Goal: Task Accomplishment & Management: Manage account settings

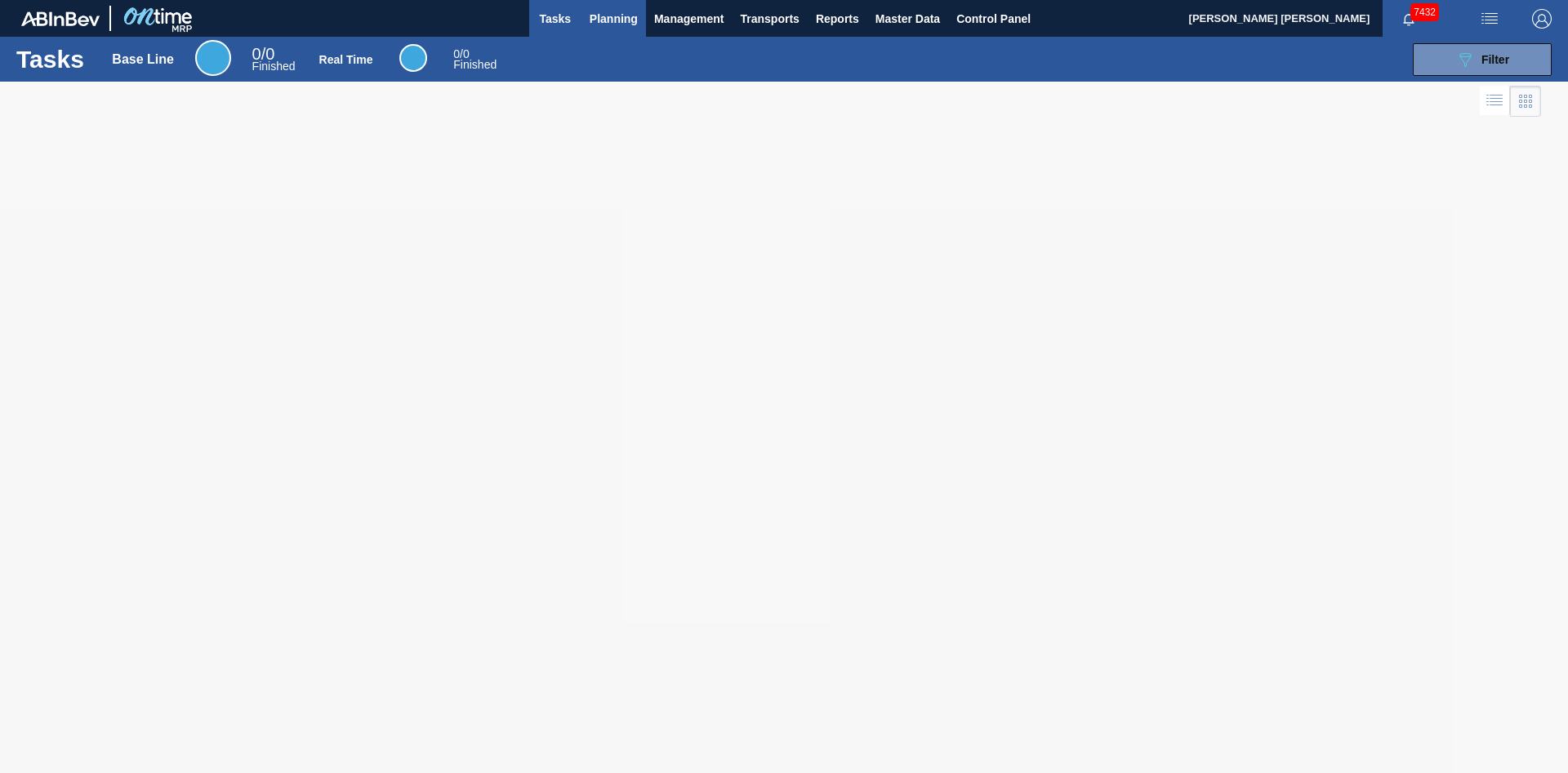
click at [639, 14] on button "Planning" at bounding box center [613, 18] width 65 height 36
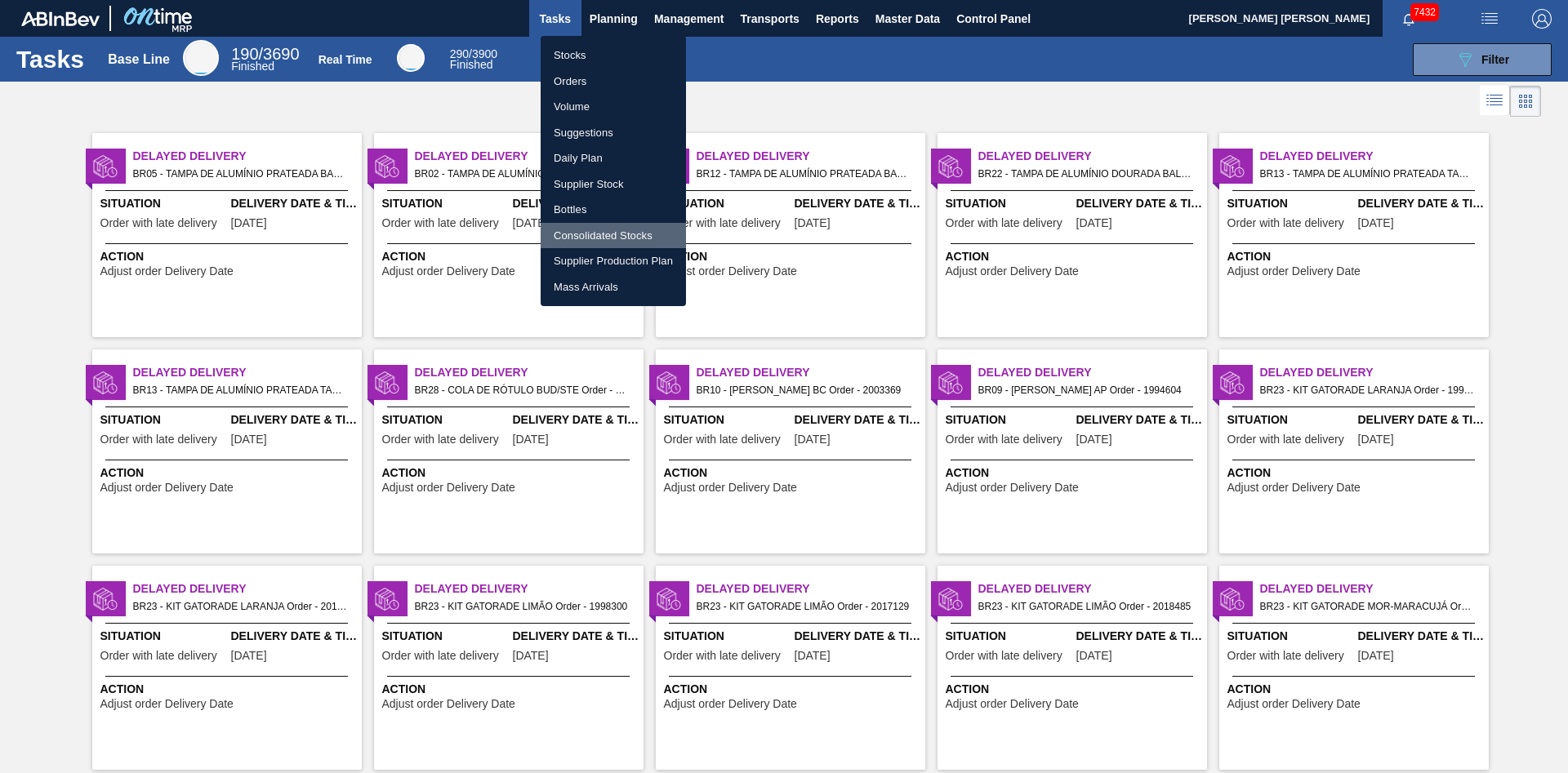
click at [616, 234] on li "Consolidated Stocks" at bounding box center [614, 236] width 146 height 26
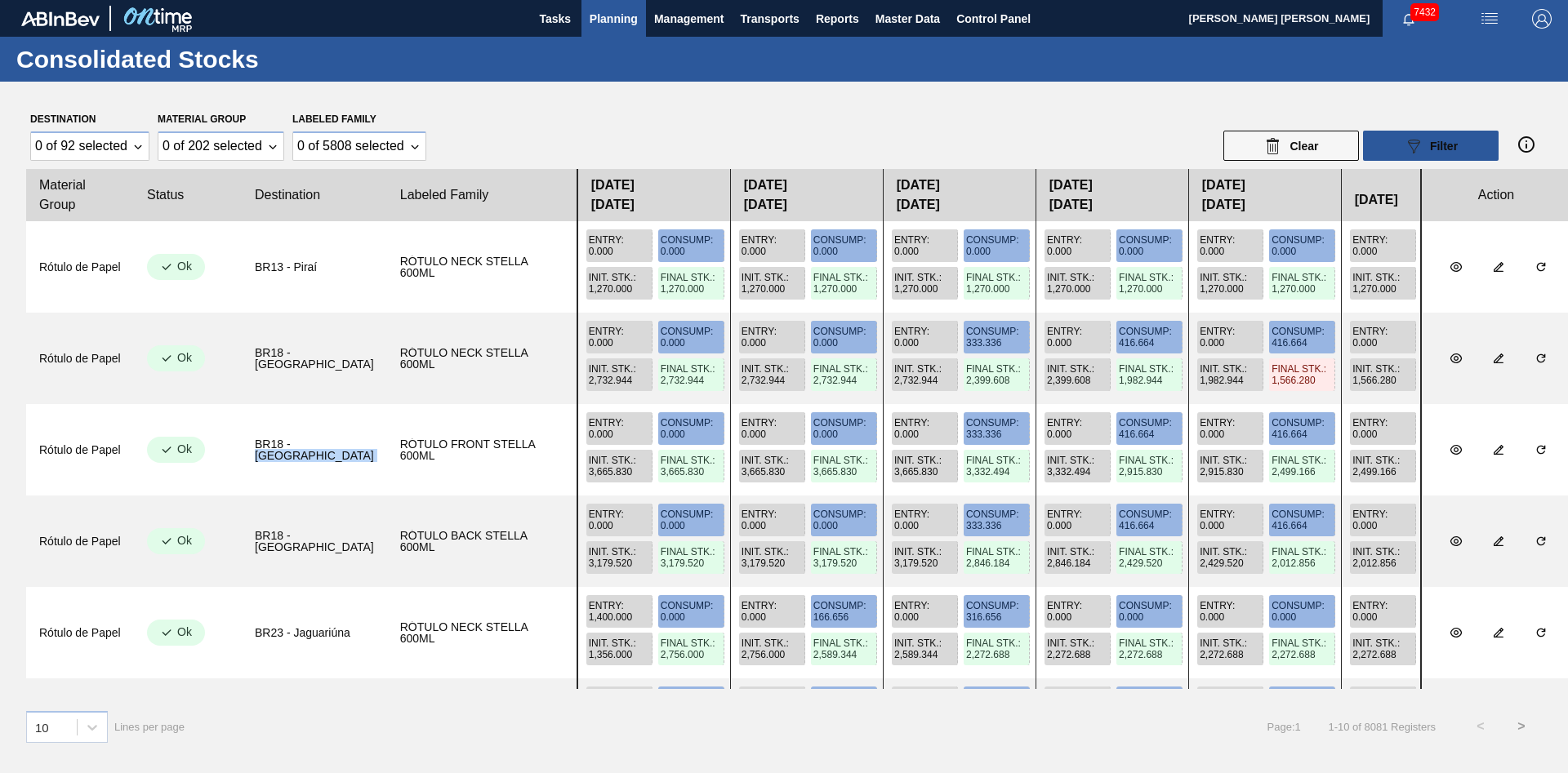
drag, startPoint x: 365, startPoint y: 439, endPoint x: 341, endPoint y: 435, distance: 24.3
click at [400, 440] on div "RÓTULO FRONT STELLA 600ML" at bounding box center [481, 450] width 163 height 23
drag, startPoint x: 671, startPoint y: 209, endPoint x: 873, endPoint y: 204, distance: 202.1
drag, startPoint x: 873, startPoint y: 204, endPoint x: 1567, endPoint y: 229, distance: 694.5
click at [1567, 227] on div "Destination 0 of 92 selected Material Group 0 of 202 selected Labeled Family 0 …" at bounding box center [784, 399] width 1568 height 634
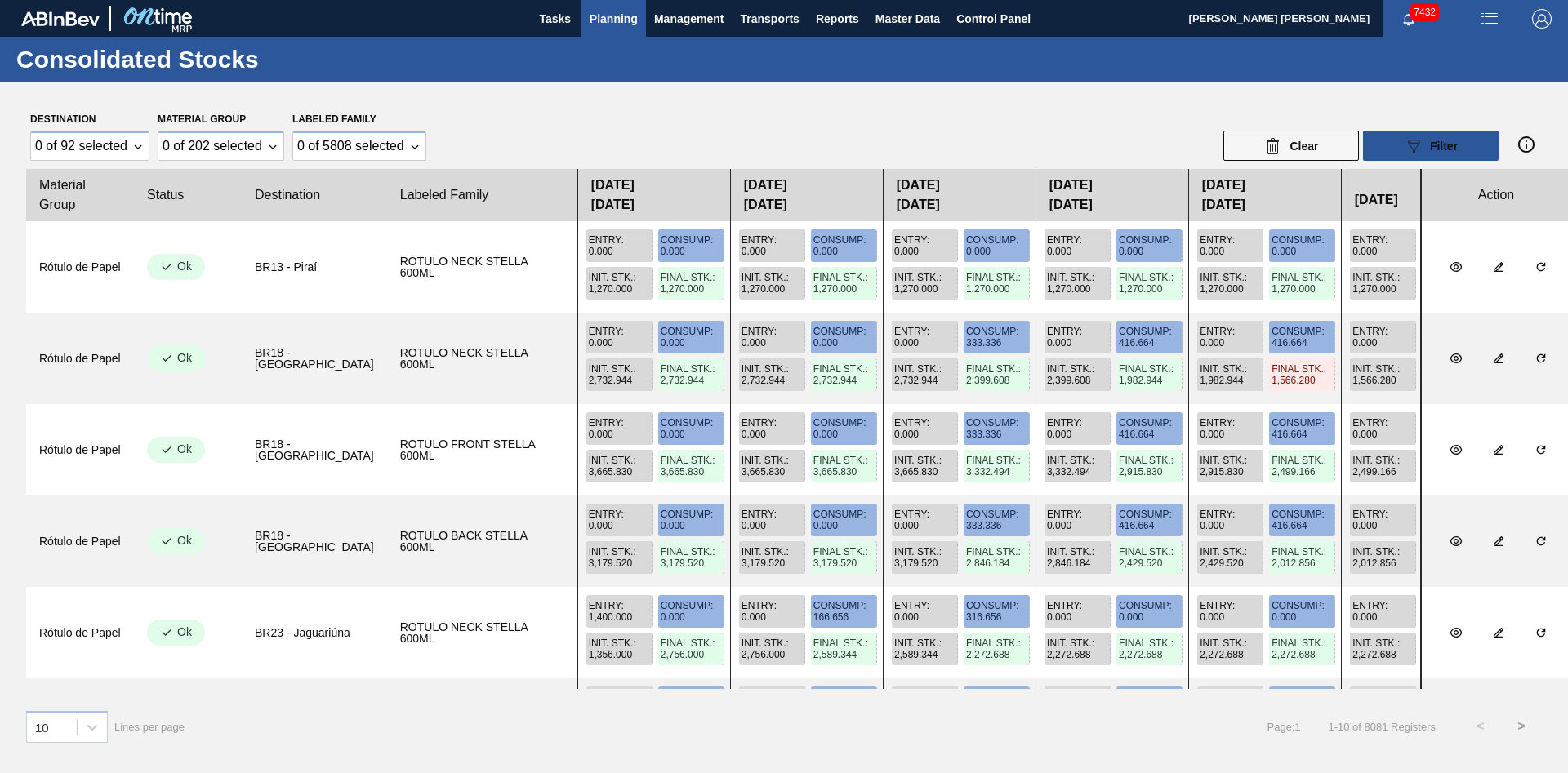
drag, startPoint x: 713, startPoint y: 187, endPoint x: 791, endPoint y: 195, distance: 78.4
click at [782, 191] on div "[DATE] [DATE] [DATE] [DATE] [DATE] [DATE] [DATE] [DATE] [DATE] [DATE] [DATE] [D…" at bounding box center [998, 195] width 844 height 52
drag, startPoint x: 796, startPoint y: 197, endPoint x: 1092, endPoint y: 202, distance: 296.0
click at [1091, 202] on div "[DATE] [DATE] [DATE] [DATE] [DATE] [DATE] [DATE] [DATE] [DATE] [DATE] [DATE] [D…" at bounding box center [998, 195] width 844 height 52
click at [626, 16] on span "Planning" at bounding box center [613, 19] width 48 height 20
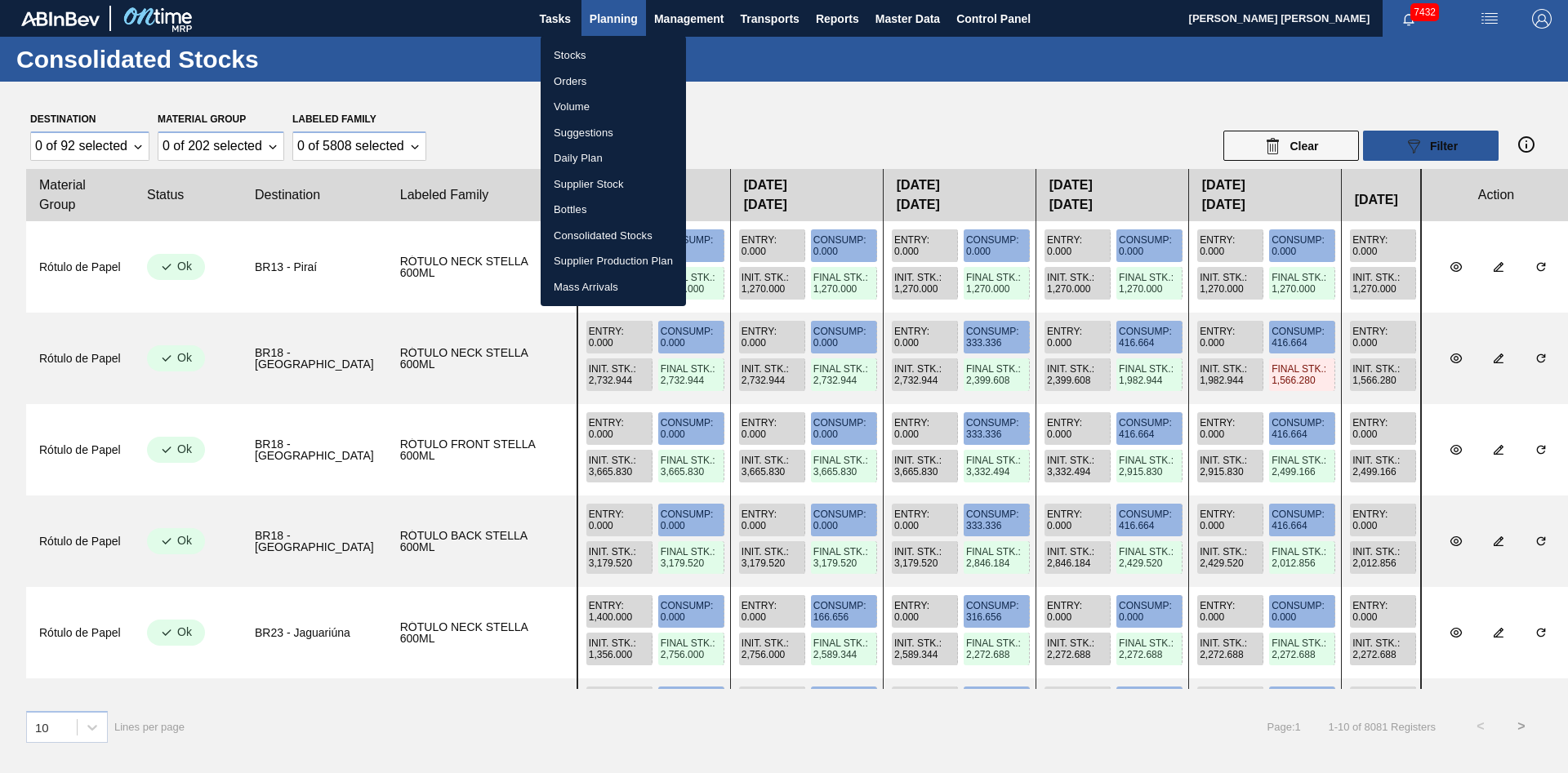
click at [791, 81] on div at bounding box center [784, 386] width 1568 height 773
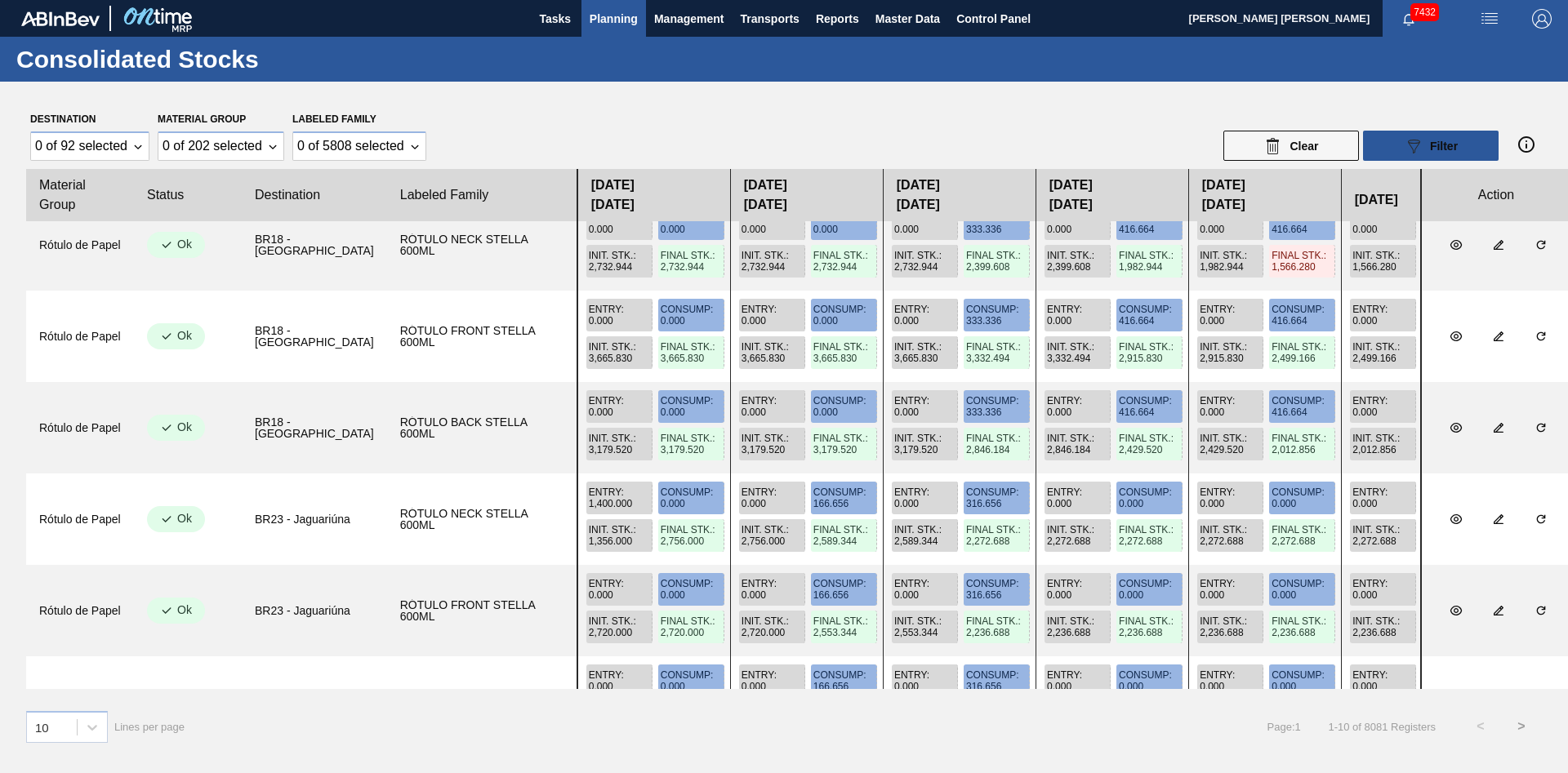
click at [1552, 11] on span "button" at bounding box center [1542, 19] width 39 height 20
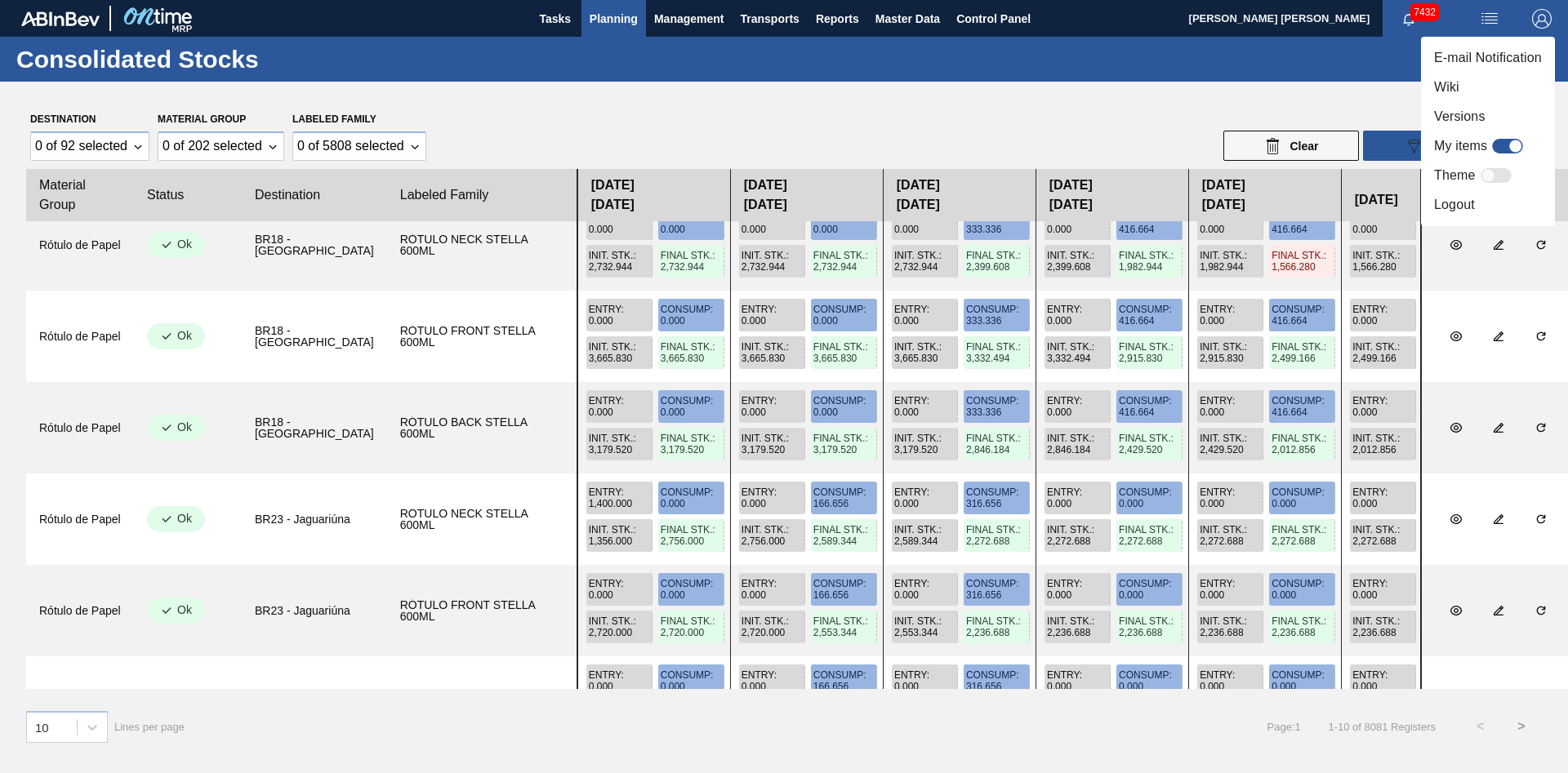
click at [1117, 107] on div at bounding box center [784, 386] width 1568 height 773
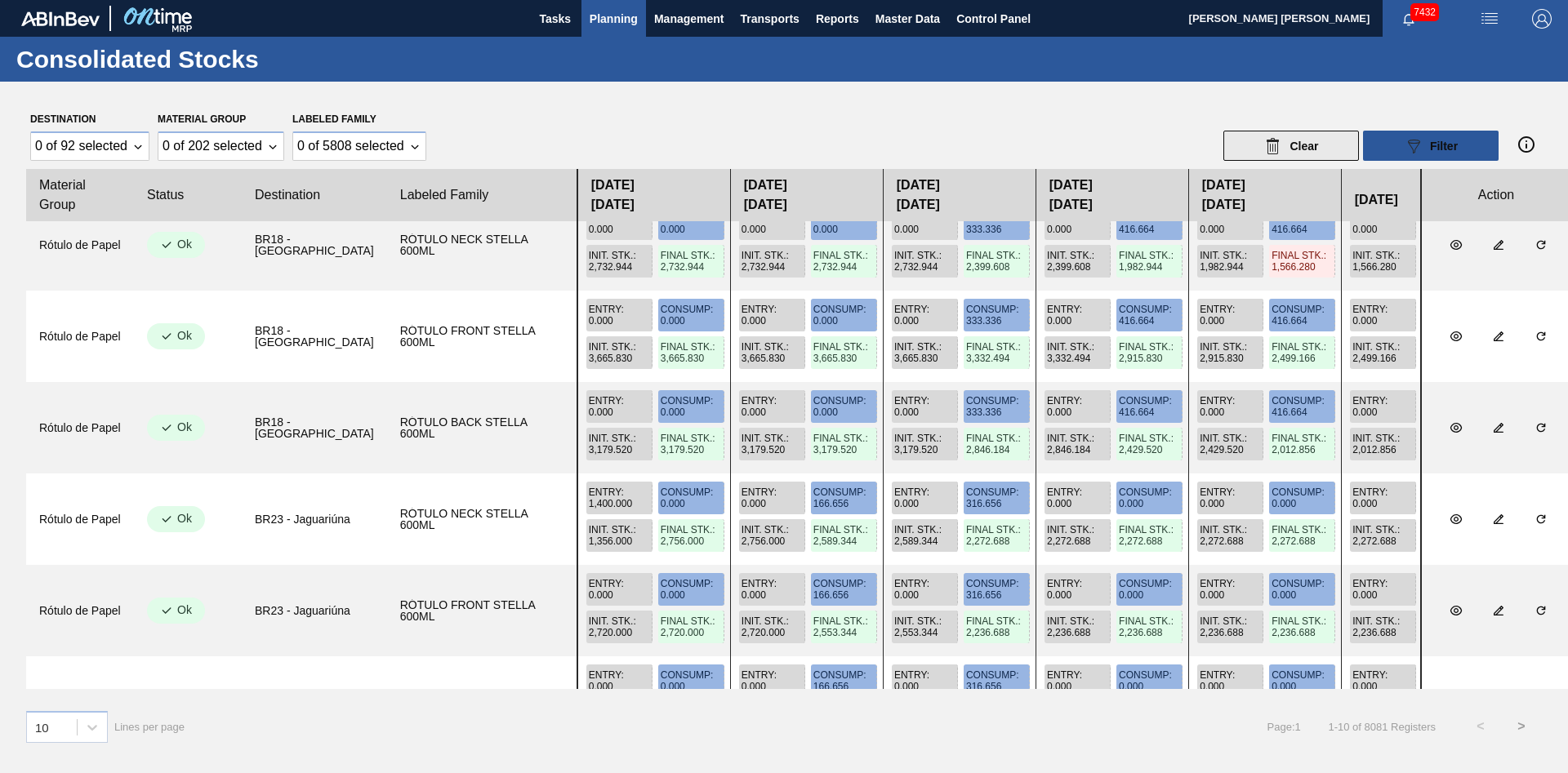
click at [1323, 148] on button "Clear" at bounding box center [1290, 145] width 136 height 30
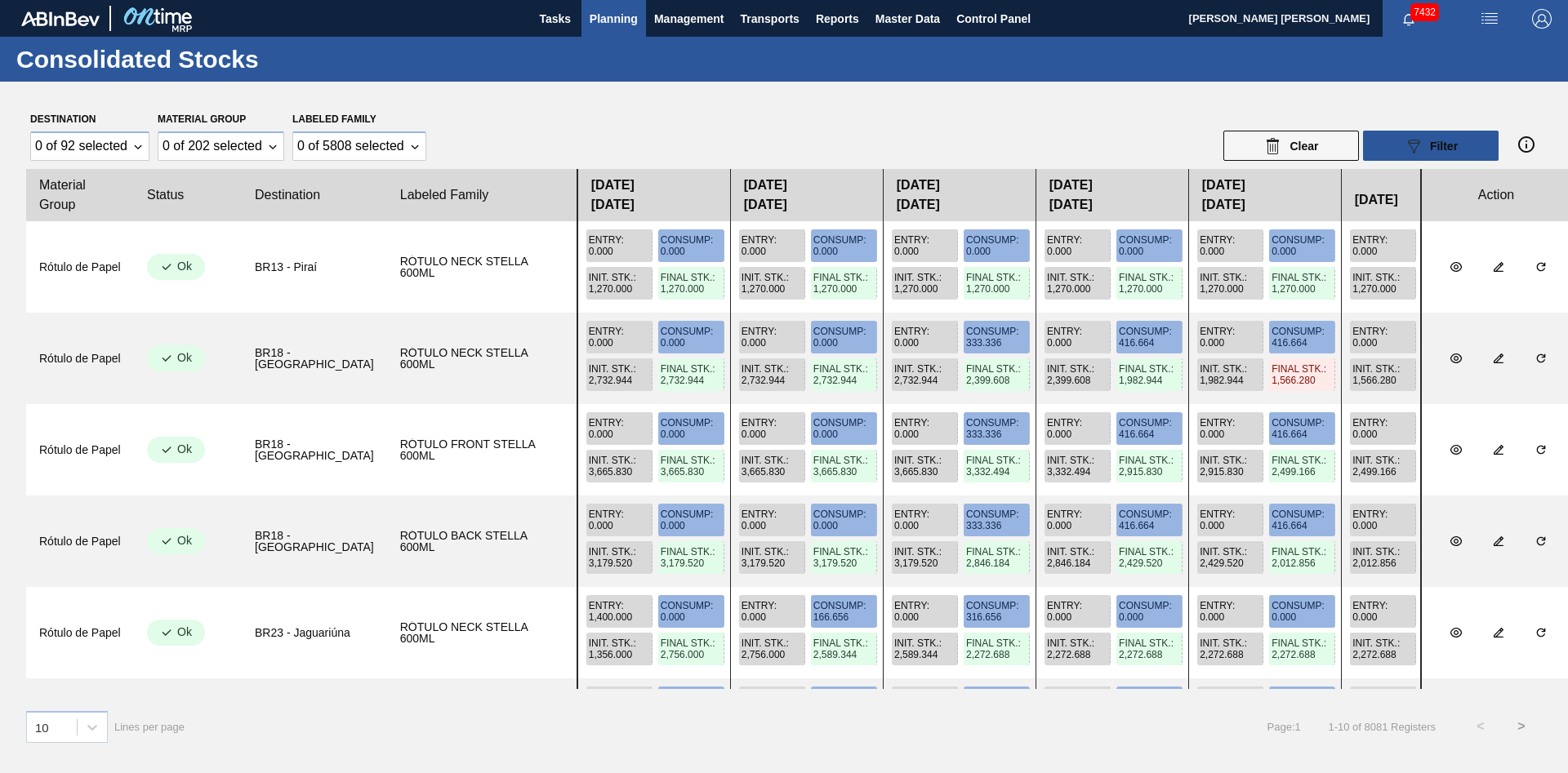
drag, startPoint x: 616, startPoint y: 312, endPoint x: 645, endPoint y: 308, distance: 29.3
click at [0, 0] on slot "Rótulo de Papel BR13 - Piraí RÓTULO NECK STELLA 600ML Entry : 0.000 Consump : 0…" at bounding box center [0, 0] width 0 height 0
click at [741, 245] on span "Entry :" at bounding box center [759, 239] width 36 height 12
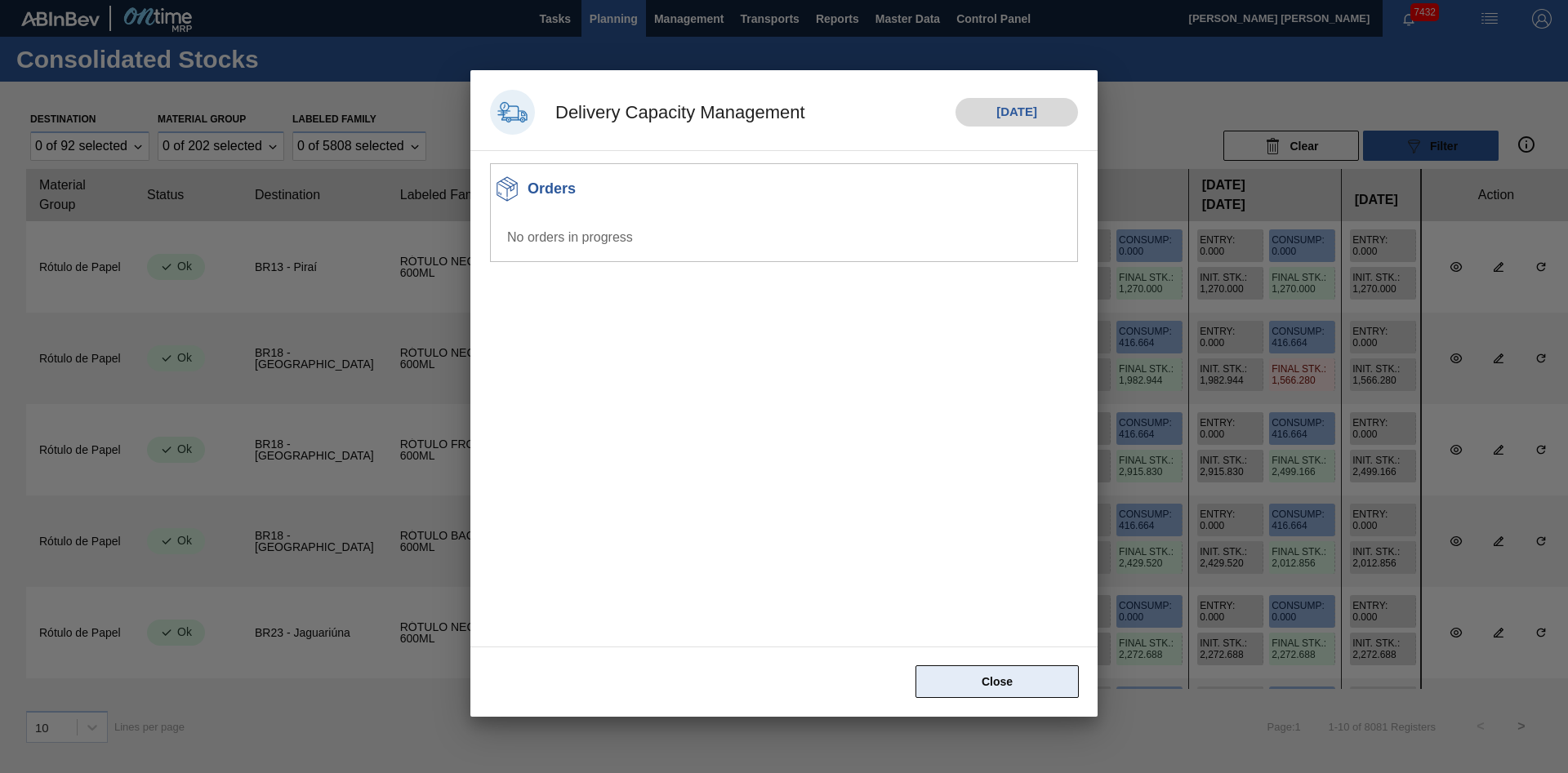
click at [1019, 678] on button "Close" at bounding box center [996, 682] width 163 height 33
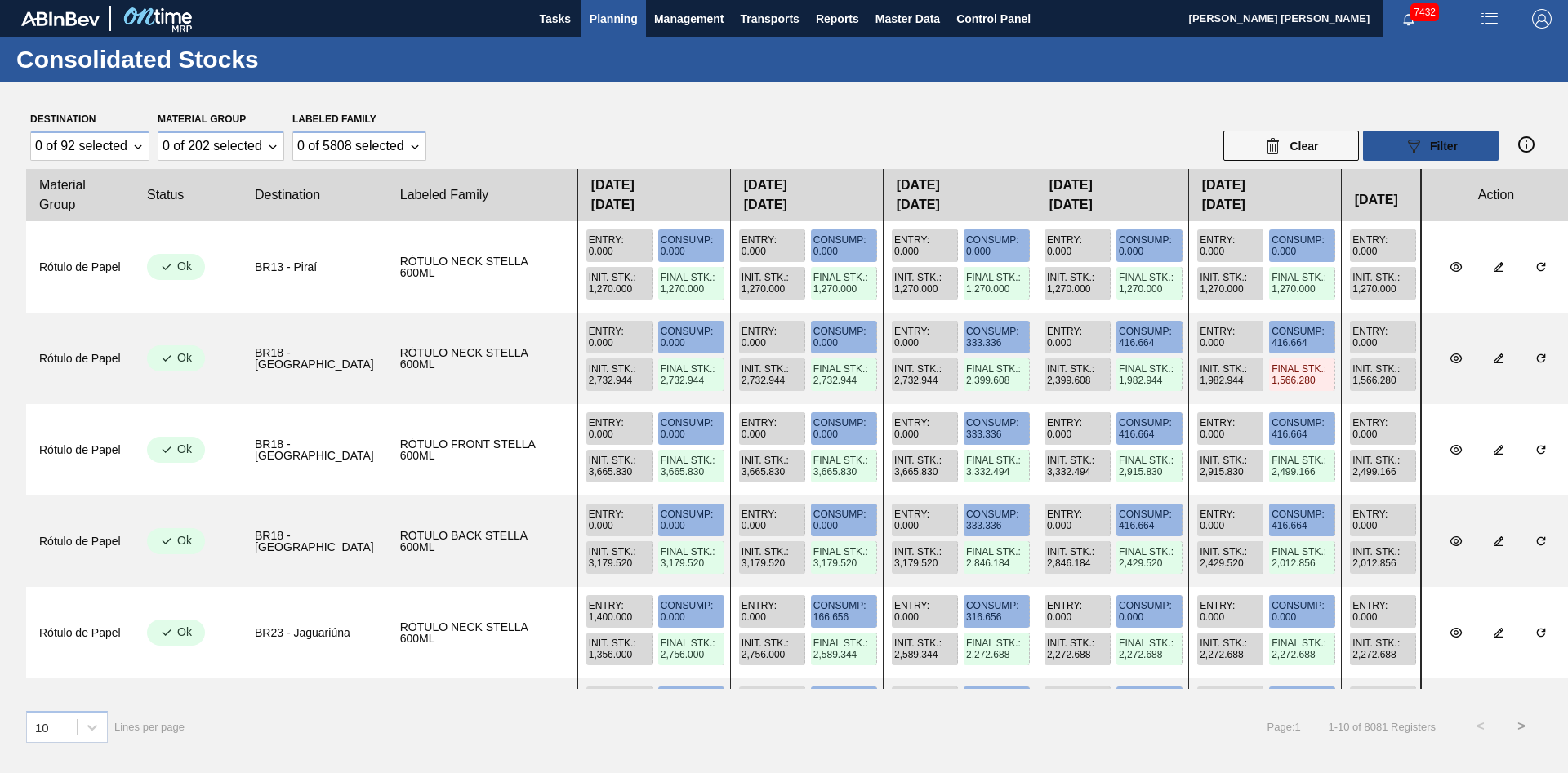
click at [660, 375] on span "2,732.944" at bounding box center [682, 381] width 44 height 12
click at [589, 335] on span "Entry :" at bounding box center [606, 331] width 36 height 12
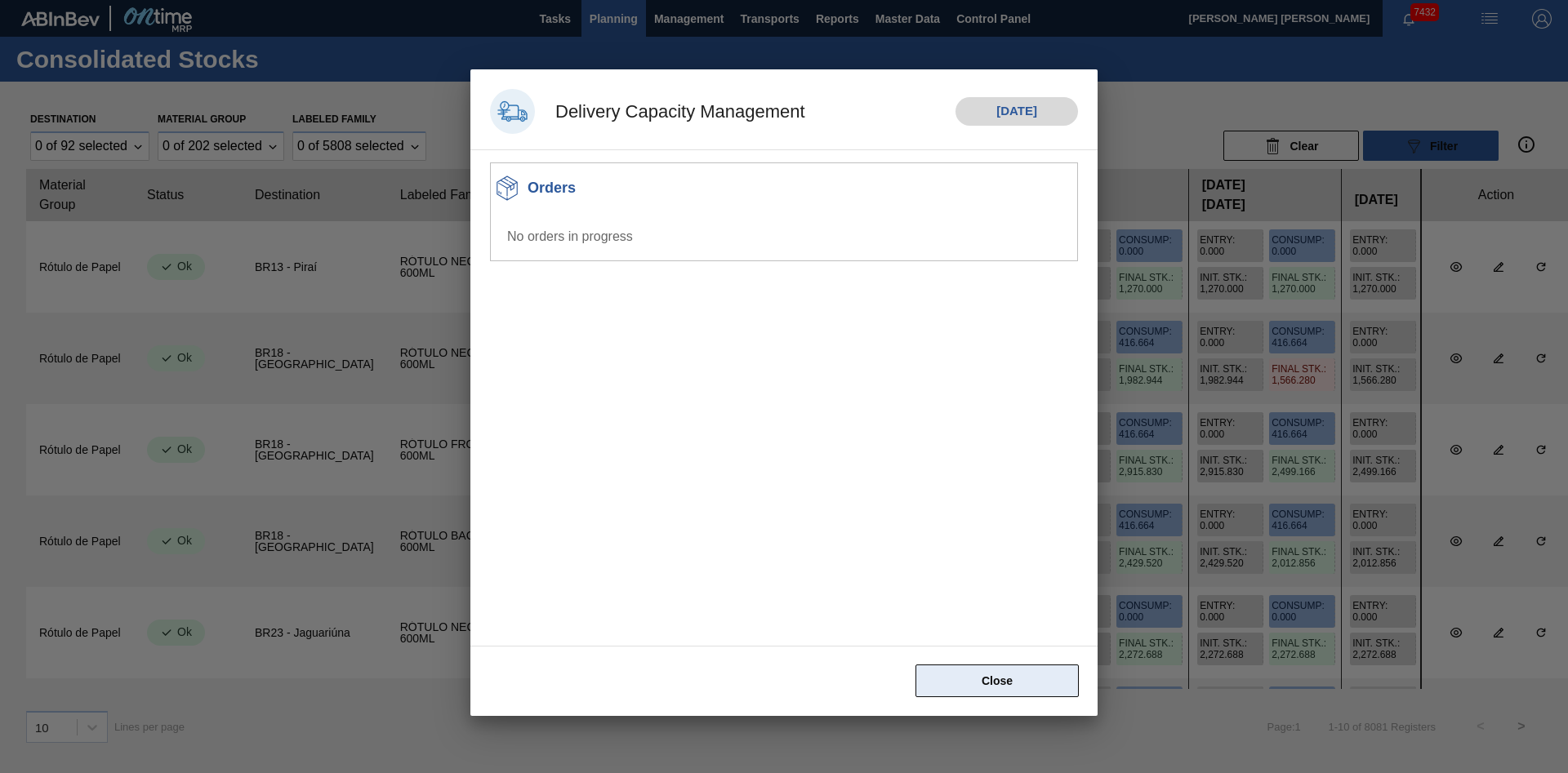
click at [1006, 676] on button "Close" at bounding box center [996, 681] width 163 height 33
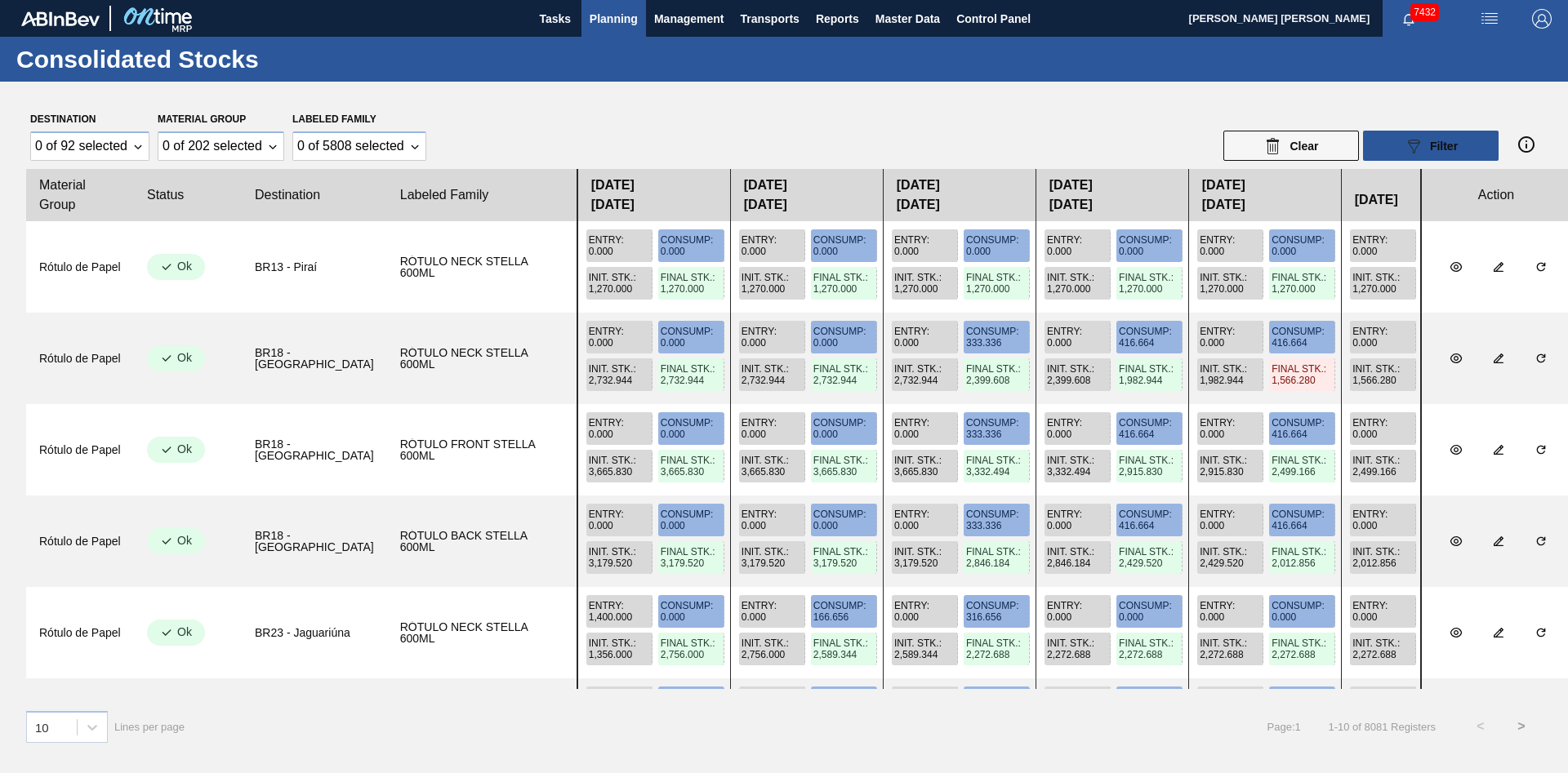
click at [1199, 609] on span "Entry :" at bounding box center [1217, 605] width 36 height 12
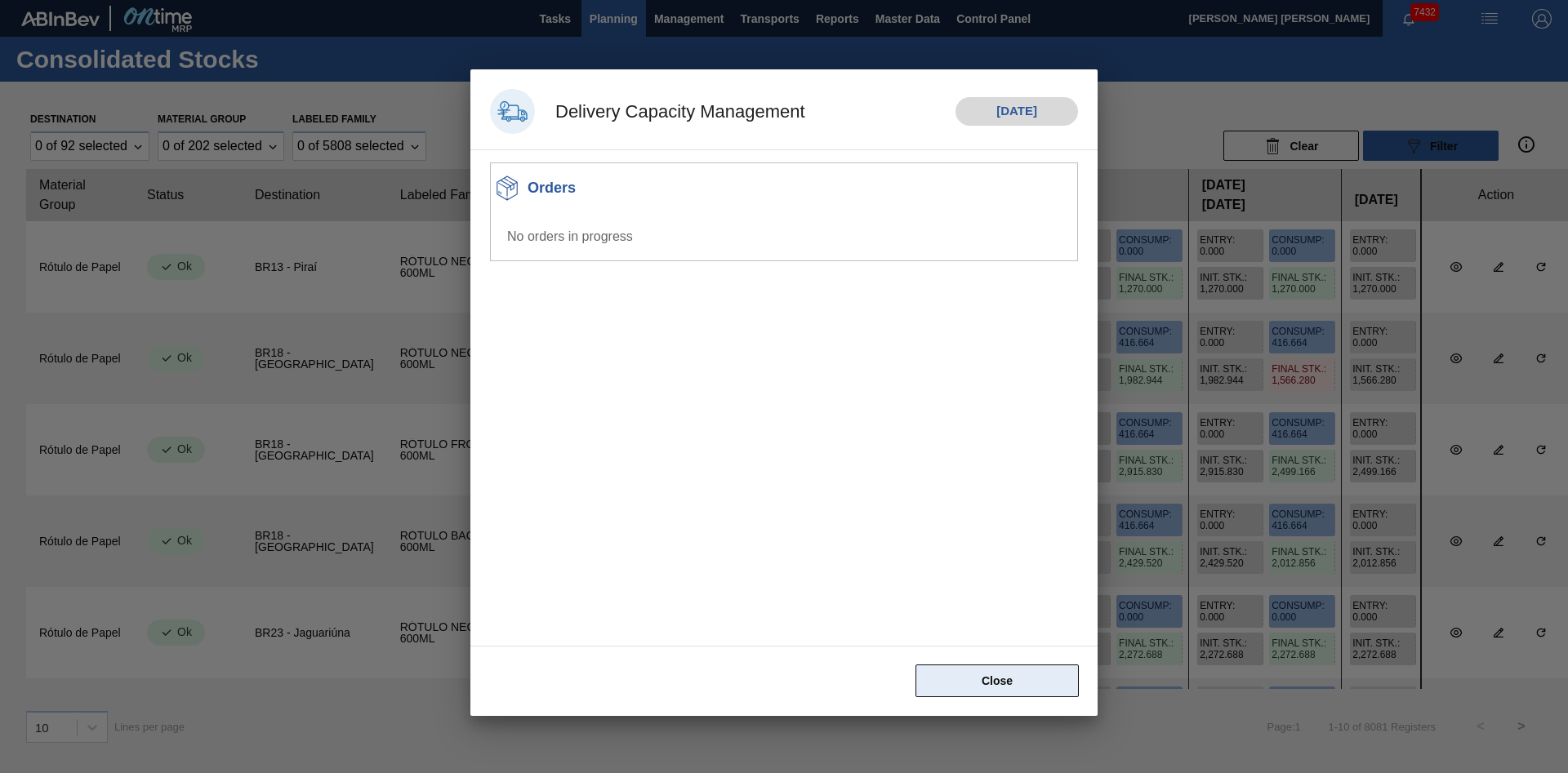
click at [957, 669] on button "Close" at bounding box center [996, 681] width 163 height 33
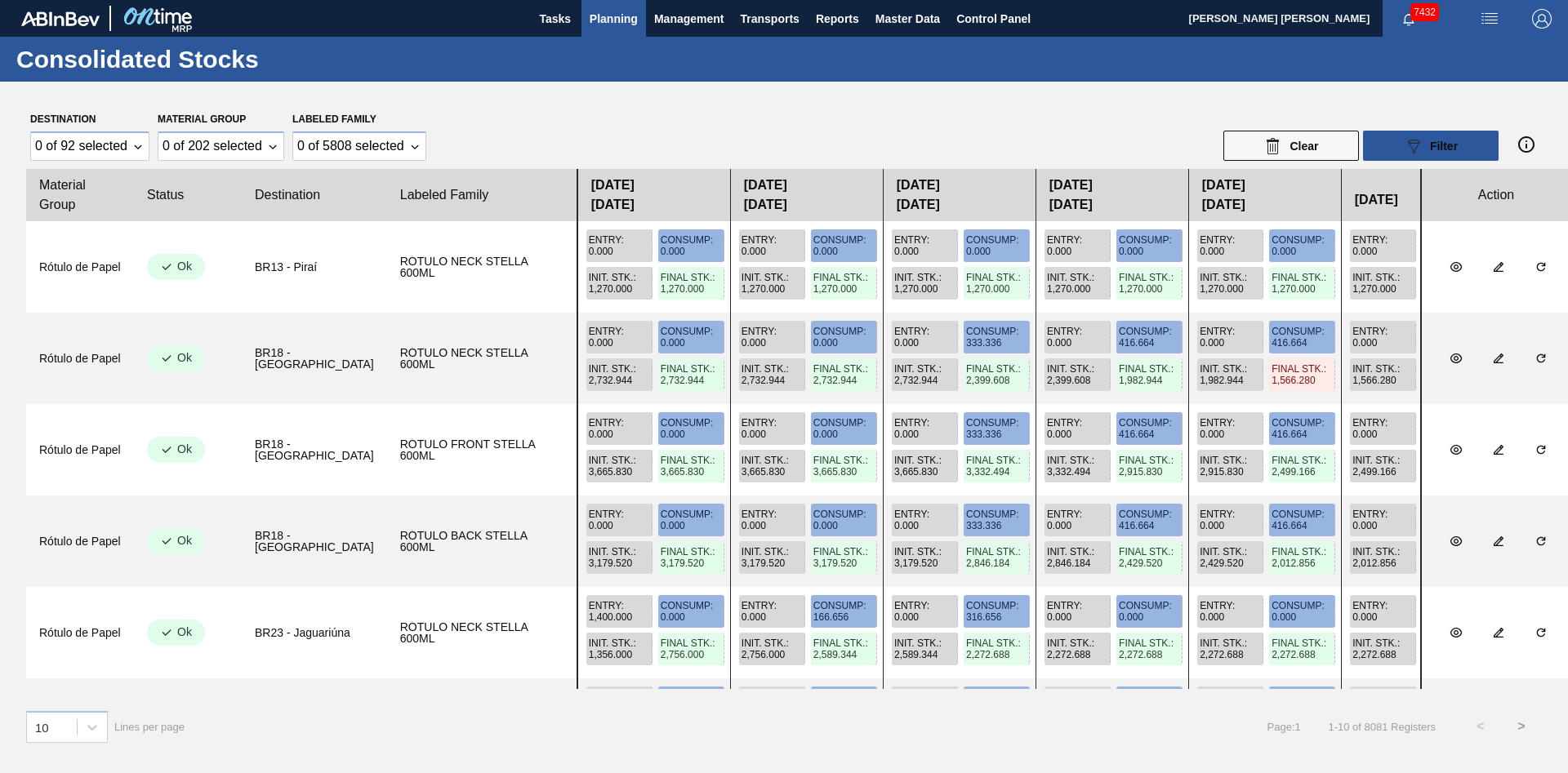
scroll to position [249, 0]
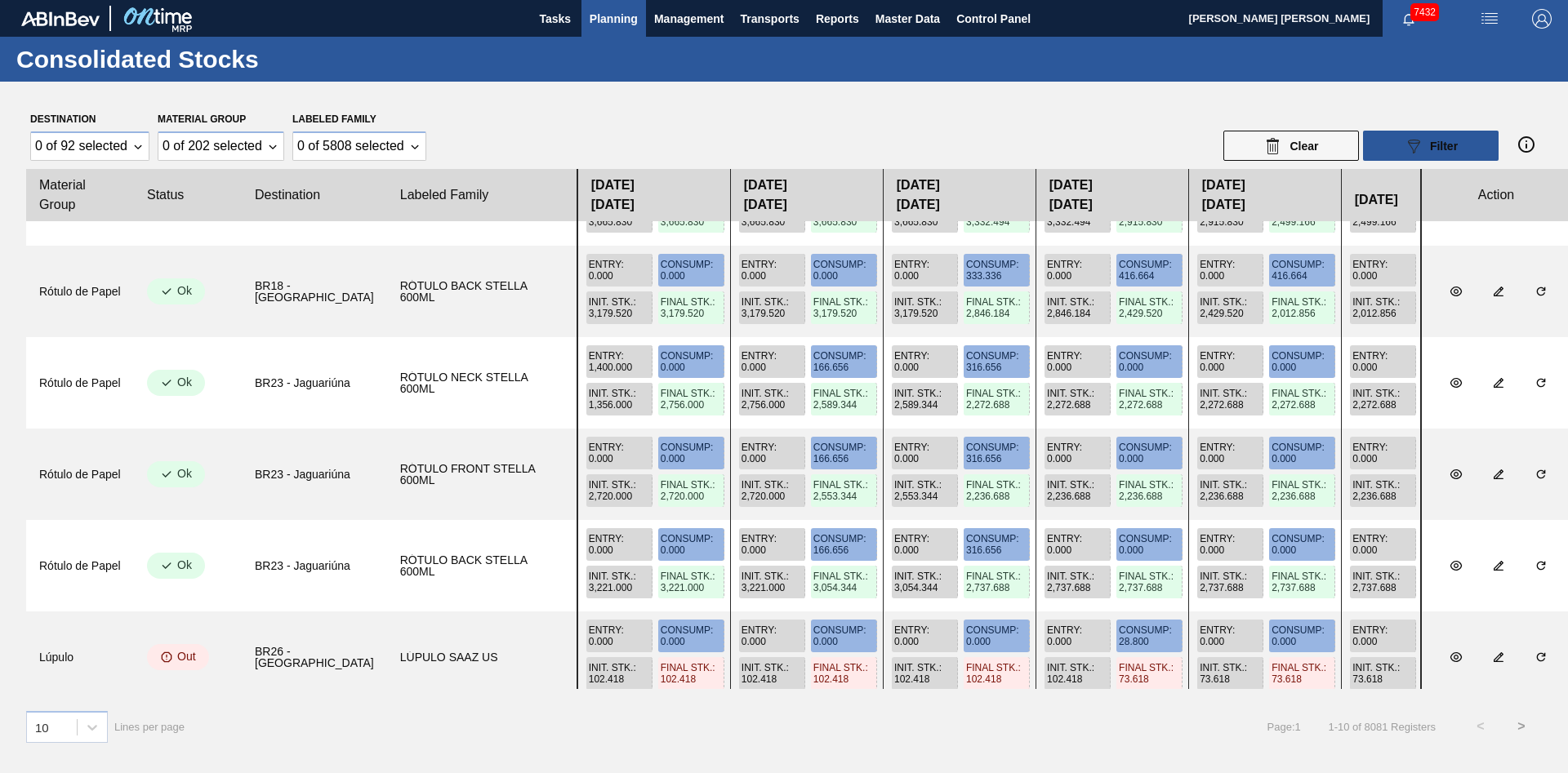
click at [588, 543] on div "Entry : 0.000" at bounding box center [619, 544] width 66 height 33
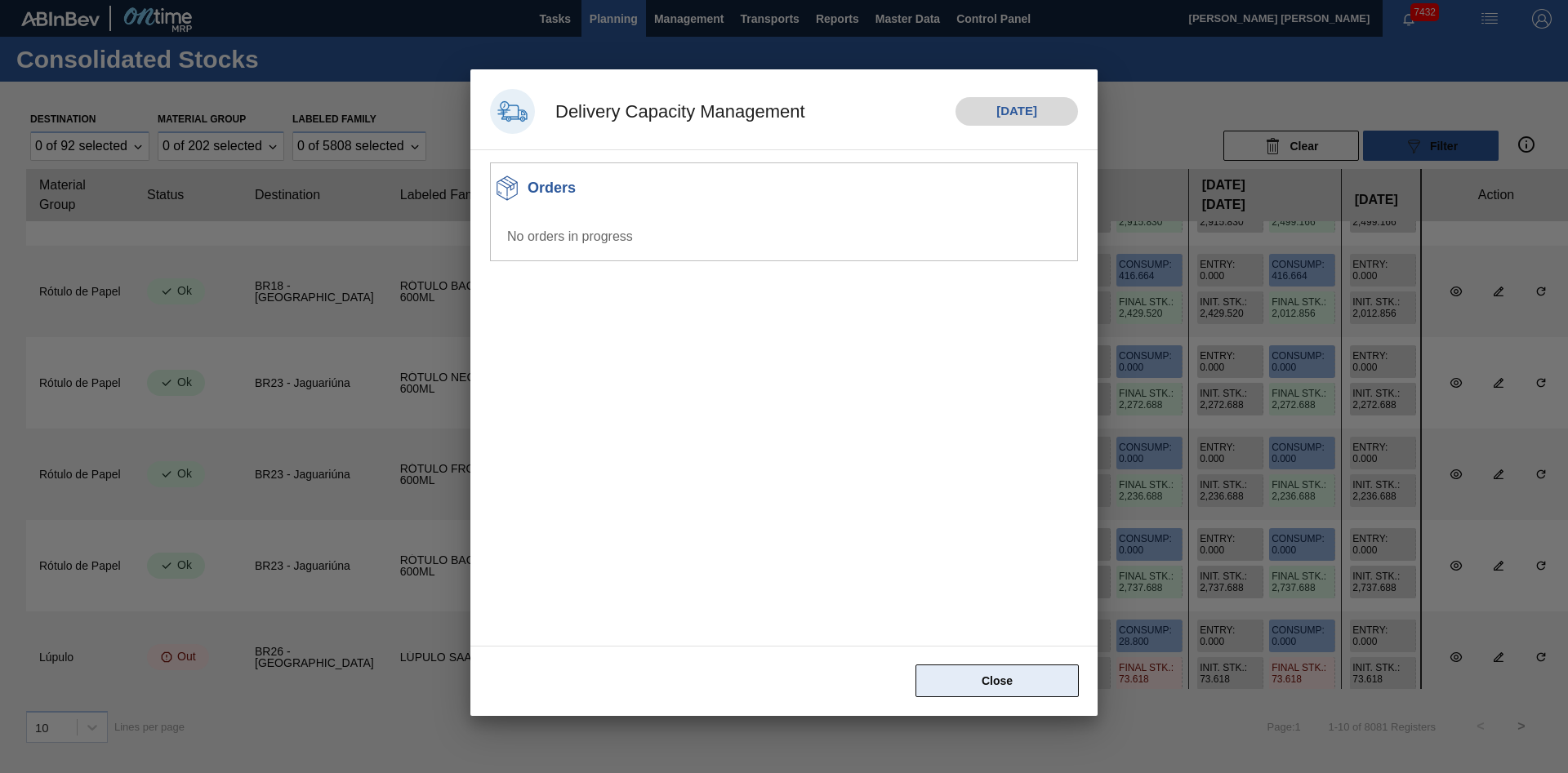
click at [970, 685] on button "Close" at bounding box center [996, 681] width 163 height 33
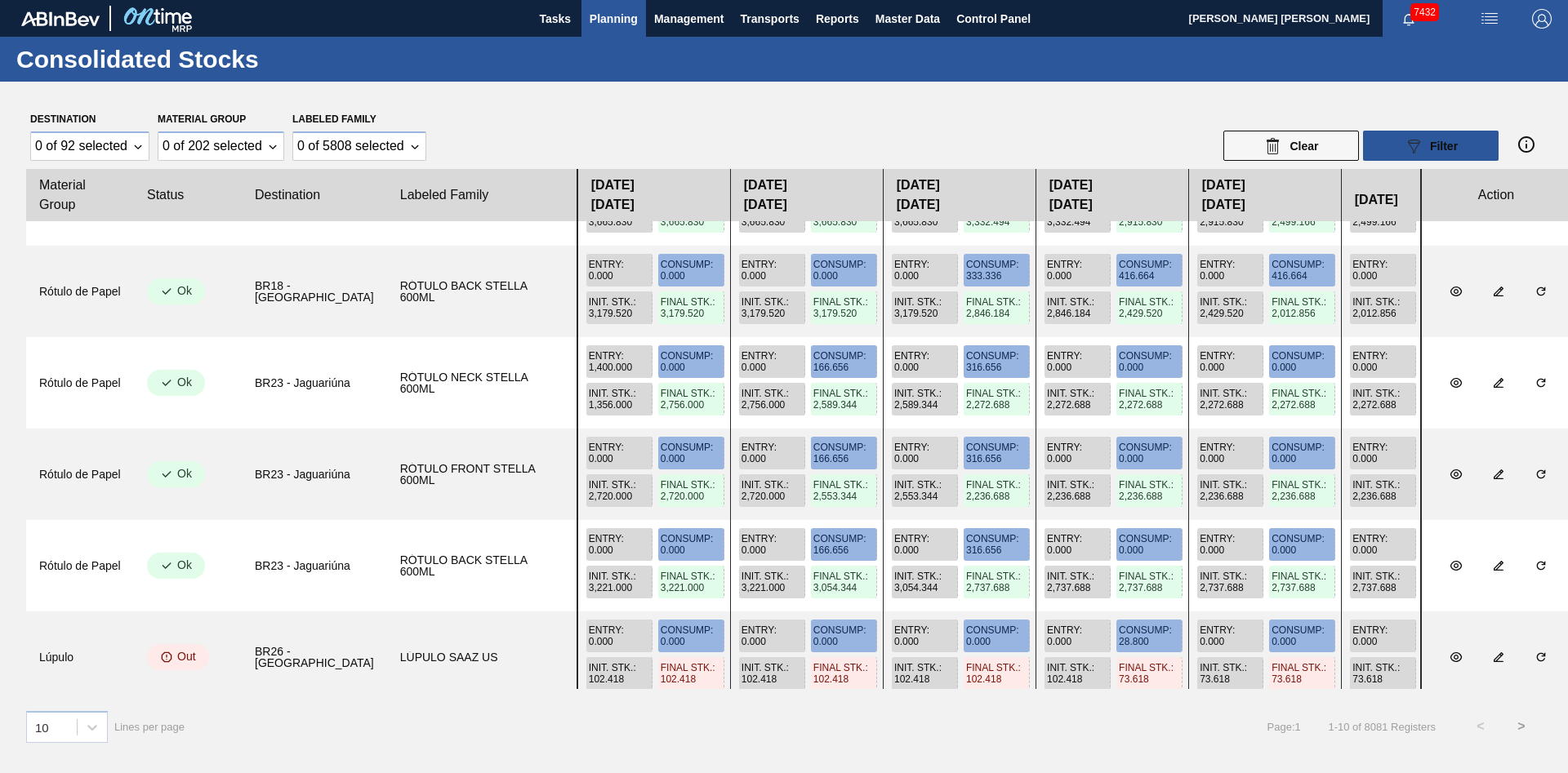
scroll to position [447, 0]
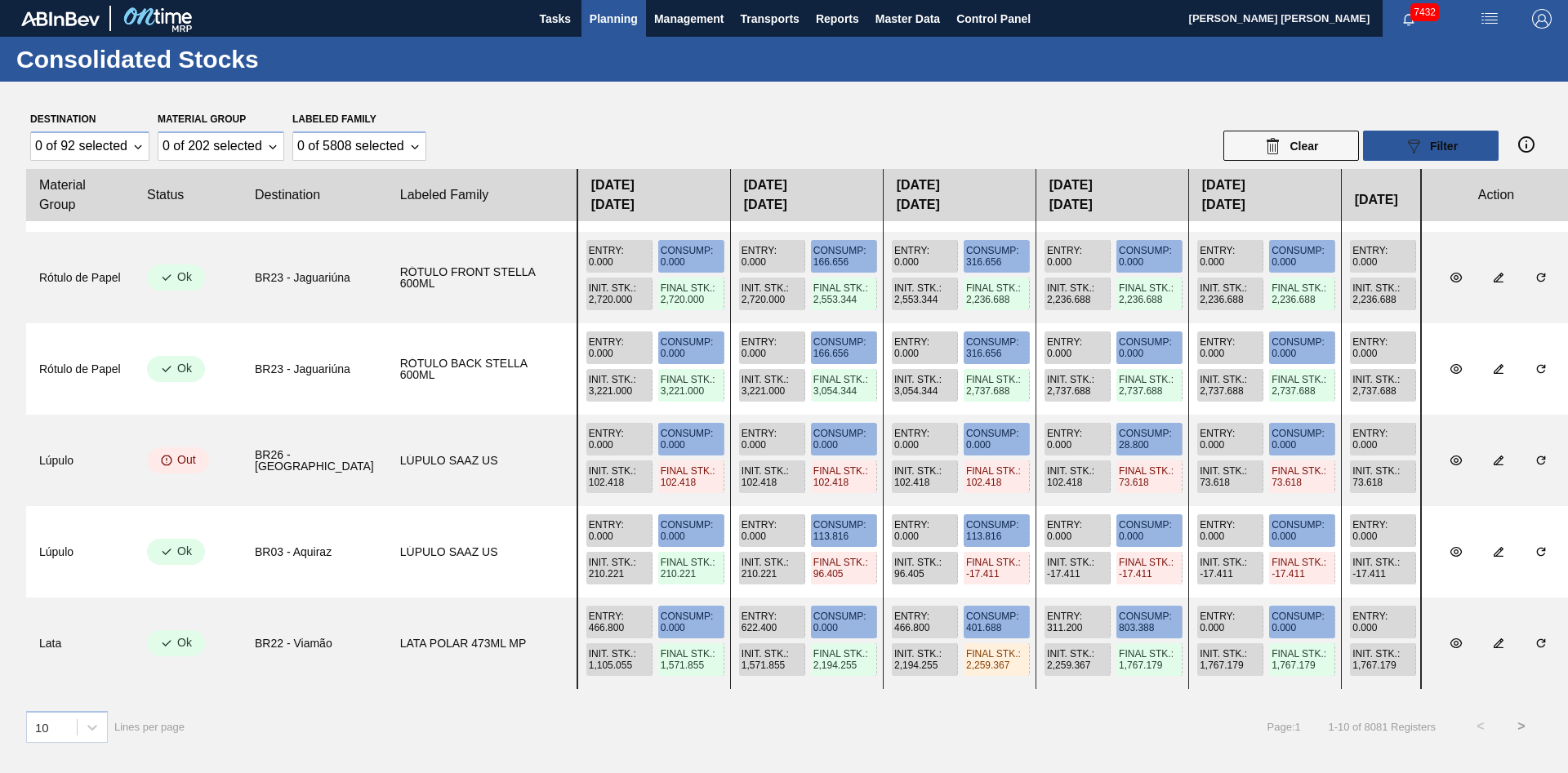
click at [589, 527] on span "Entry :" at bounding box center [606, 524] width 36 height 12
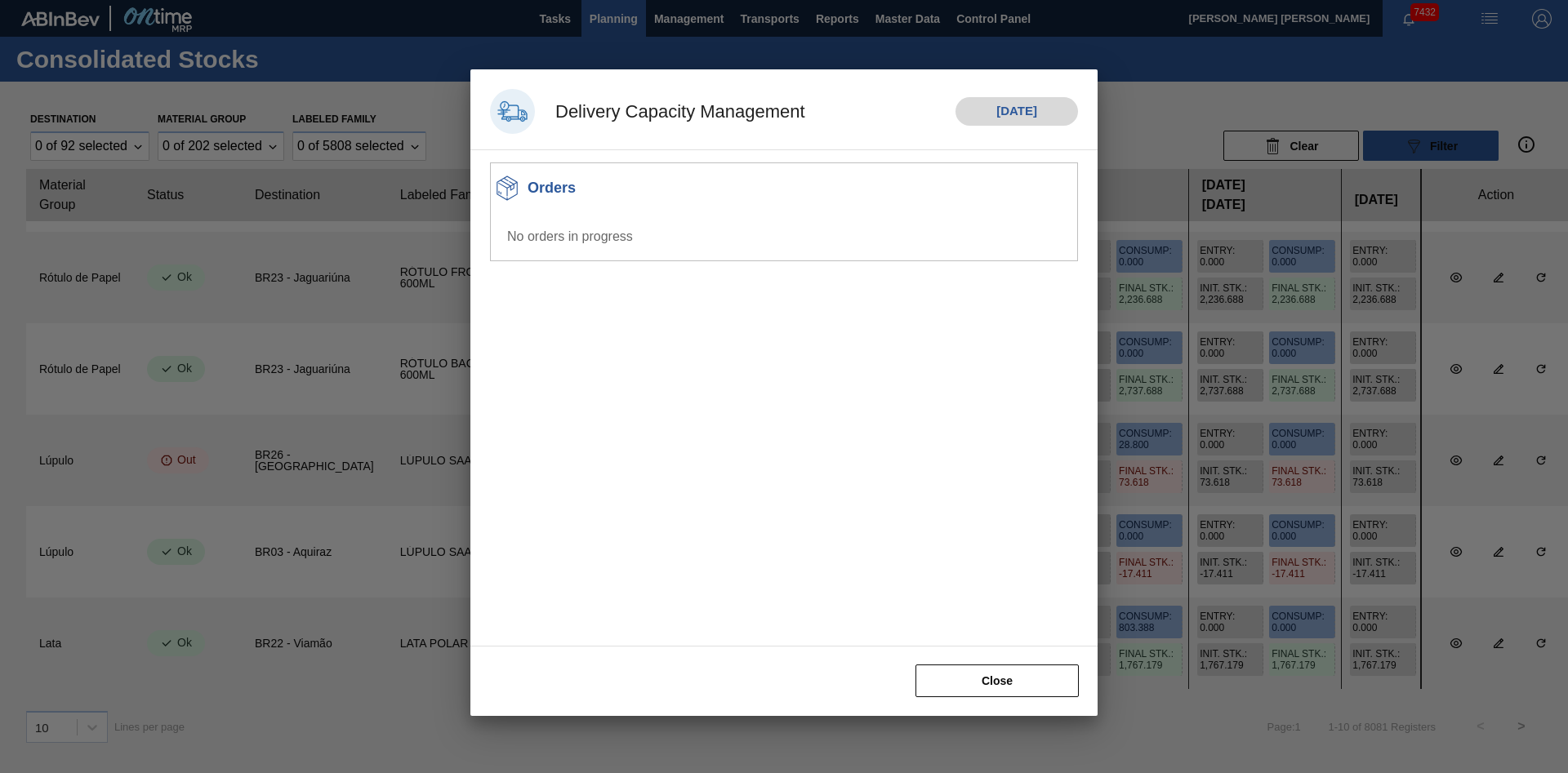
click at [573, 189] on h3 "Orders" at bounding box center [551, 188] width 48 height 17
click at [585, 234] on div "No orders in progress" at bounding box center [784, 237] width 586 height 47
drag, startPoint x: 585, startPoint y: 234, endPoint x: 830, endPoint y: 470, distance: 340.2
click at [588, 240] on div "No orders in progress" at bounding box center [784, 237] width 586 height 47
click at [994, 673] on button "Close" at bounding box center [996, 681] width 163 height 33
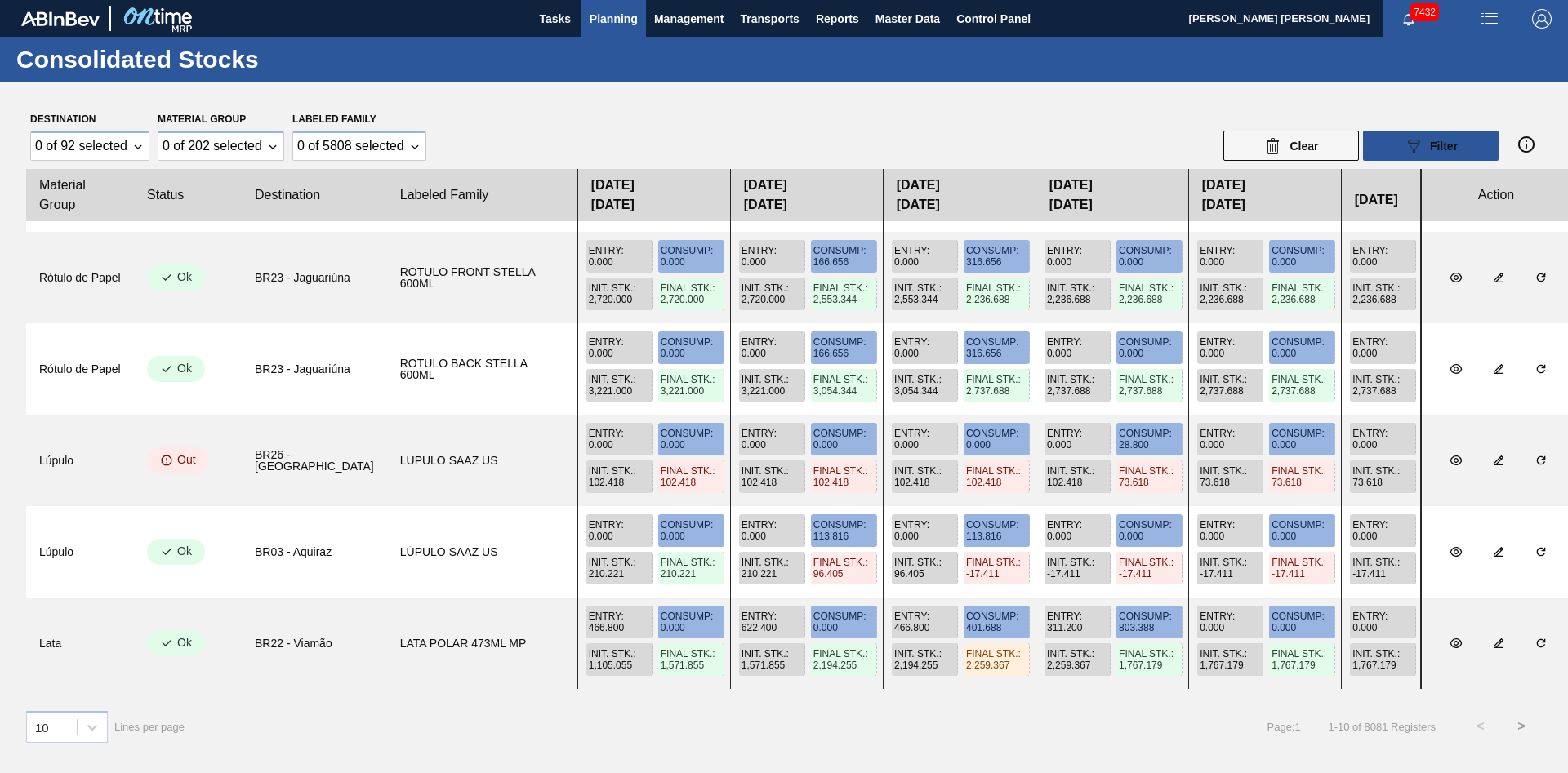
drag, startPoint x: 689, startPoint y: 486, endPoint x: 943, endPoint y: 480, distance: 254.1
click at [943, 480] on div "Entry : 0.000 Consump : 0.000 Init. Stk. : 102.418 Final Stk. : 102.418 Entry :…" at bounding box center [998, 461] width 844 height 91
drag, startPoint x: 856, startPoint y: 466, endPoint x: 304, endPoint y: 417, distance: 554.2
click at [0, 0] on slot "Lúpulo BR26 - [GEOGRAPHIC_DATA] LÚPULO SAAZ US Entry : 0.000 Consump : 0.000 In…" at bounding box center [0, 0] width 0 height 0
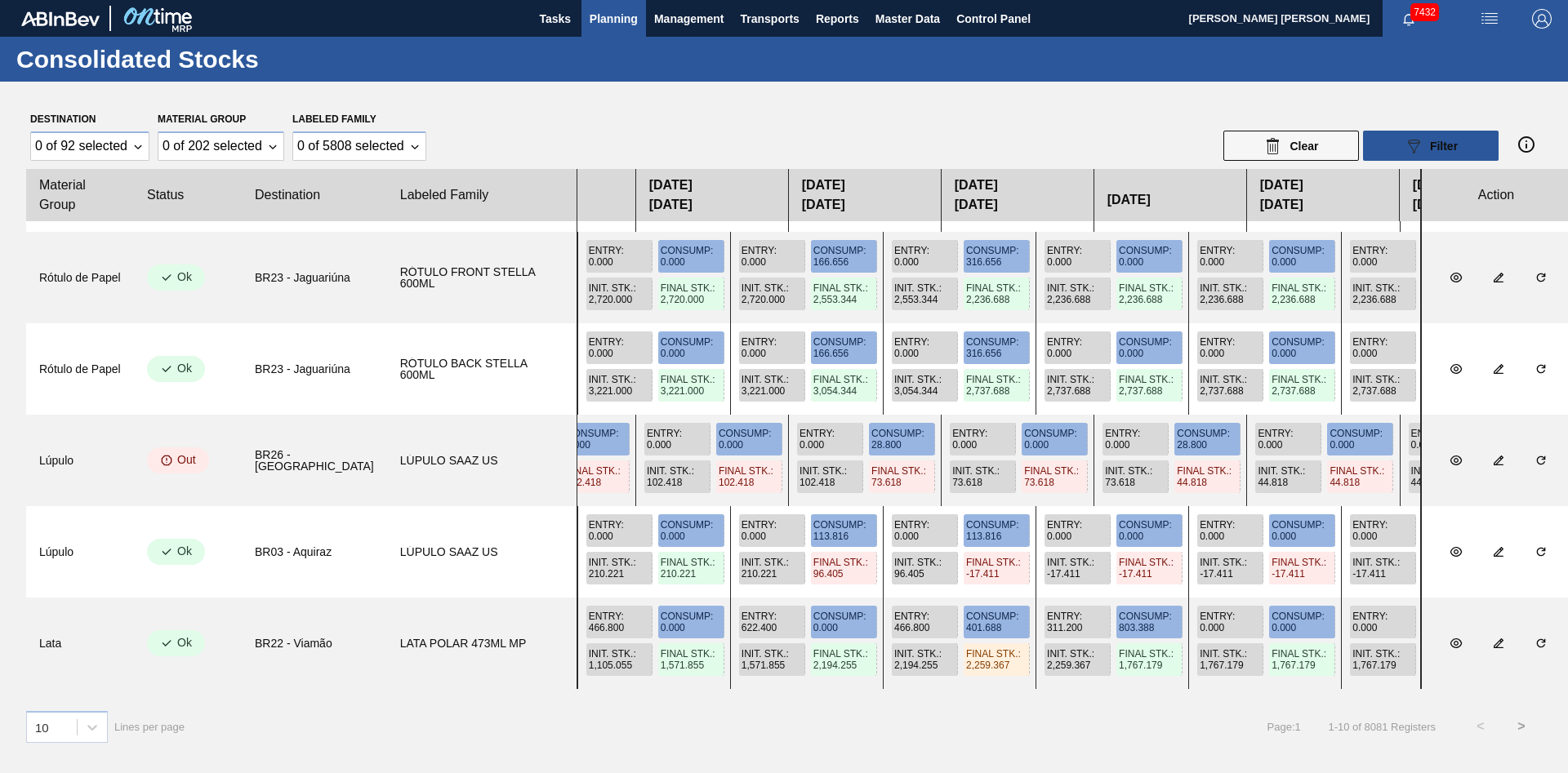
scroll to position [0, 248]
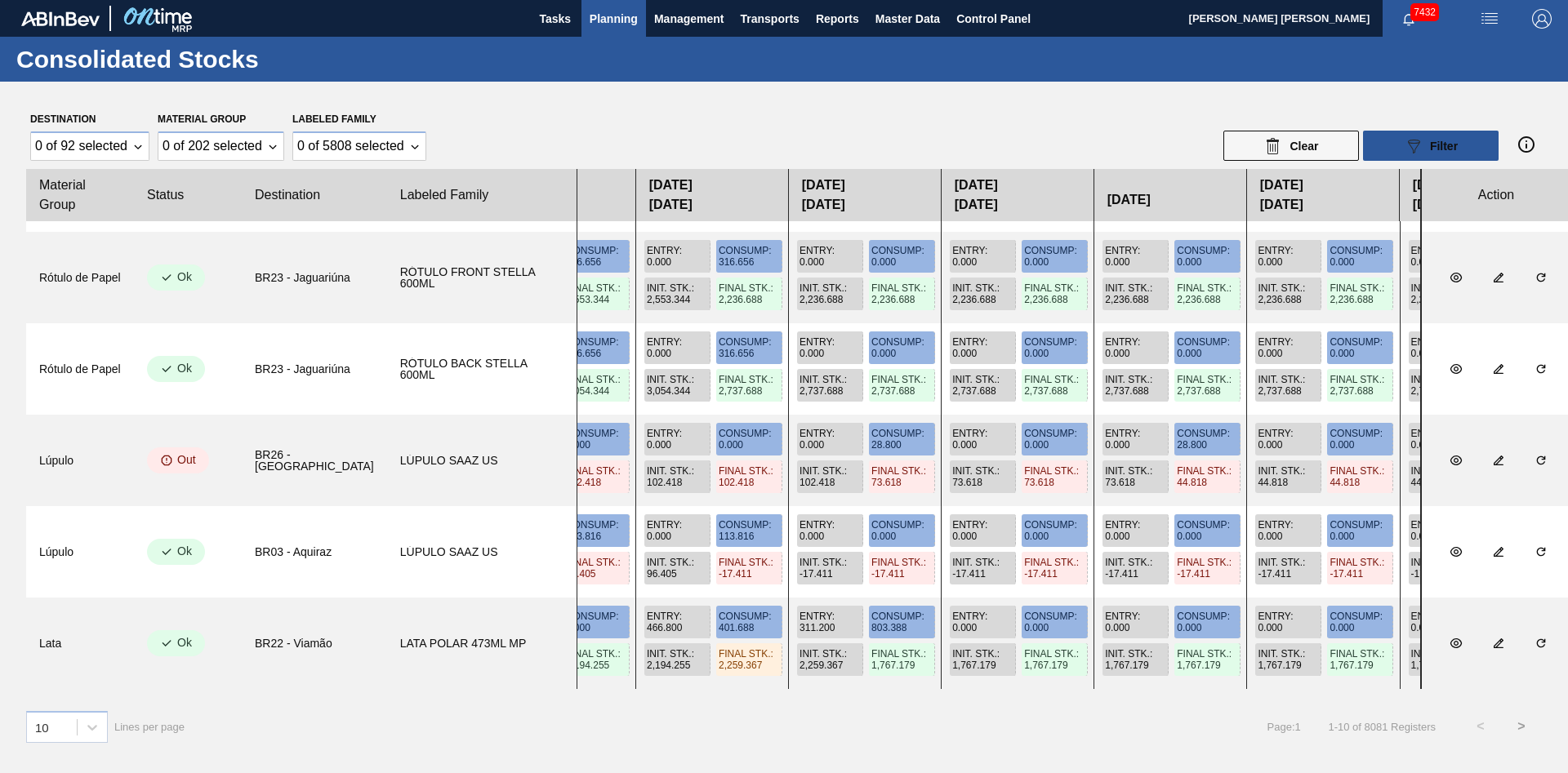
drag, startPoint x: 1184, startPoint y: 497, endPoint x: 782, endPoint y: 473, distance: 402.7
click at [782, 473] on div "Entry : 0.000 Consump : 0.000 Init. Stk. : 102.418 Final Stk. : 102.418 Entry :…" at bounding box center [998, 461] width 844 height 91
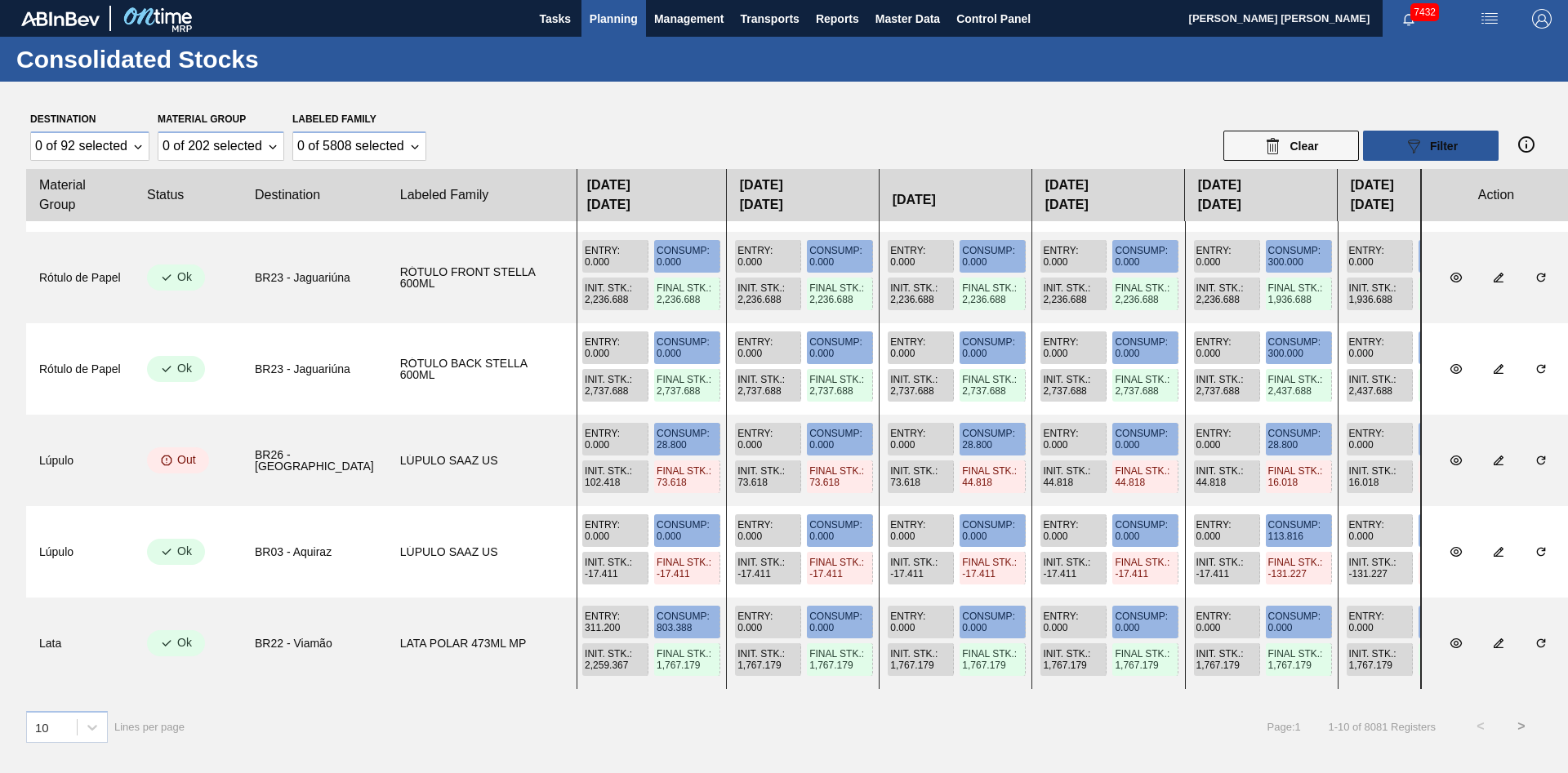
drag, startPoint x: 1139, startPoint y: 463, endPoint x: 869, endPoint y: 458, distance: 270.0
click at [951, 459] on div "Entry : 0.000 Consump : 0.000 Init. Stk. : 102.418 Final Stk. : 102.418 Entry :…" at bounding box center [998, 461] width 844 height 91
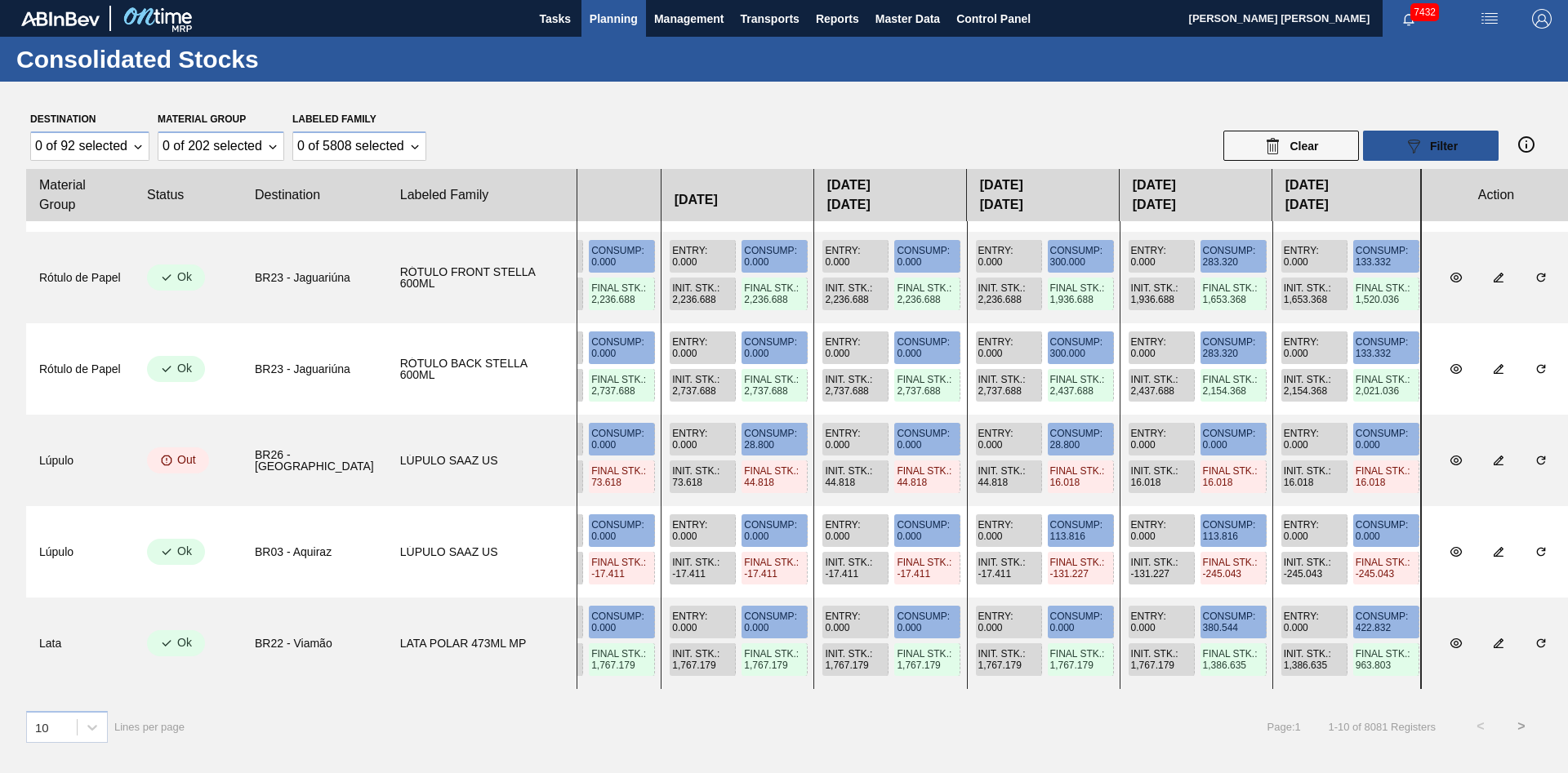
drag, startPoint x: 1013, startPoint y: 458, endPoint x: 1486, endPoint y: 454, distance: 473.0
click at [1446, 456] on div "Entry : 0.000 Consump : 0.000 Init. Stk. : 102.418 Final Stk. : 102.418 Entry :…" at bounding box center [1075, 461] width 999 height 91
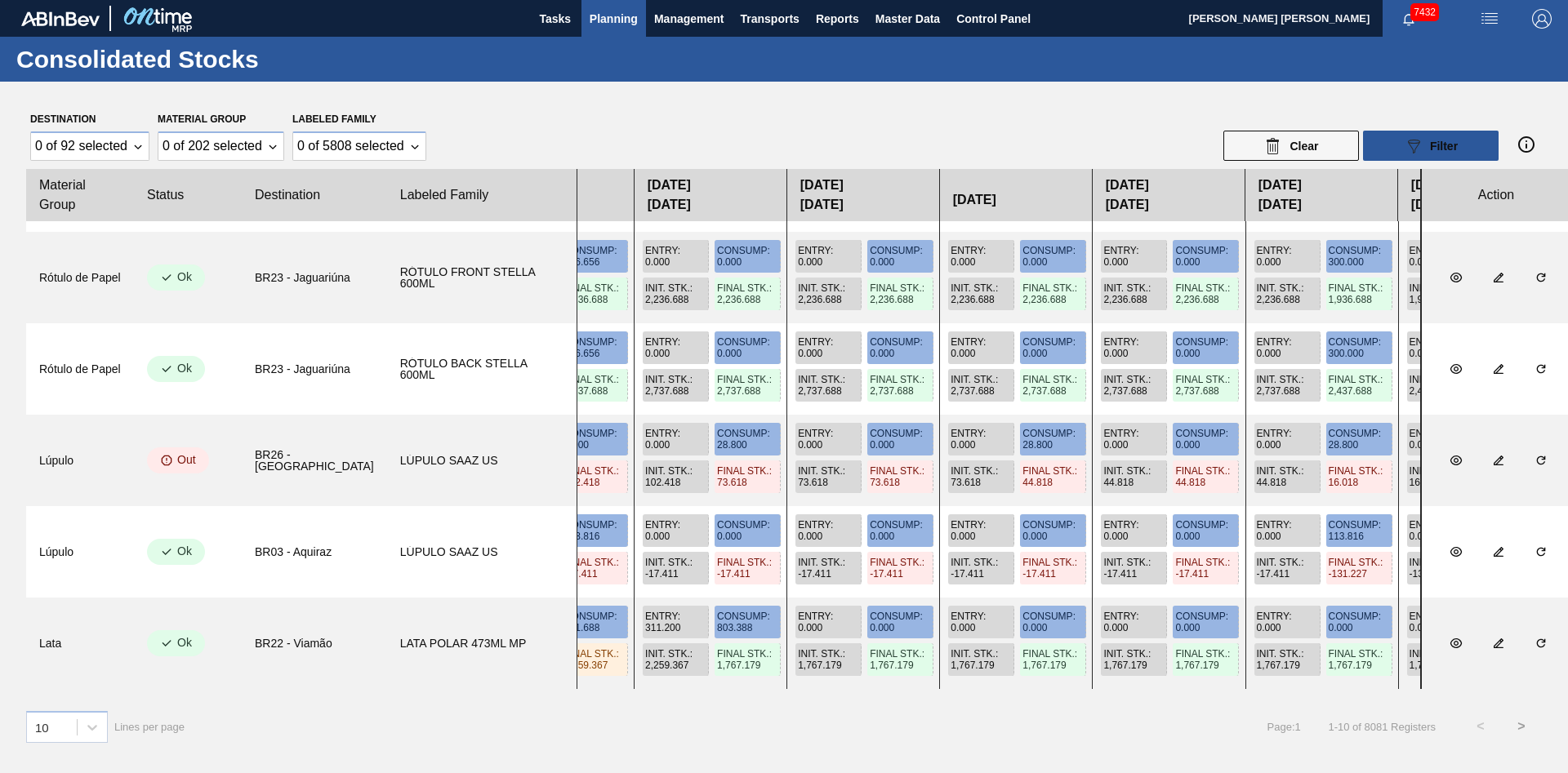
drag, startPoint x: 809, startPoint y: 437, endPoint x: 1547, endPoint y: 488, distance: 739.8
click at [1447, 460] on div "Entry : 0.000 Consump : 0.000 Init. Stk. : 102.418 Final Stk. : 102.418 Entry :…" at bounding box center [1075, 461] width 999 height 91
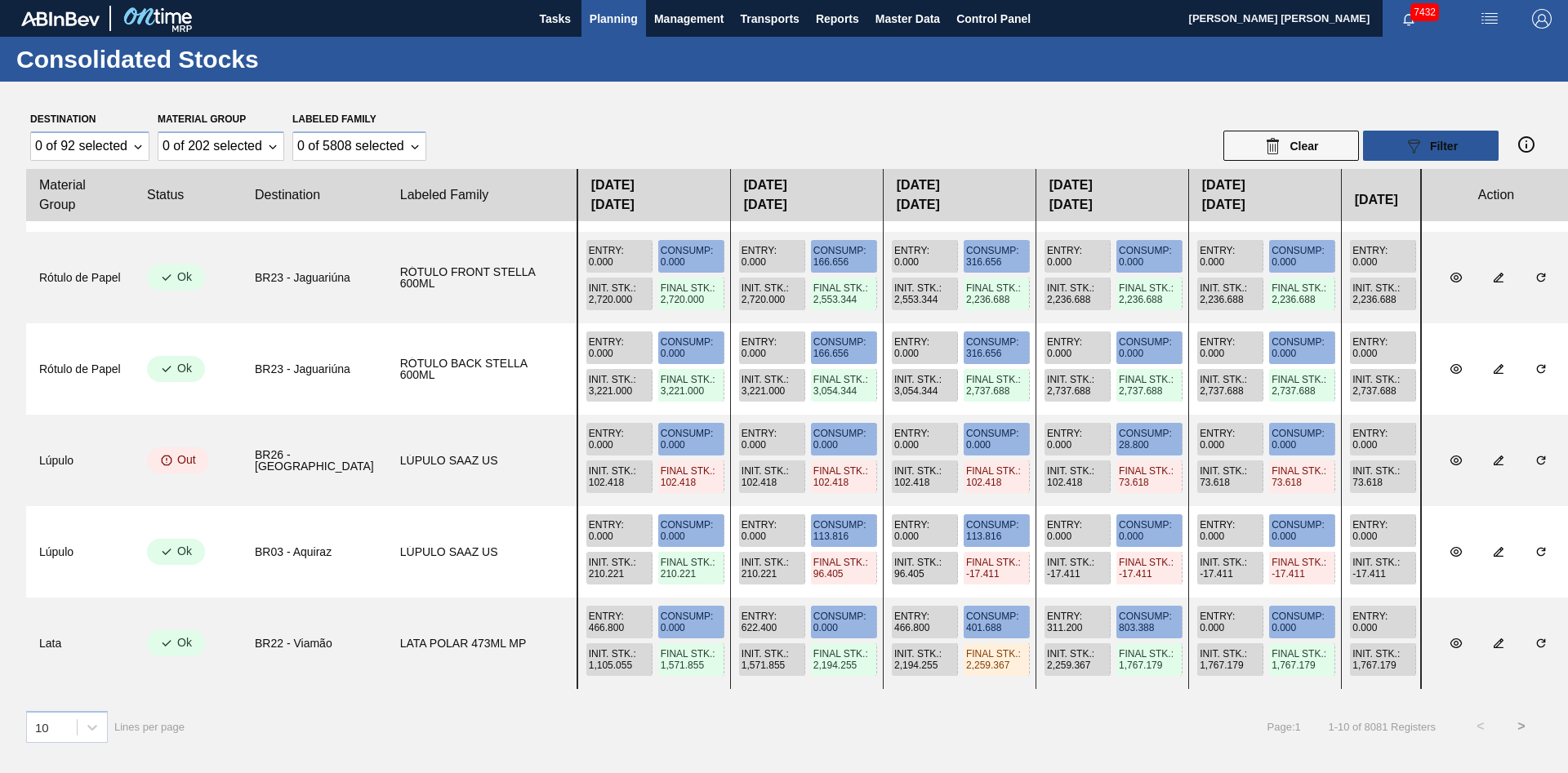
drag, startPoint x: 733, startPoint y: 465, endPoint x: 1402, endPoint y: 453, distance: 669.1
click at [1368, 451] on div "Entry : 0.000 Consump : 0.000 Init. Stk. : 102.418 Final Stk. : 102.418 Entry :…" at bounding box center [998, 461] width 844 height 91
click at [183, 459] on span "Out" at bounding box center [187, 461] width 19 height 13
click at [0, 0] on slot "Lúpulo" at bounding box center [0, 0] width 0 height 0
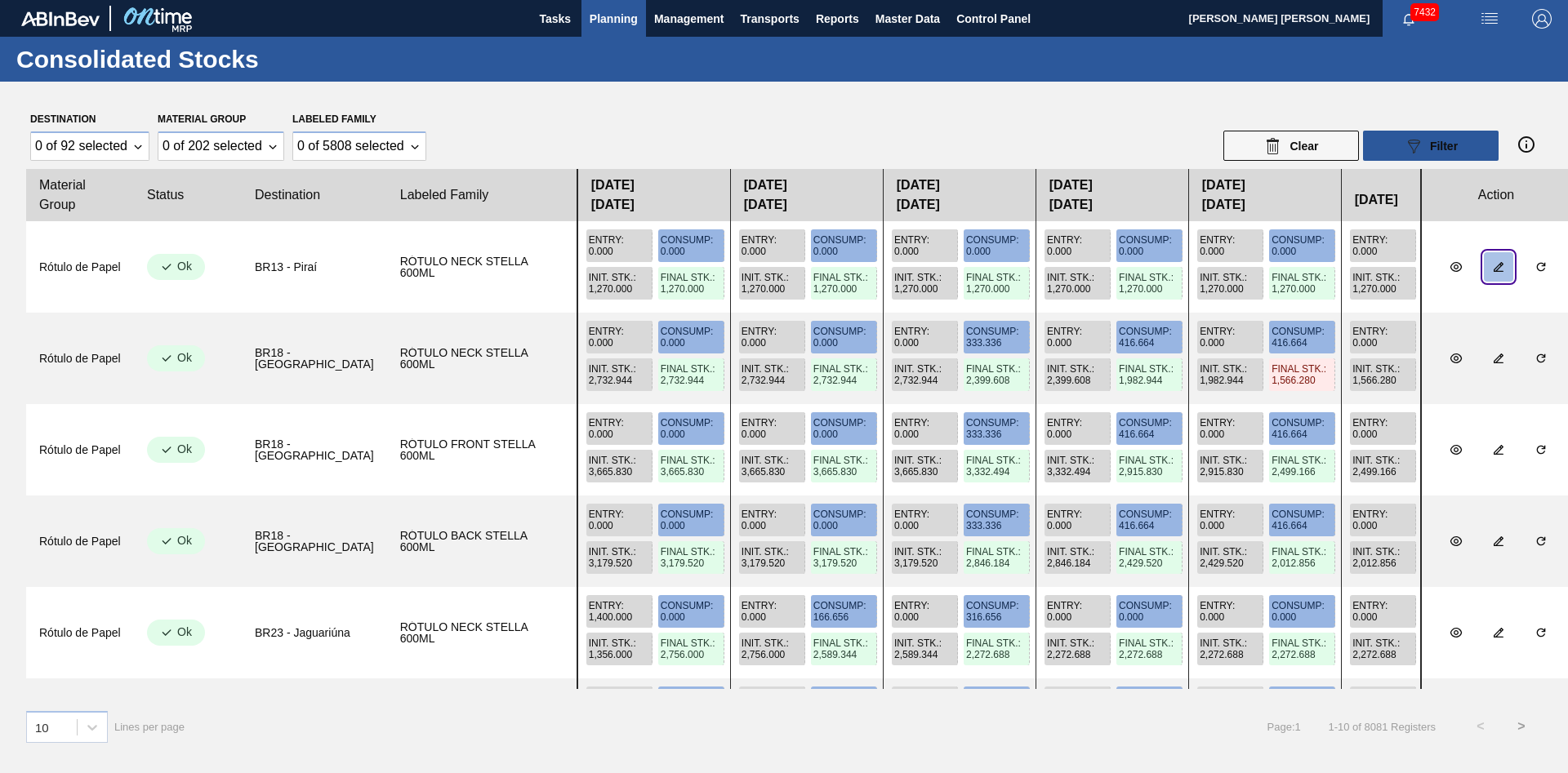
click at [1493, 271] on icon "botão de ícone" at bounding box center [1498, 267] width 10 height 10
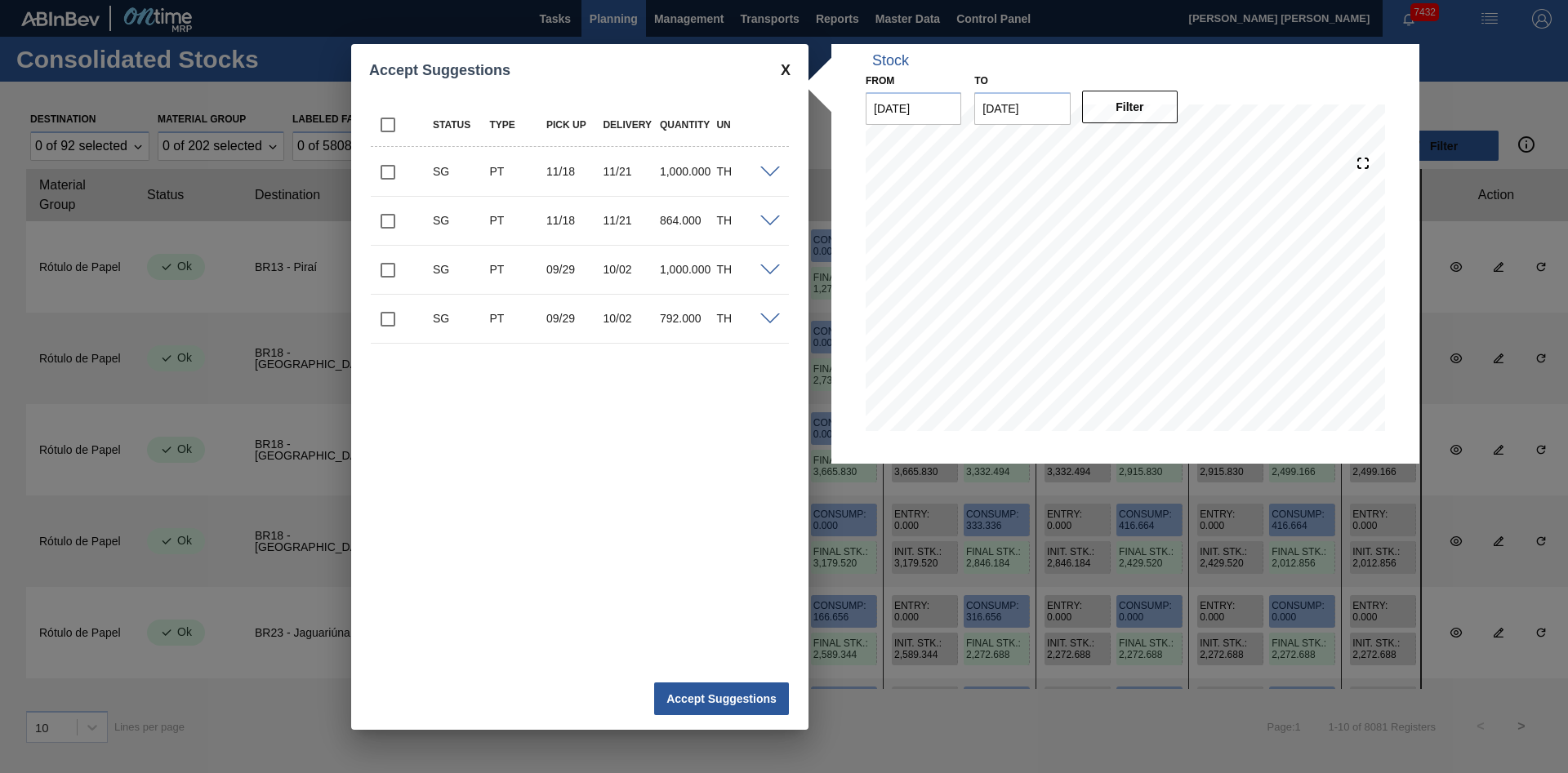
click at [786, 69] on span at bounding box center [785, 70] width 10 height 17
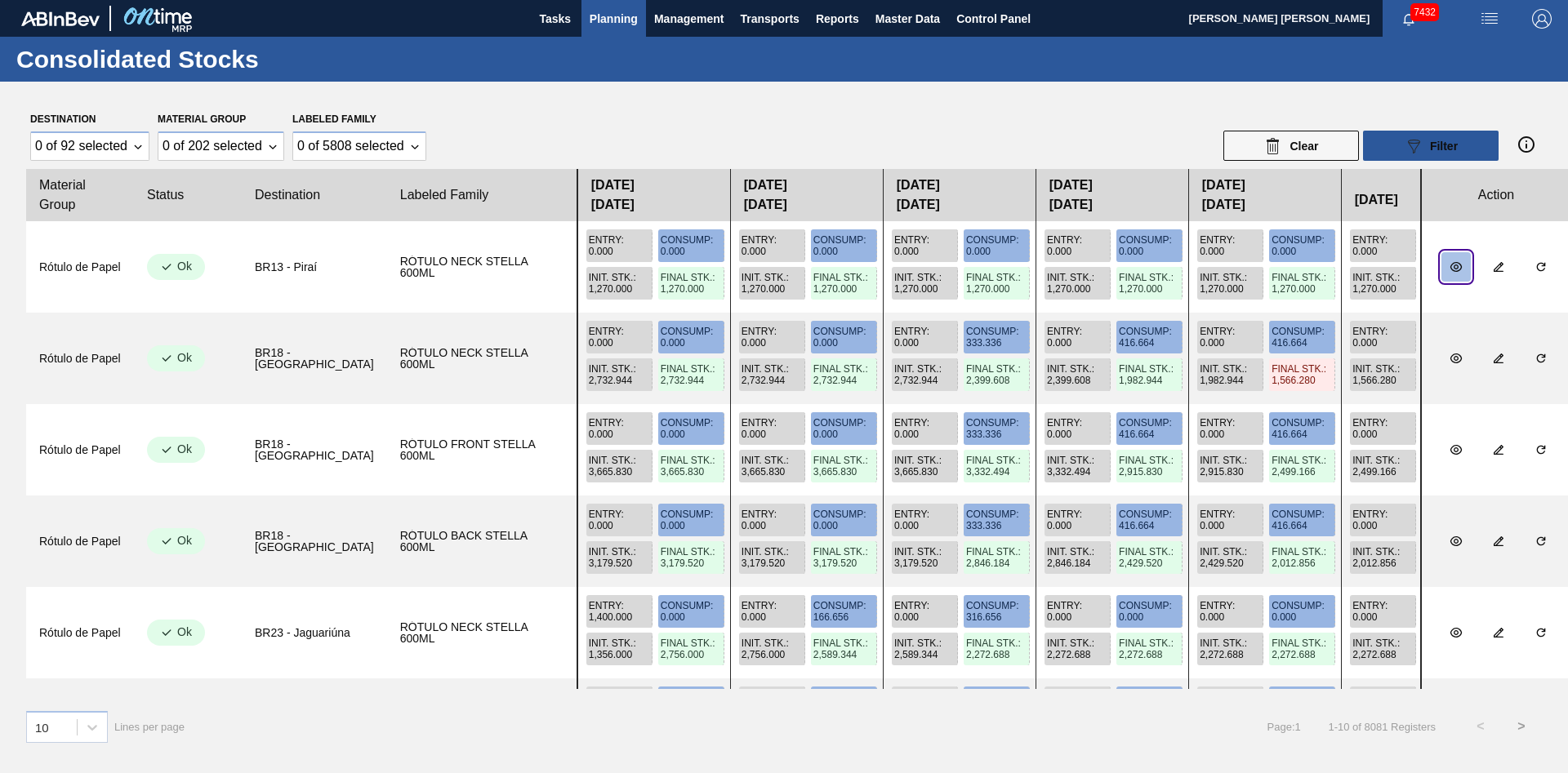
click at [1441, 270] on button "botão de ícone" at bounding box center [1456, 267] width 29 height 29
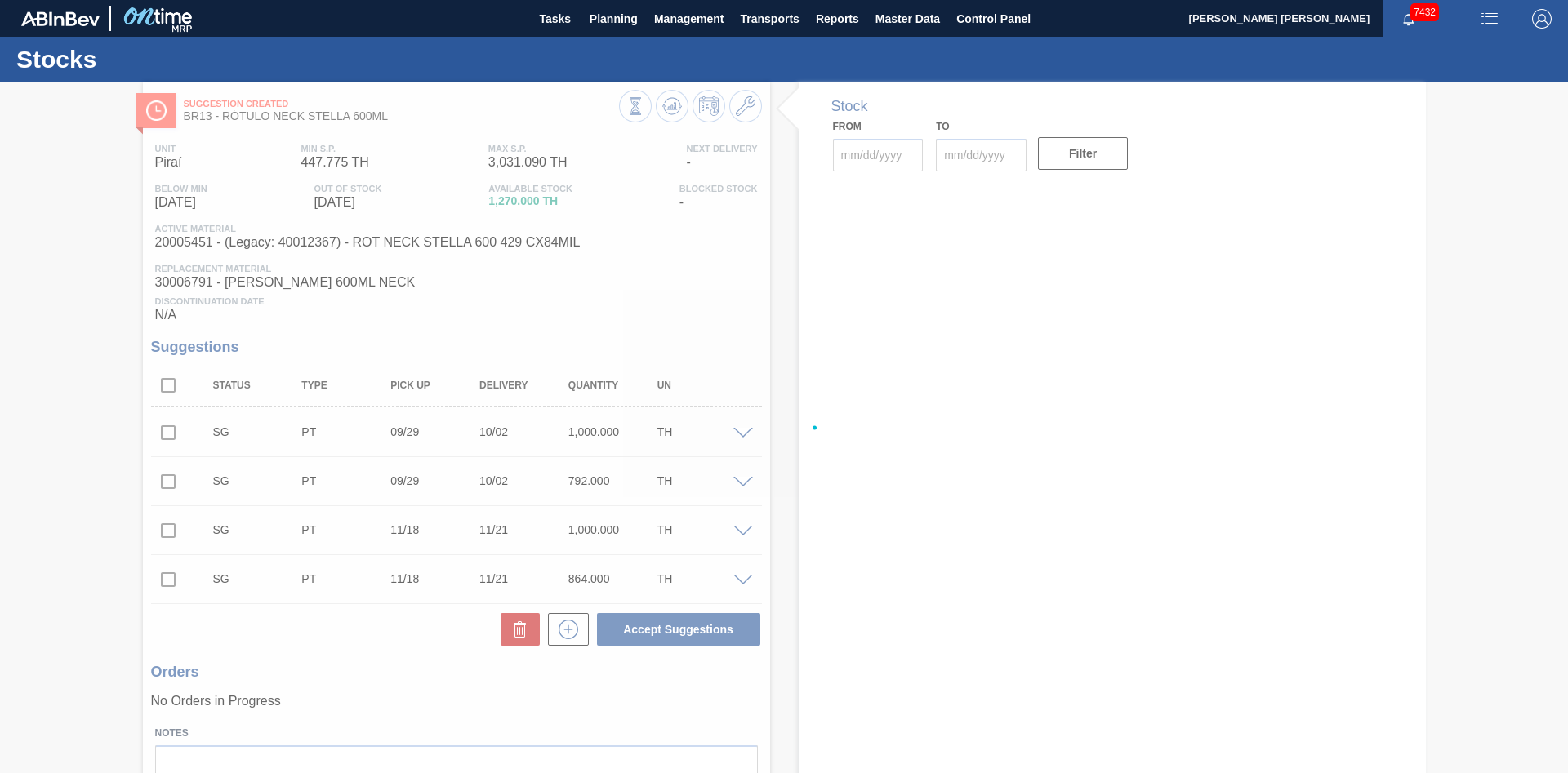
type input "[DATE]"
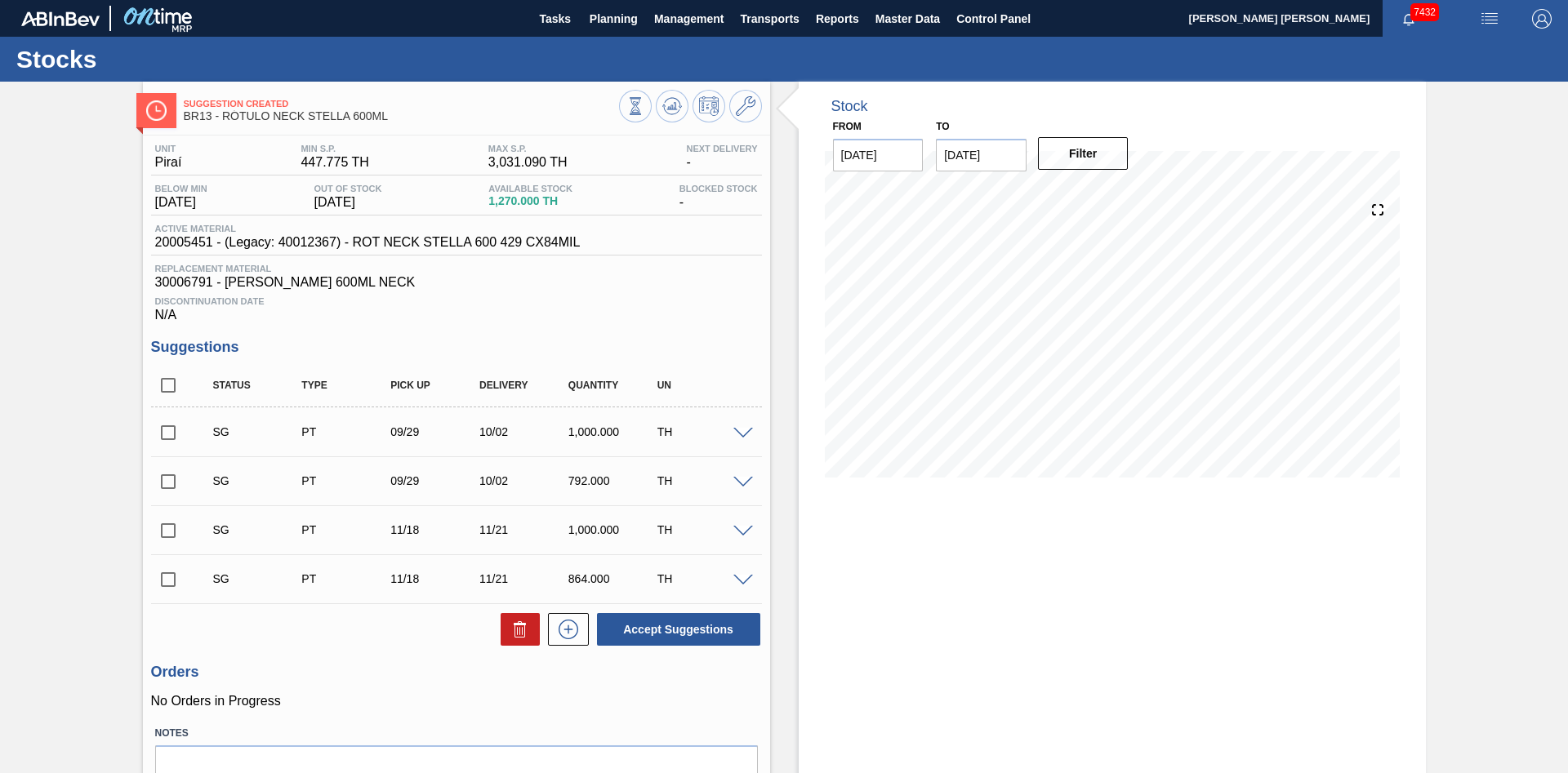
click at [749, 440] on span at bounding box center [743, 433] width 20 height 12
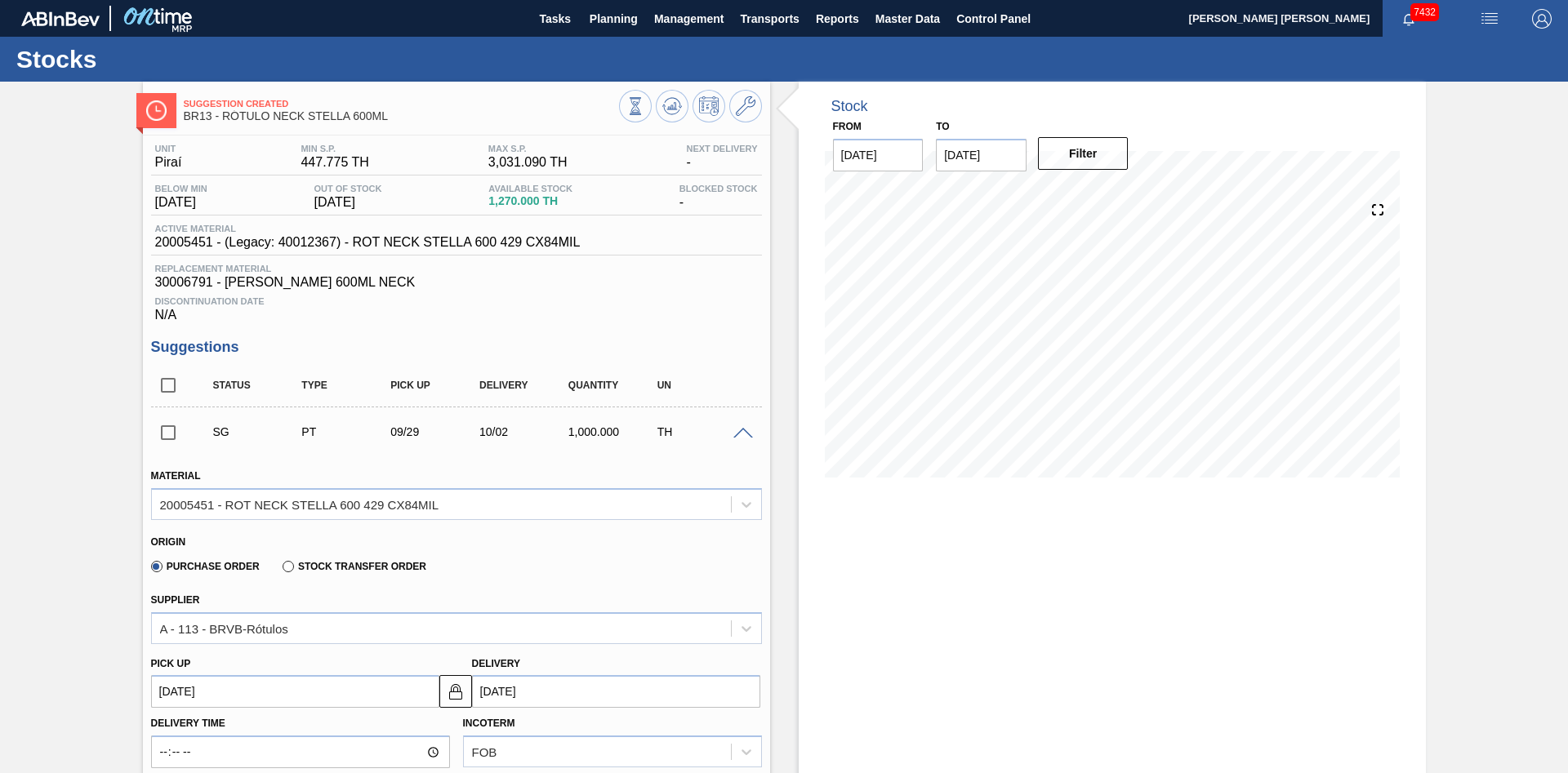
click at [749, 440] on span at bounding box center [743, 433] width 20 height 12
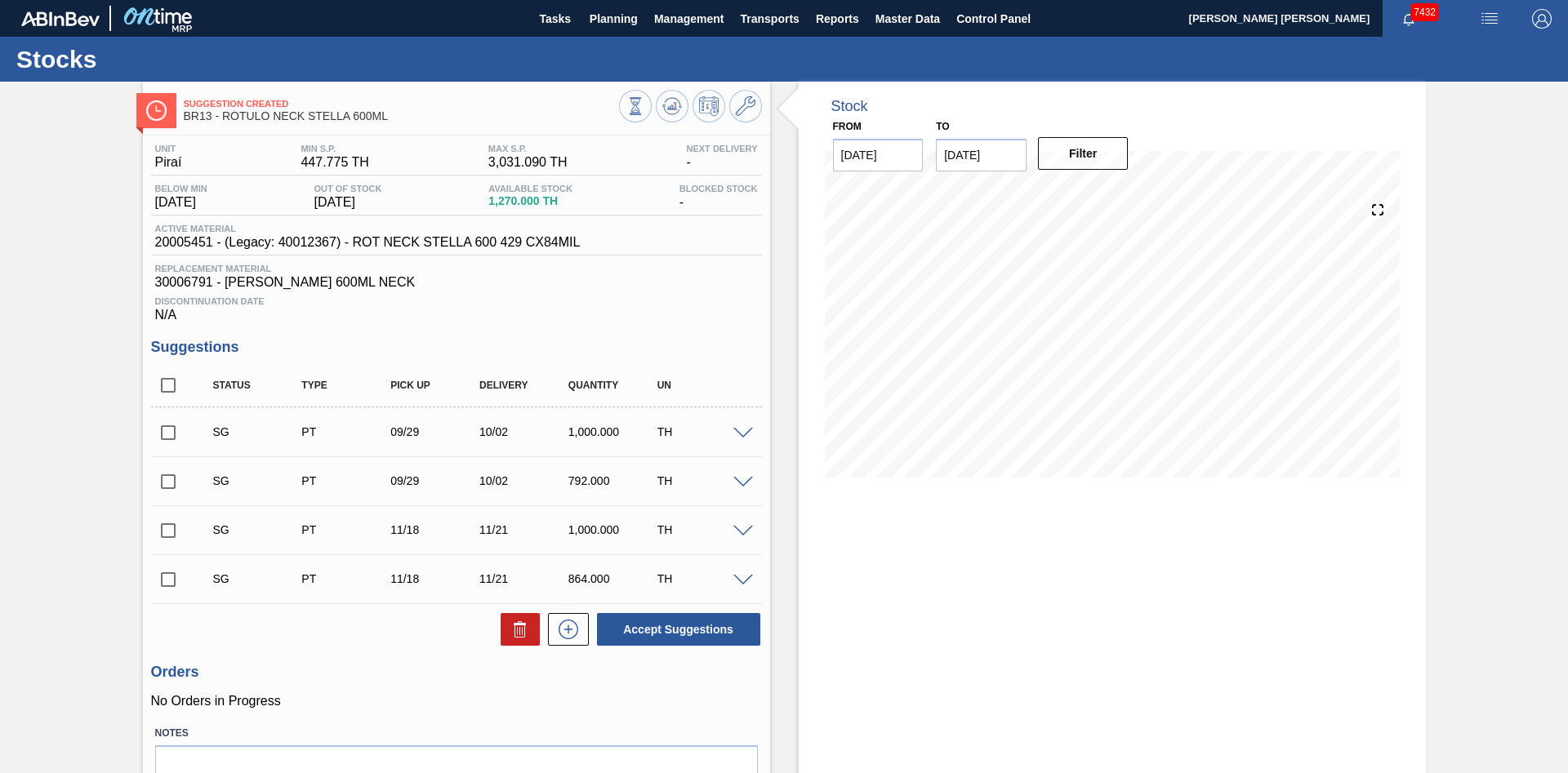
click at [743, 476] on div "SG PT 09/29 10/02 792.000 TH" at bounding box center [456, 481] width 611 height 41
click at [744, 480] on div at bounding box center [746, 481] width 33 height 12
click at [747, 481] on div at bounding box center [746, 481] width 33 height 12
click at [750, 485] on span at bounding box center [743, 483] width 20 height 12
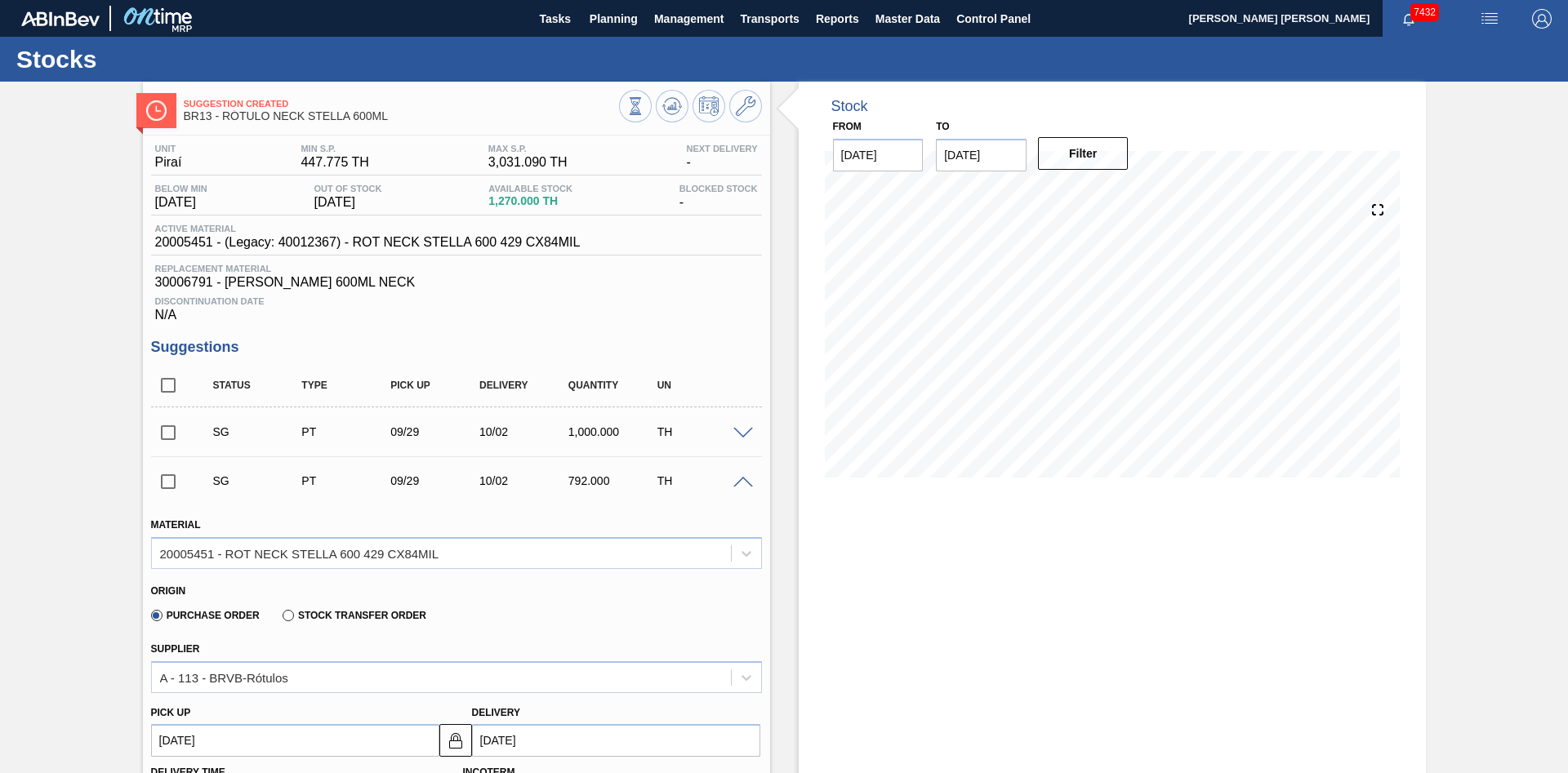
click at [750, 485] on span at bounding box center [743, 483] width 20 height 12
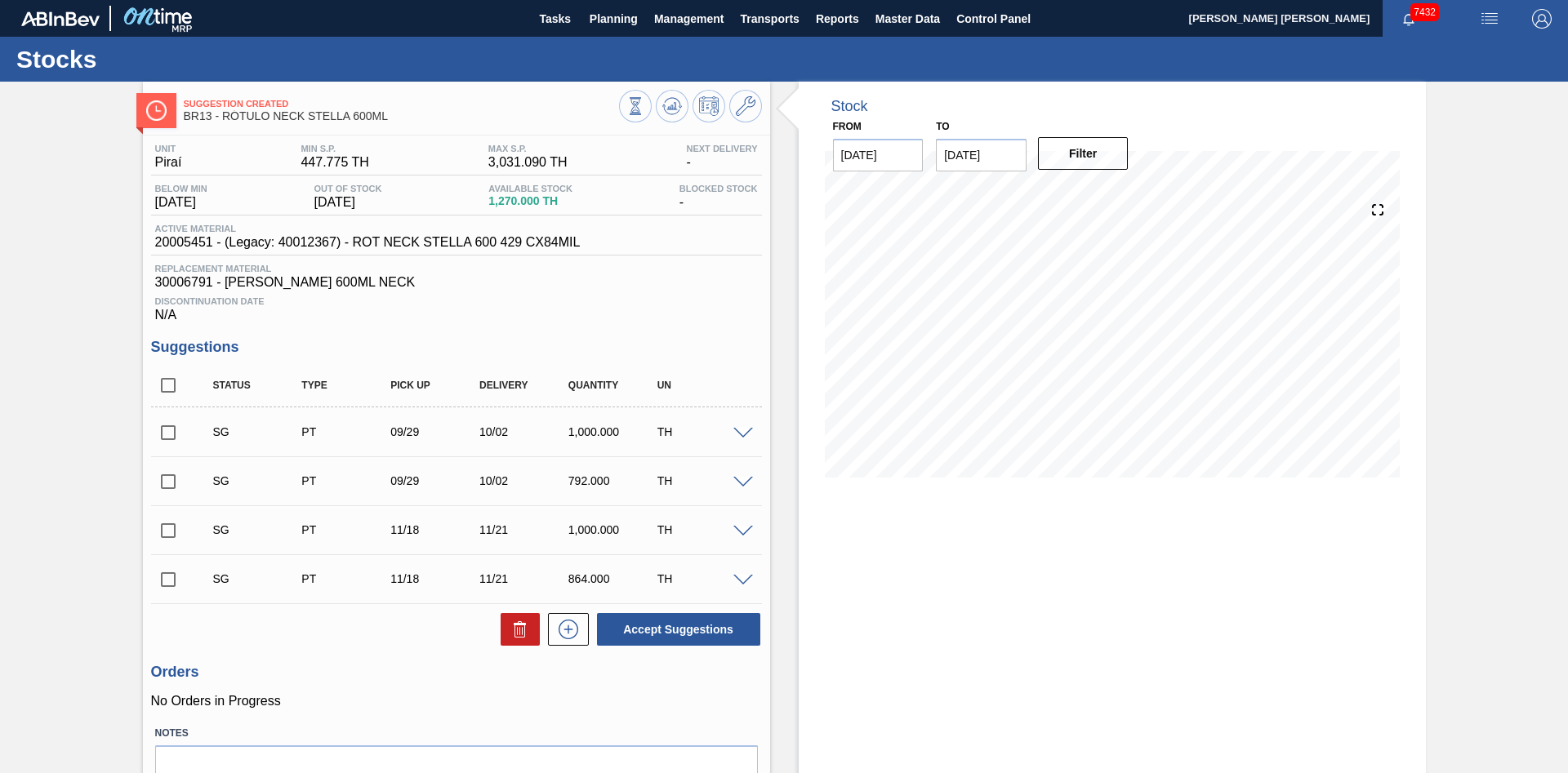
click at [738, 438] on span at bounding box center [743, 433] width 20 height 12
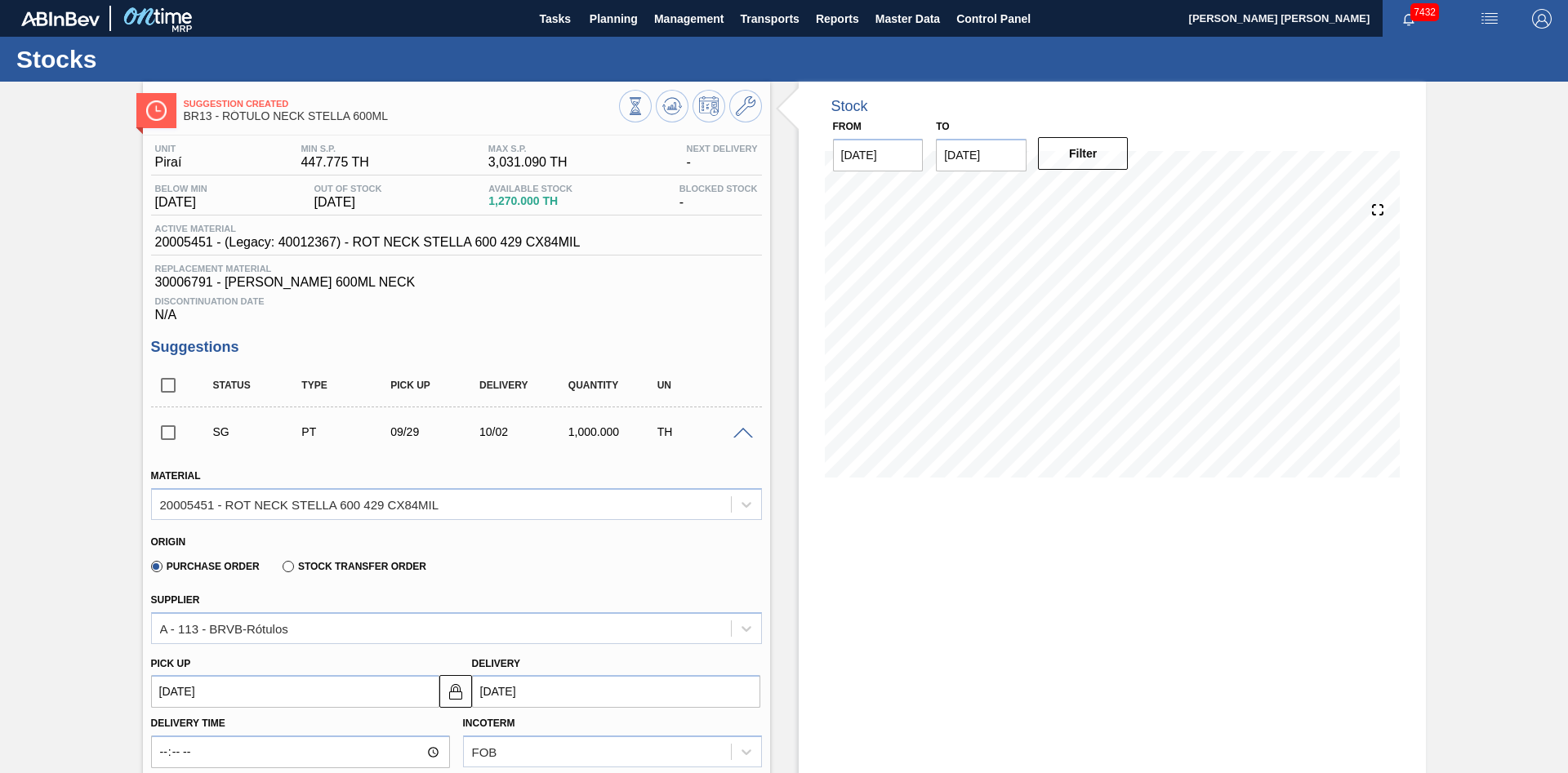
click at [338, 568] on label "Stock Transfer Order" at bounding box center [354, 566] width 144 height 12
click at [280, 570] on input "Stock Transfer Order" at bounding box center [280, 570] width 0 height 0
click at [174, 565] on label "Purchase Order" at bounding box center [205, 566] width 108 height 12
click at [148, 570] on input "Purchase Order" at bounding box center [148, 570] width 0 height 0
type input "BR00"
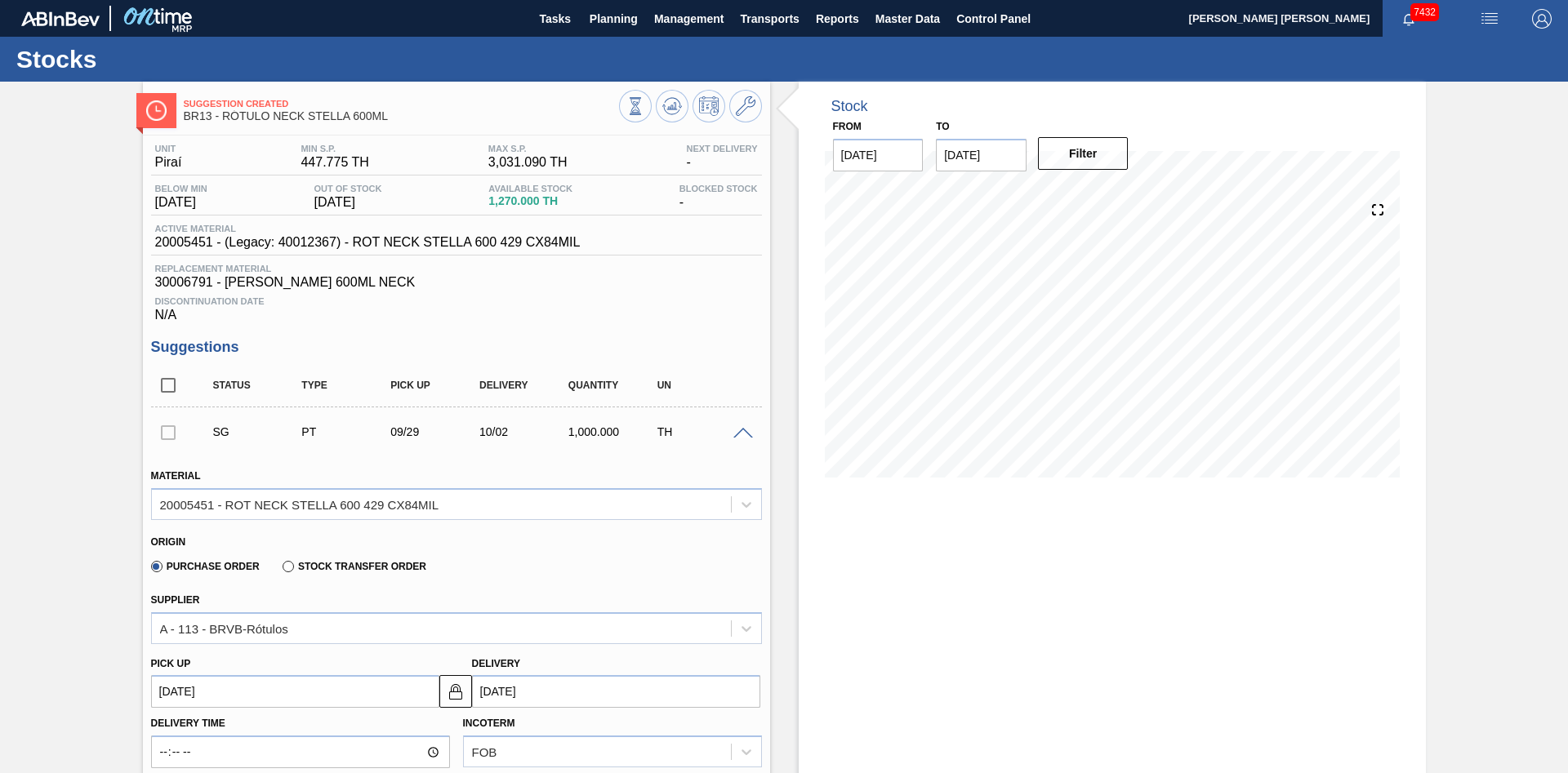
type input "A01"
type input "I1"
click at [738, 431] on div at bounding box center [746, 432] width 33 height 12
click at [744, 432] on span at bounding box center [743, 433] width 20 height 12
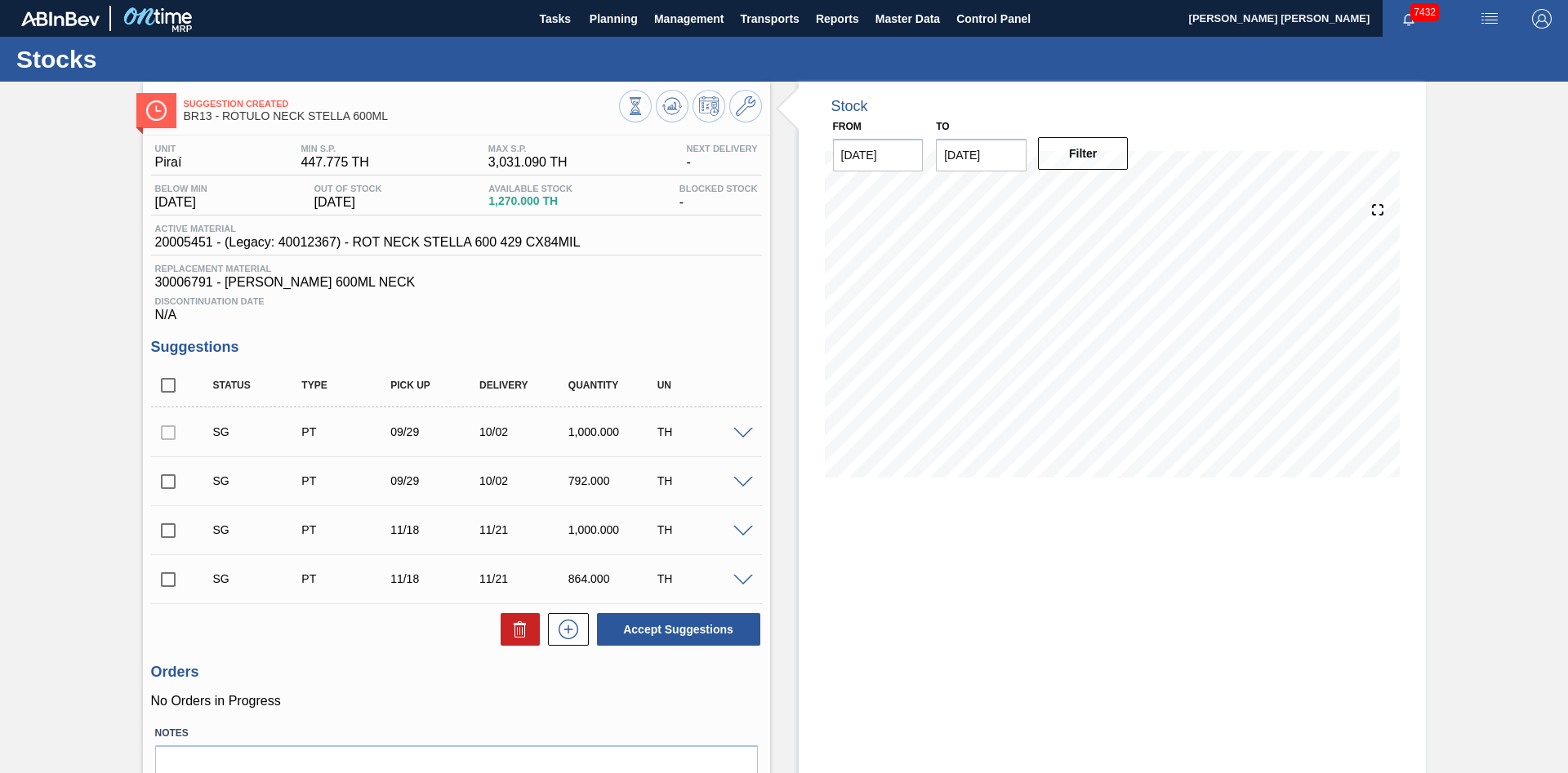
click at [740, 440] on span at bounding box center [743, 433] width 20 height 12
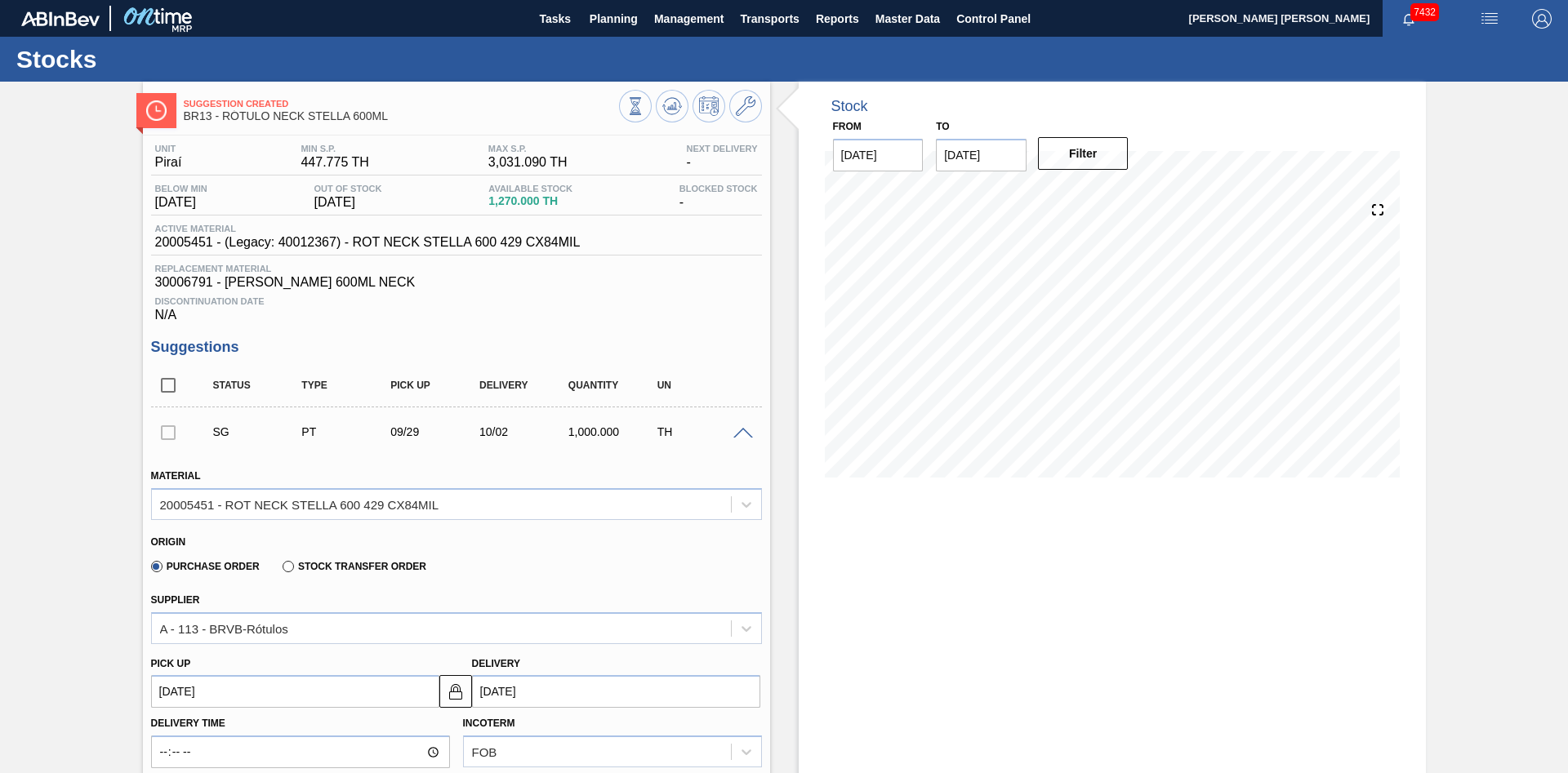
click at [740, 440] on span at bounding box center [743, 433] width 20 height 12
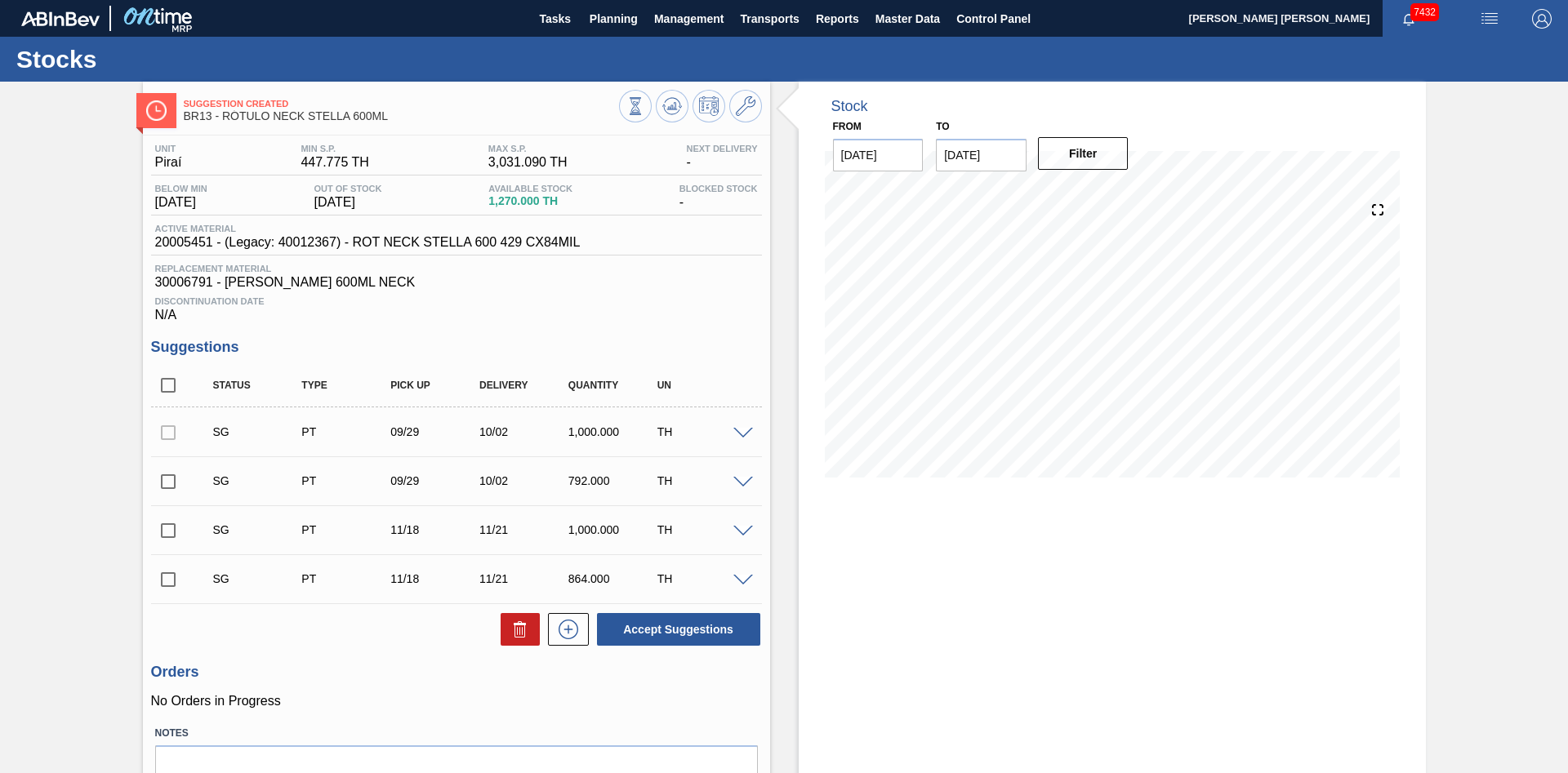
click at [740, 440] on span at bounding box center [743, 433] width 20 height 12
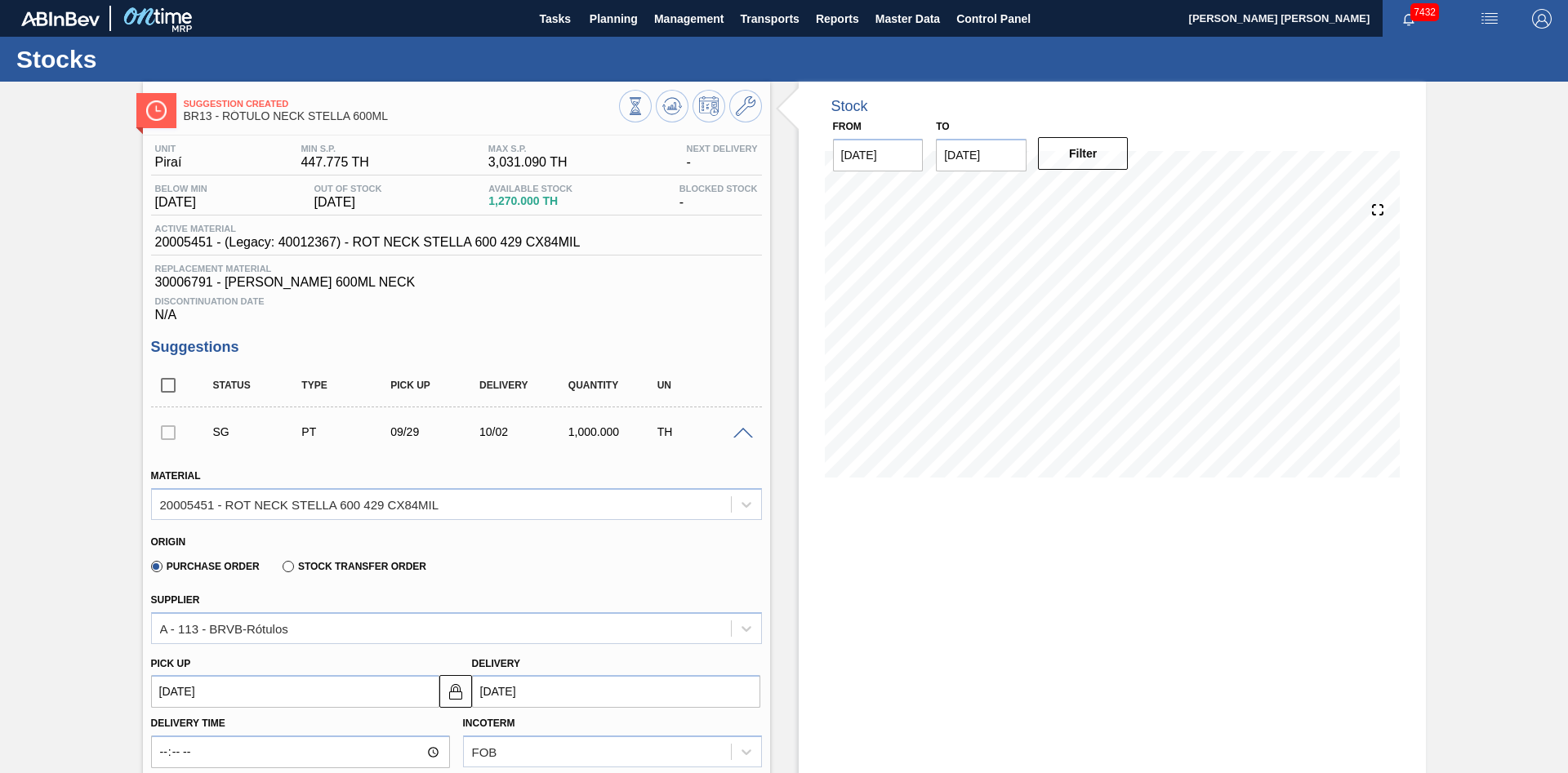
scroll to position [249, 0]
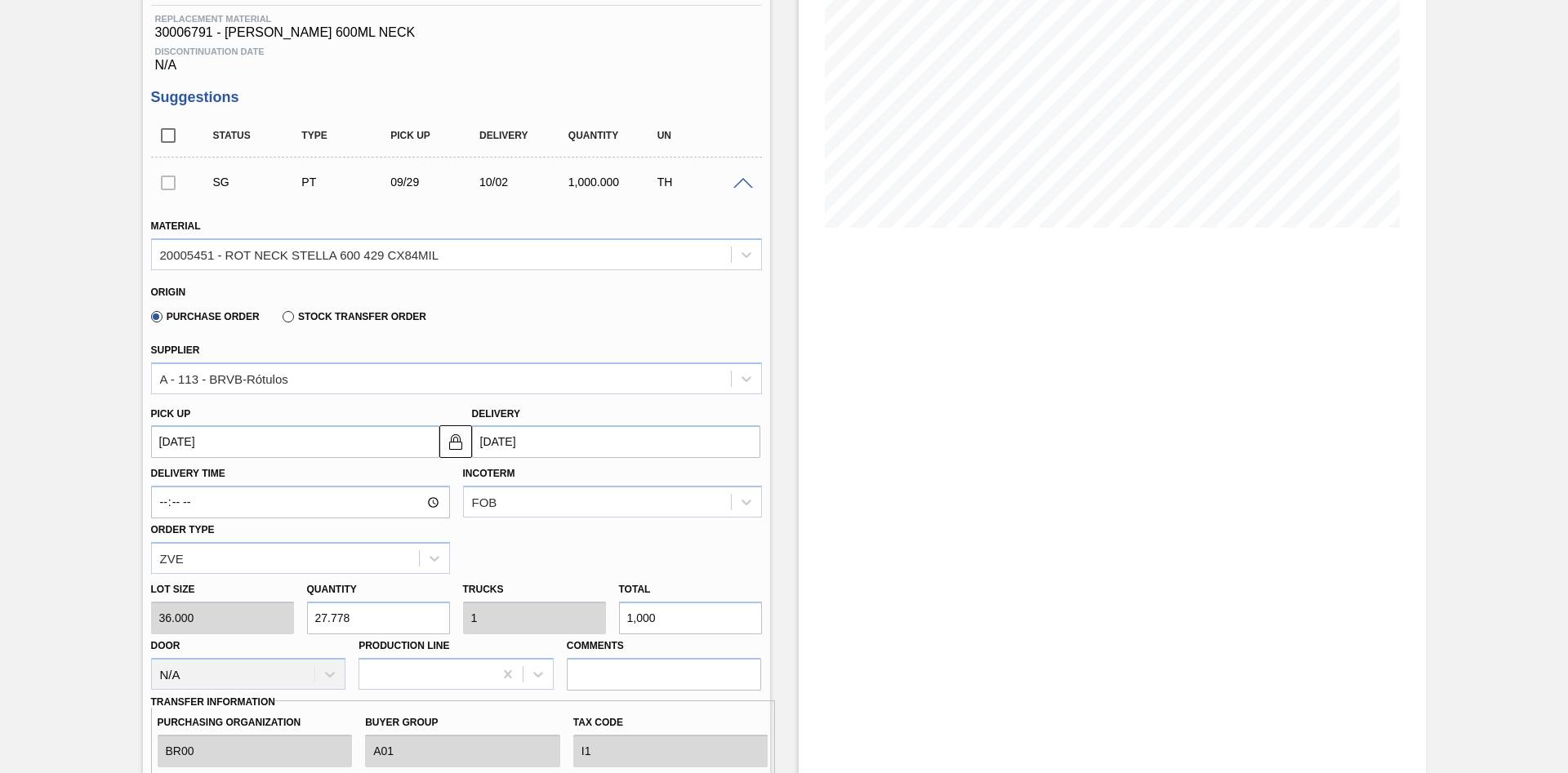
click at [304, 321] on label "Stock Transfer Order" at bounding box center [354, 317] width 144 height 12
click at [280, 320] on input "Stock Transfer Order" at bounding box center [280, 320] width 0 height 0
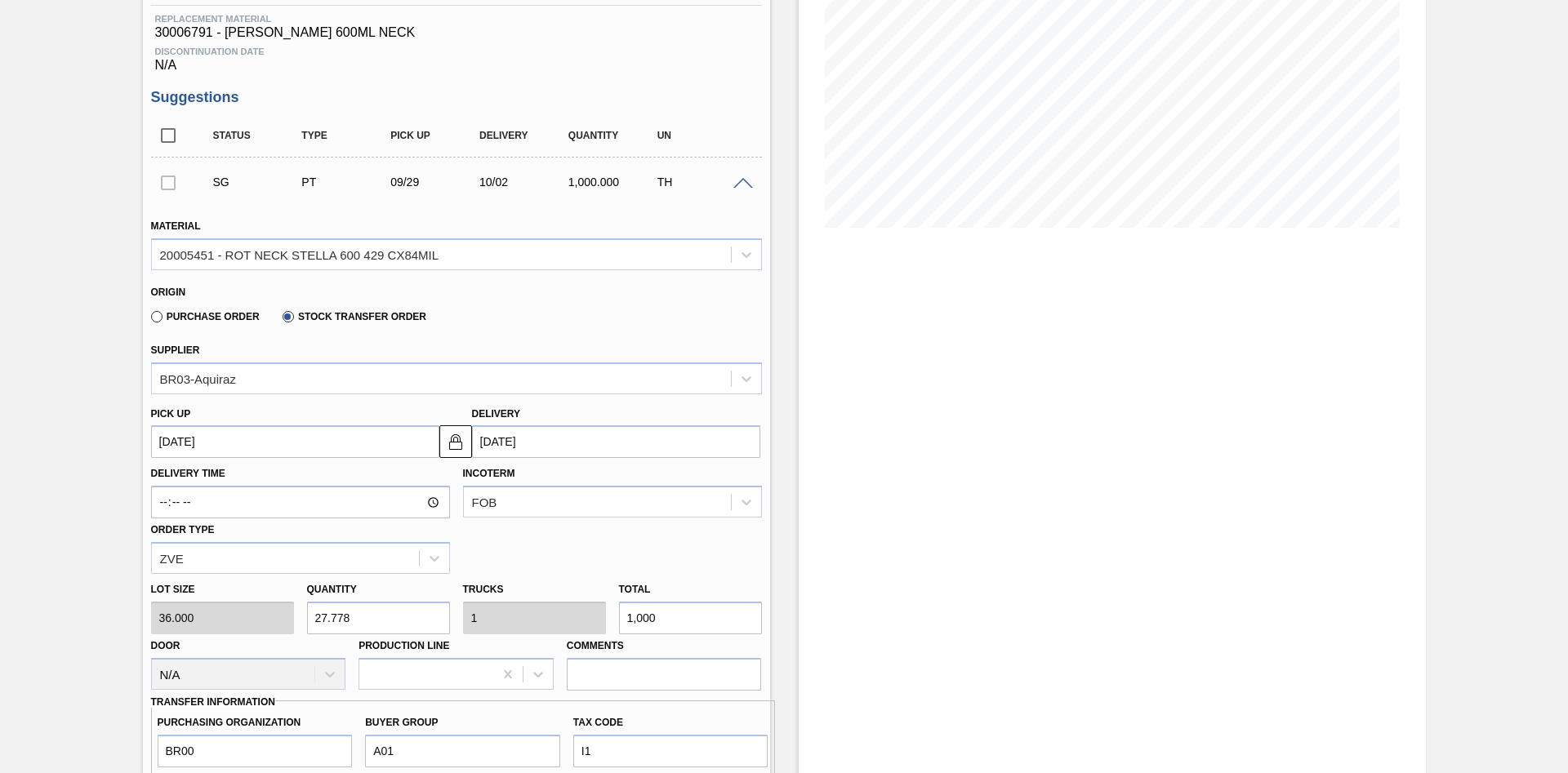
click at [191, 320] on label "Purchase Order" at bounding box center [205, 317] width 108 height 12
click at [148, 320] on input "Purchase Order" at bounding box center [148, 320] width 0 height 0
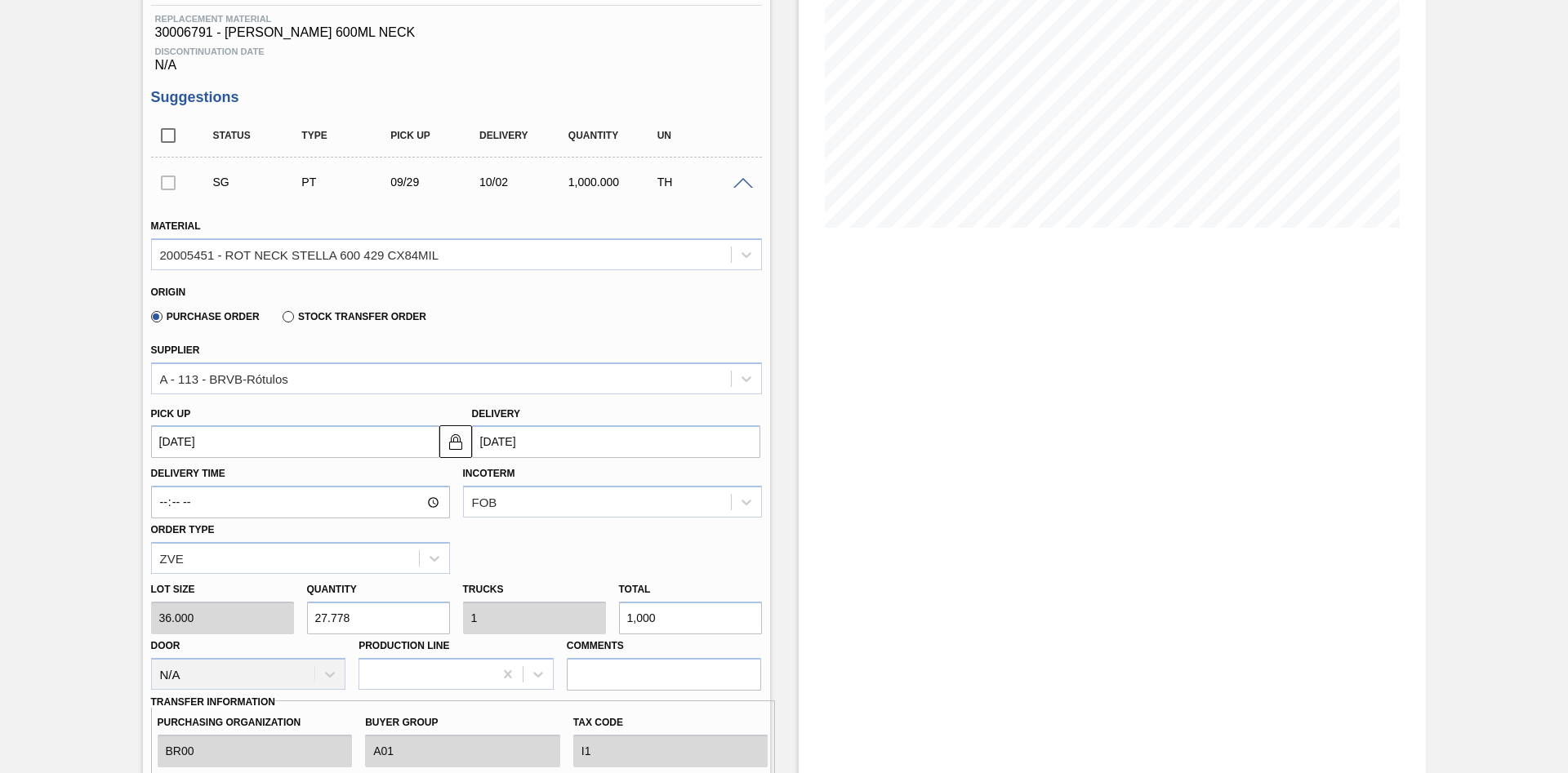
scroll to position [0, 0]
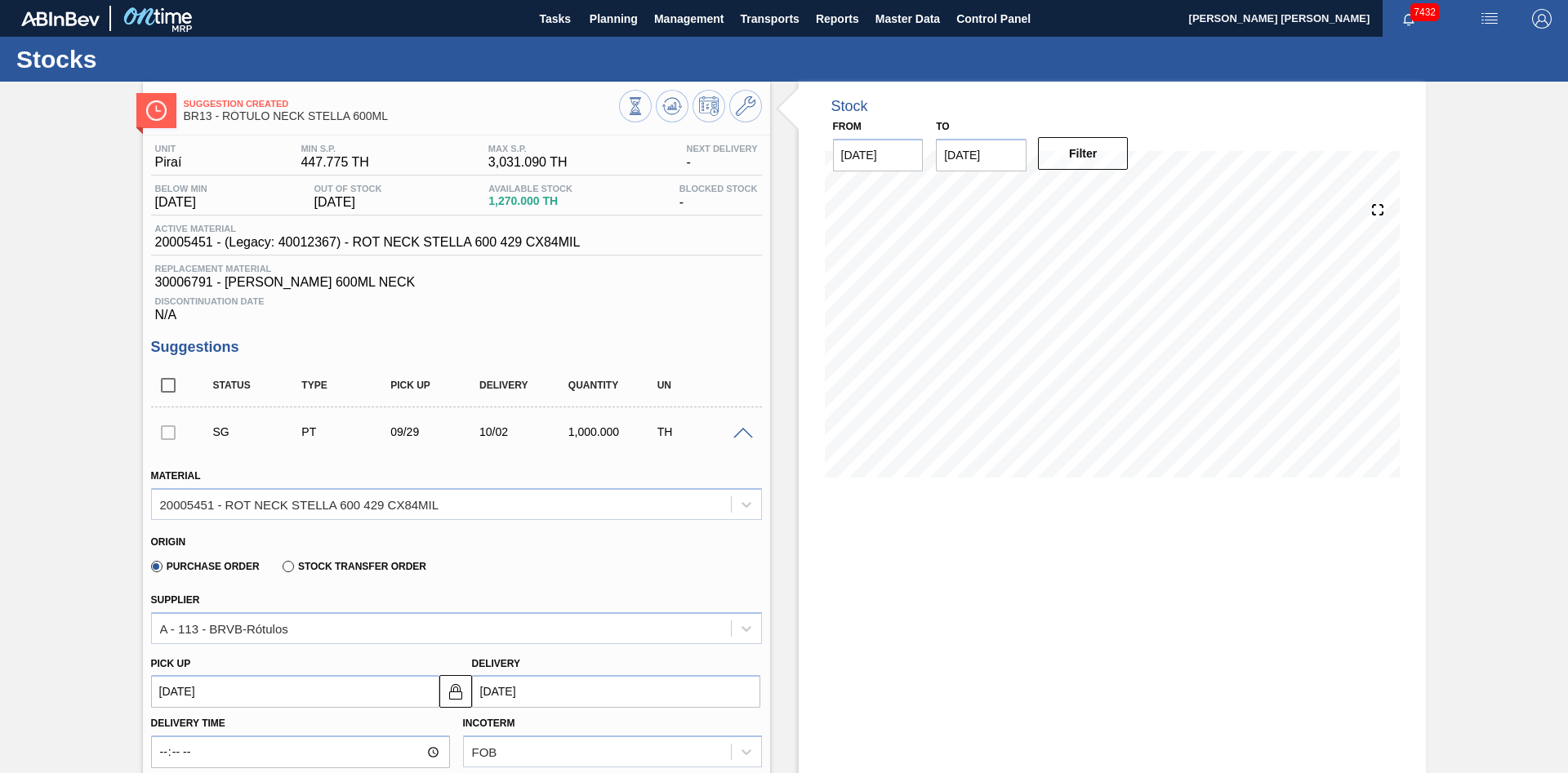
click at [746, 444] on div "SG PT 09/29 10/02 1,000.000 TH" at bounding box center [456, 432] width 611 height 41
click at [178, 435] on div at bounding box center [168, 432] width 35 height 33
click at [169, 436] on div at bounding box center [168, 432] width 35 height 33
click at [985, 19] on span "Control Panel" at bounding box center [993, 19] width 75 height 20
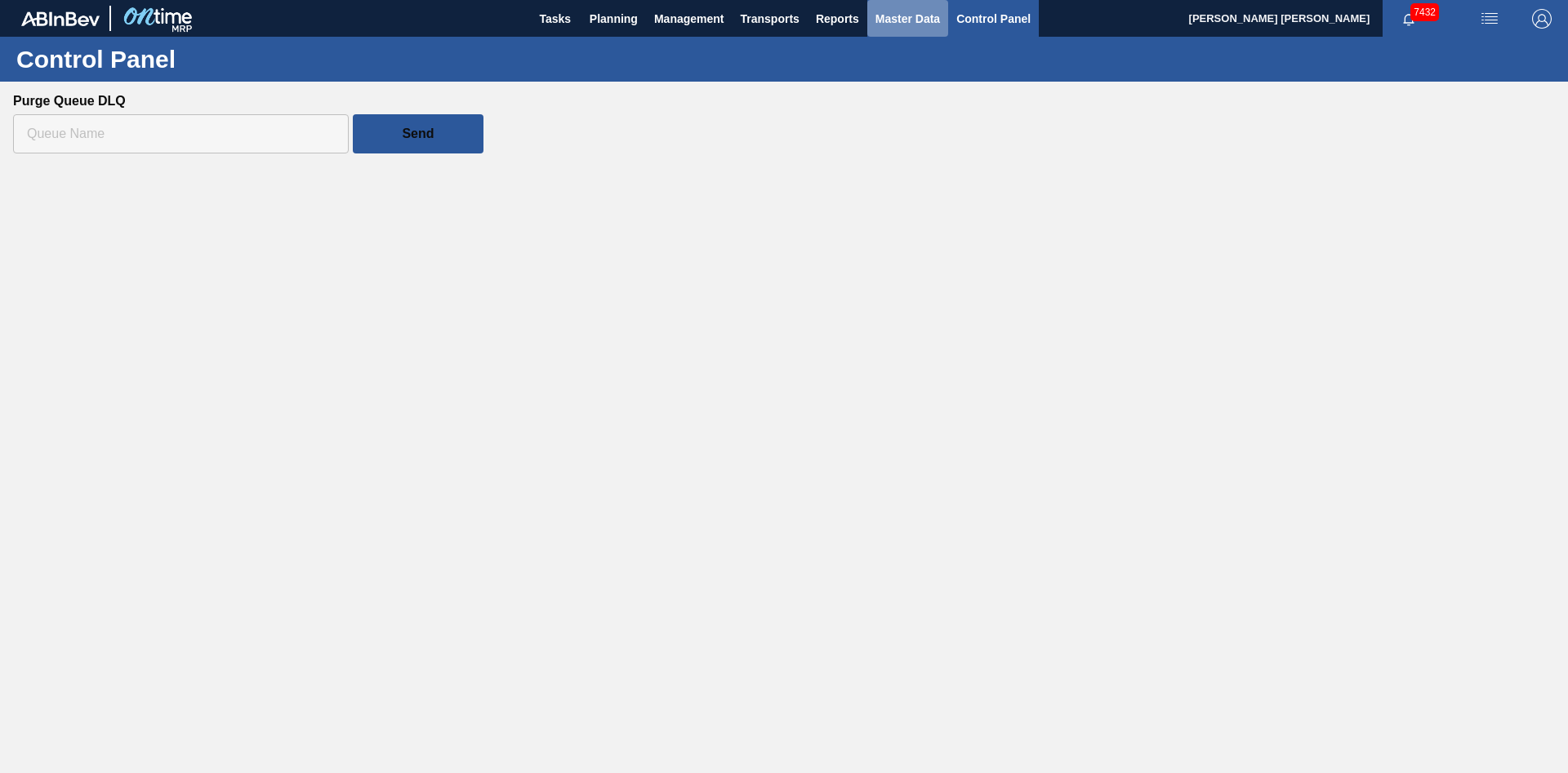
click at [925, 36] on button "Master Data" at bounding box center [907, 18] width 81 height 36
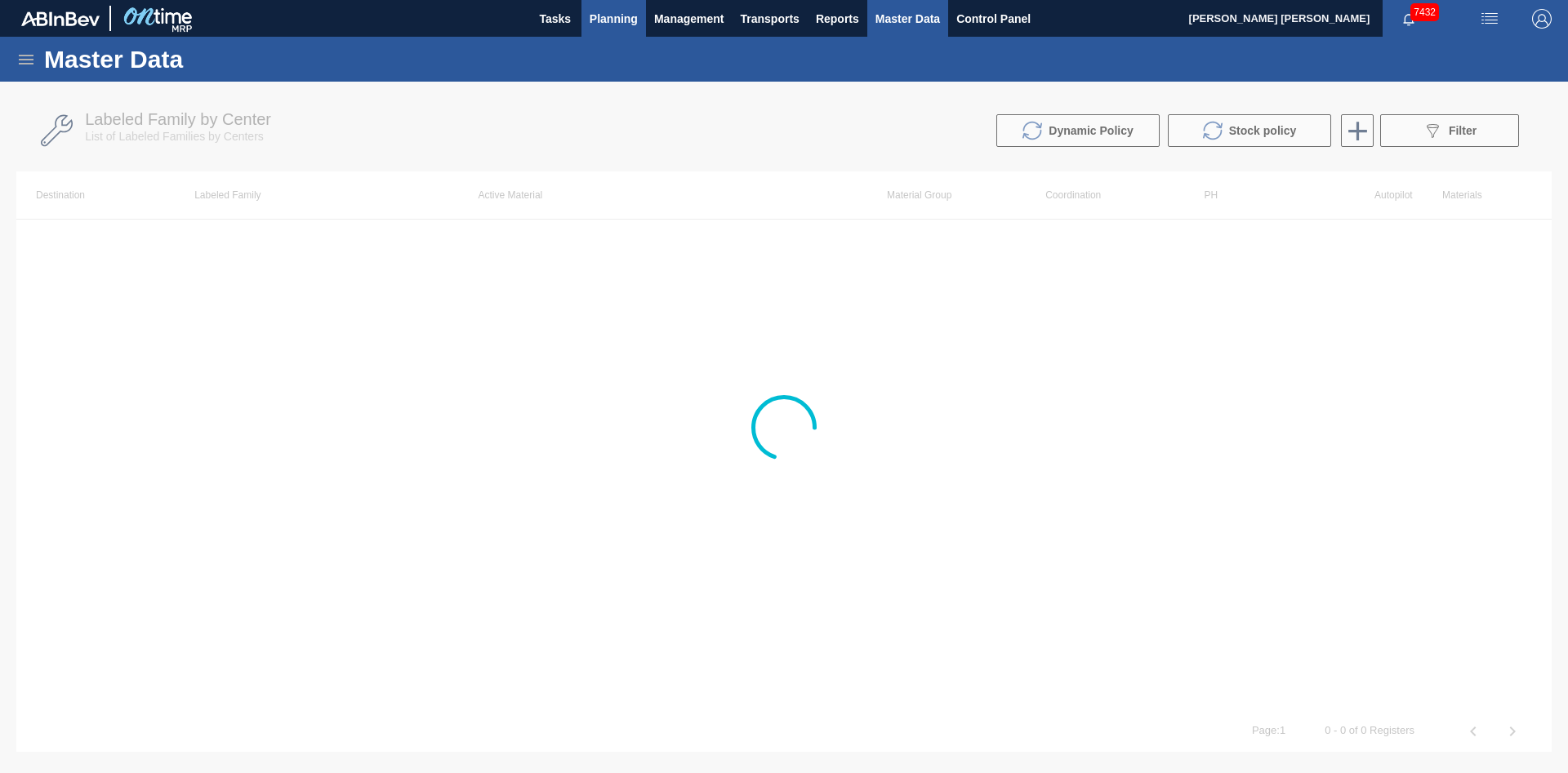
click at [641, 21] on button "Planning" at bounding box center [613, 18] width 65 height 36
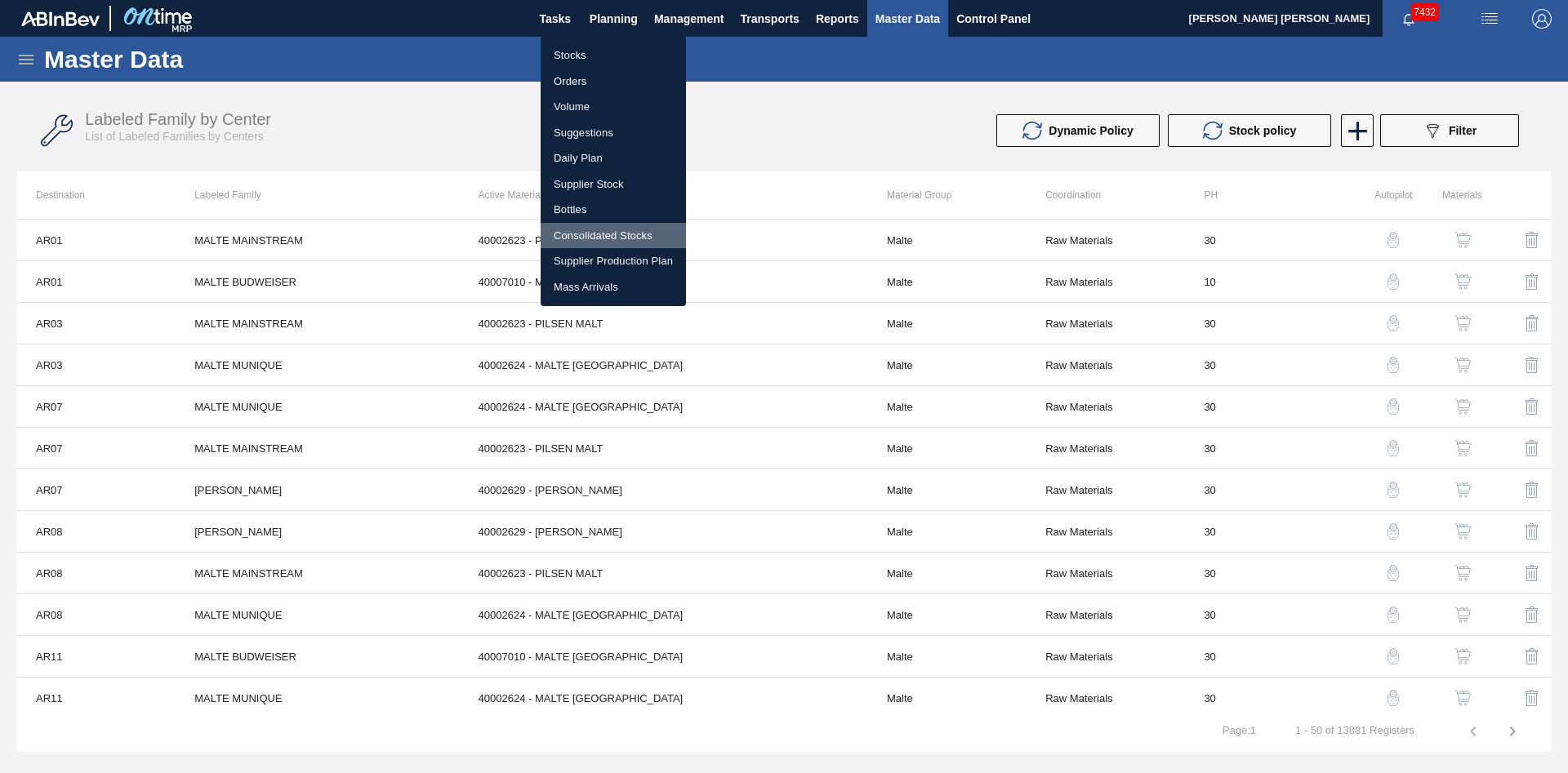
click at [627, 233] on li "Consolidated Stocks" at bounding box center [614, 236] width 146 height 26
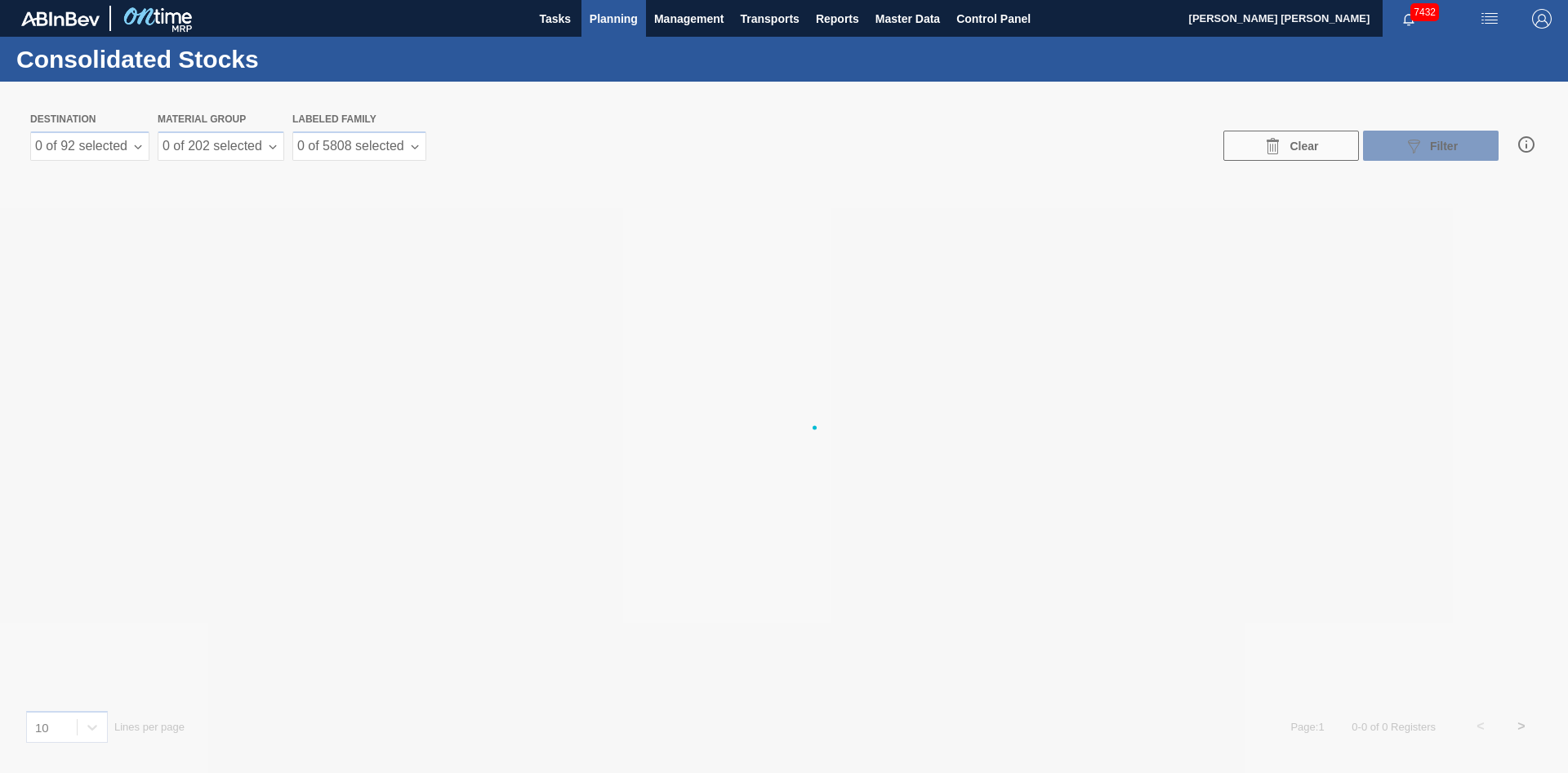
click at [600, 22] on span "Planning" at bounding box center [613, 19] width 48 height 20
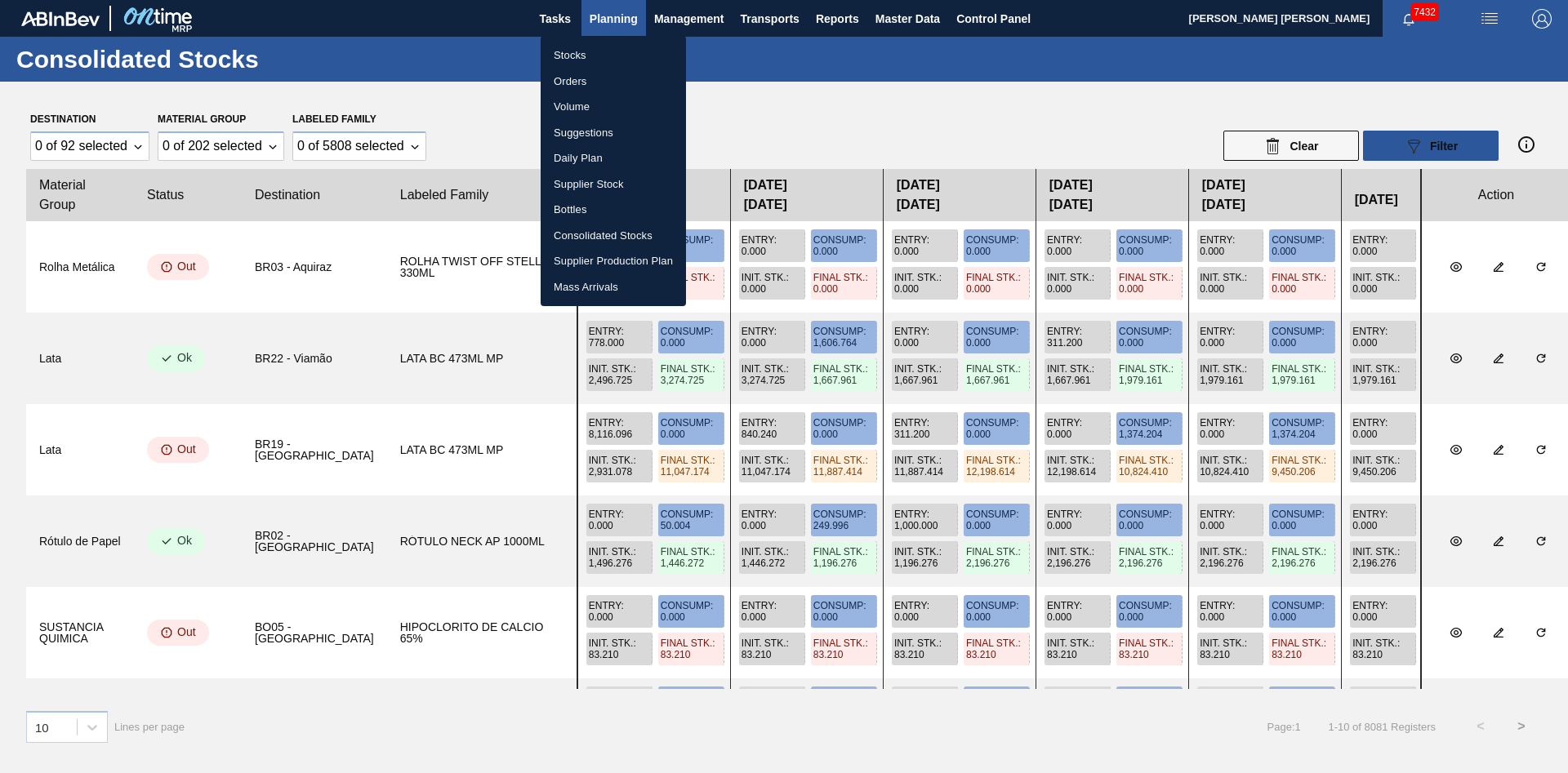
click at [1340, 587] on li "Supplier Production Plan" at bounding box center [1417, 633] width 153 height 91
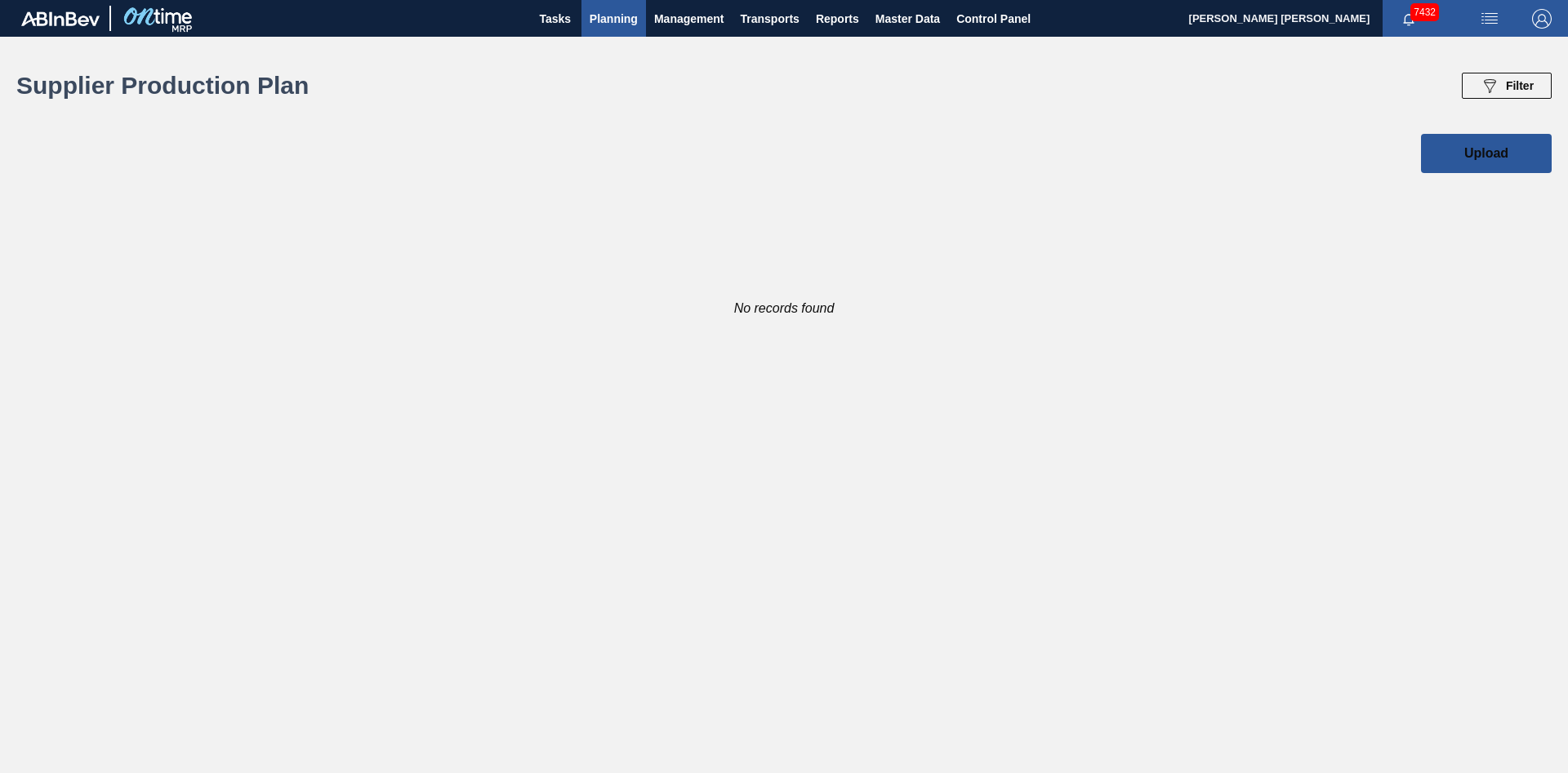
click at [604, 25] on span "Planning" at bounding box center [613, 19] width 48 height 20
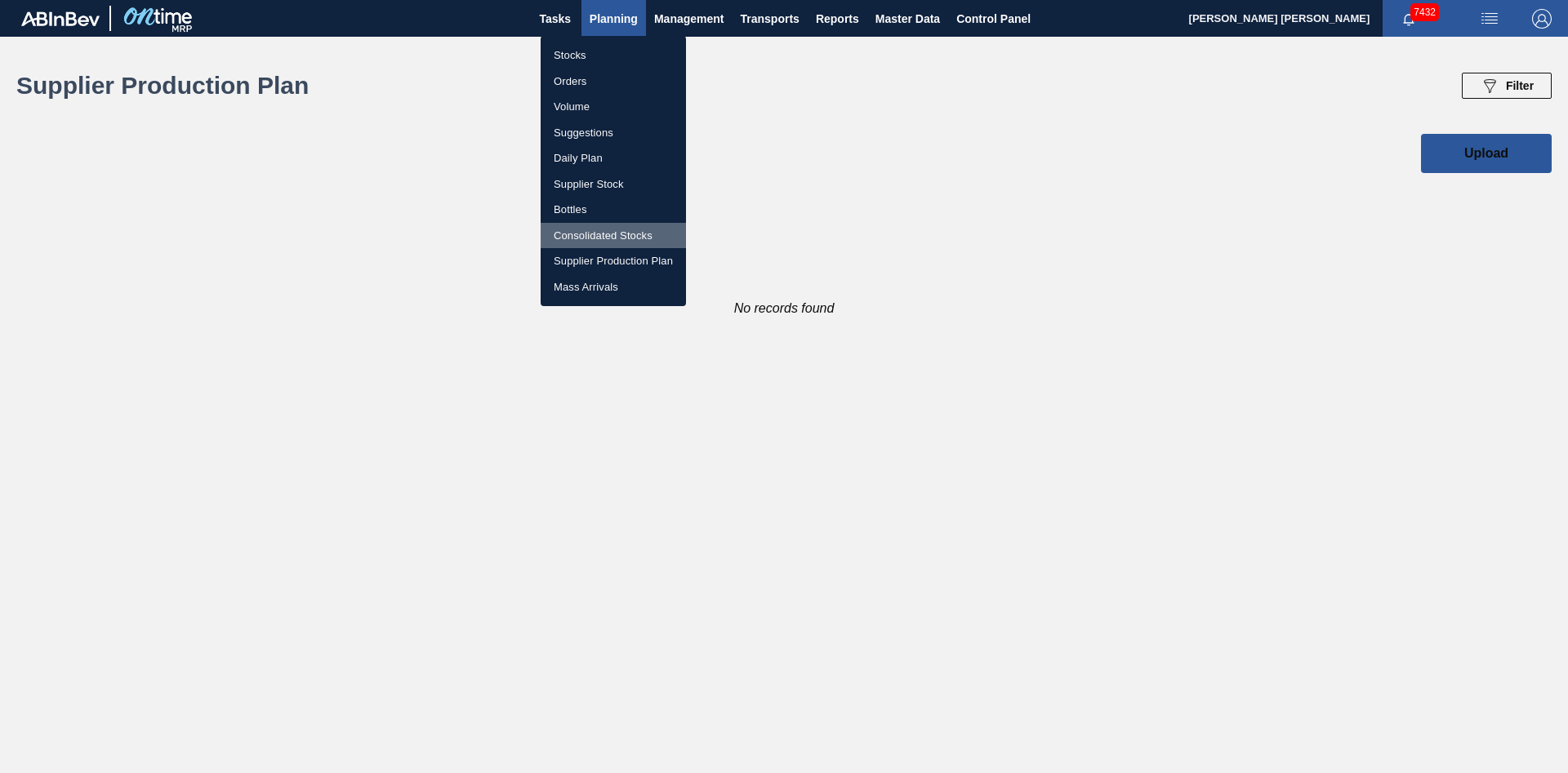
click at [607, 241] on li "Consolidated Stocks" at bounding box center [614, 236] width 146 height 26
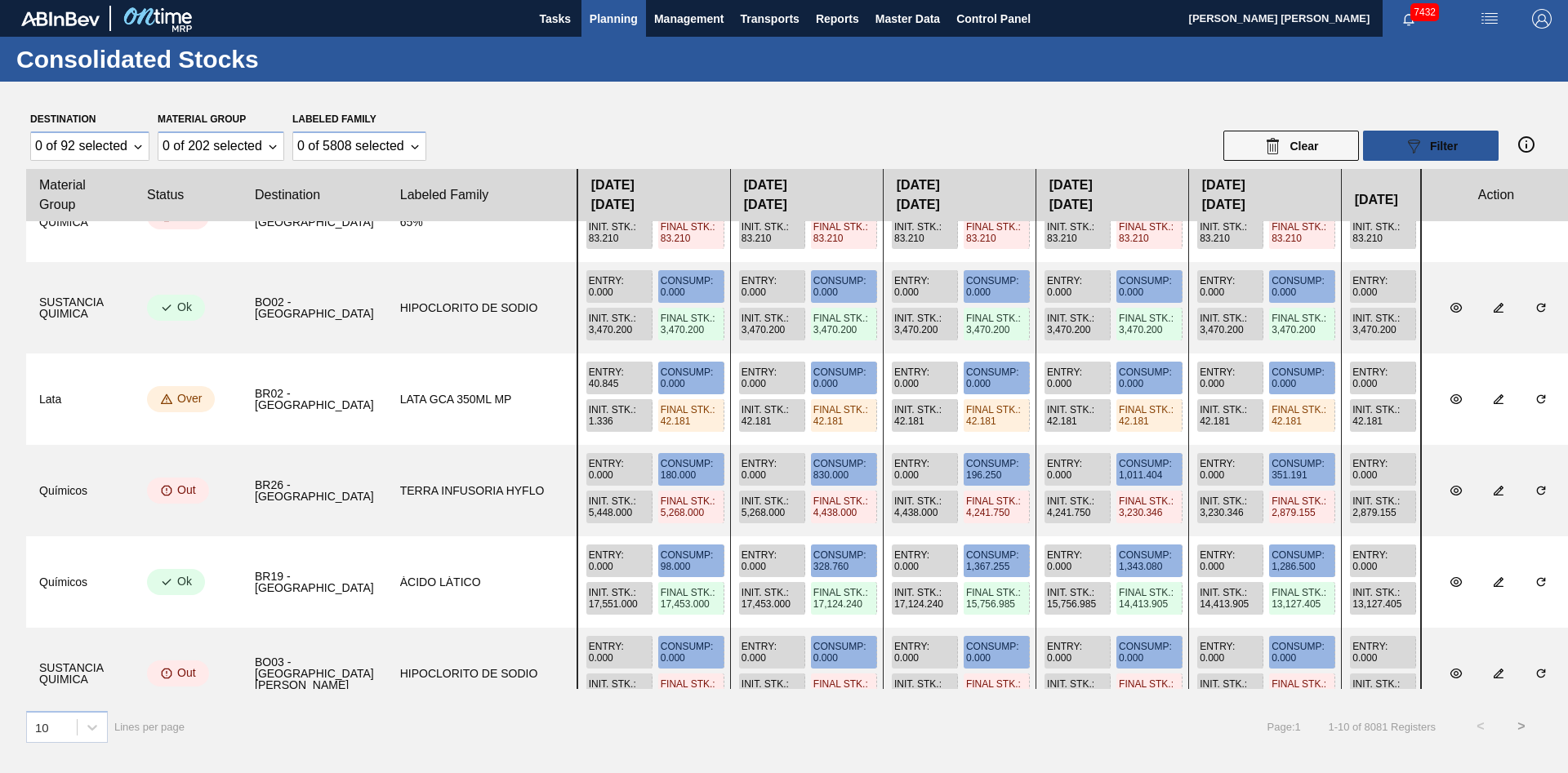
scroll to position [447, 0]
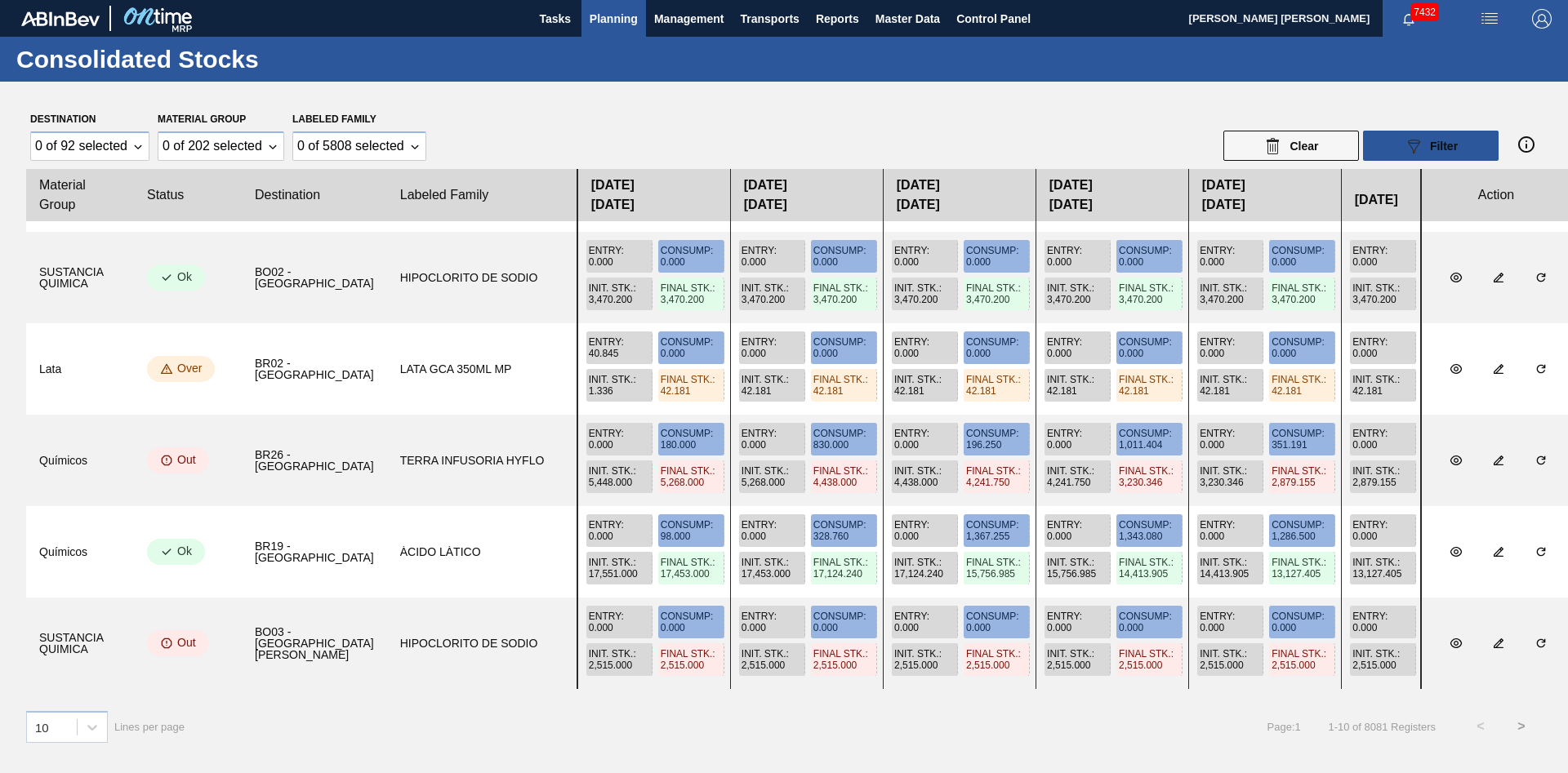
click at [810, 490] on div "Final Stk. : 4,438.000" at bounding box center [843, 477] width 66 height 33
drag, startPoint x: 809, startPoint y: 489, endPoint x: 1144, endPoint y: 474, distance: 335.3
click at [1144, 474] on div "Entry : 0.000 Consump : 180.000 Init. Stk. : 5,448.000 Final Stk. : 5,268.000 E…" at bounding box center [998, 461] width 844 height 91
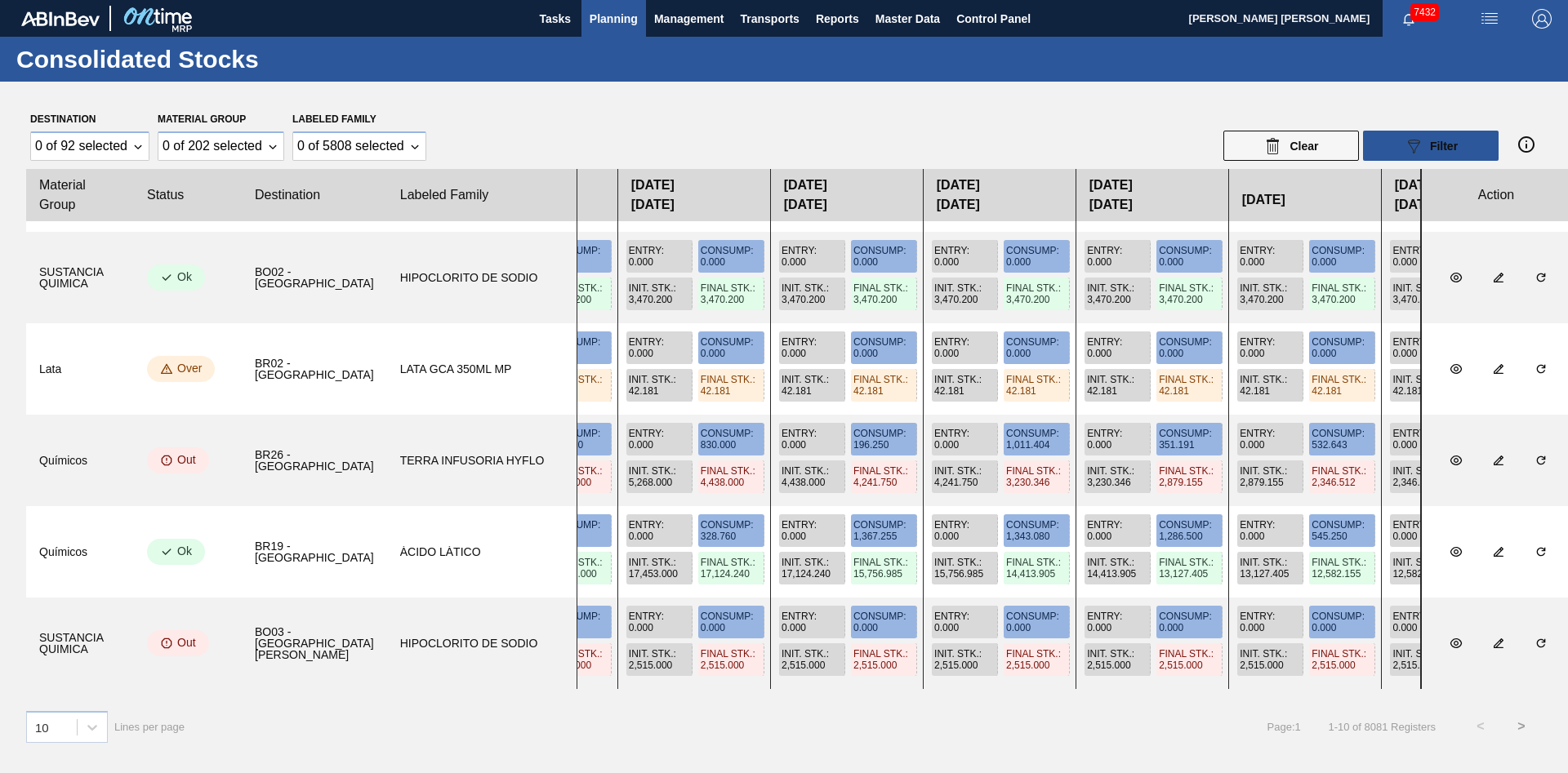
drag, startPoint x: 1153, startPoint y: 468, endPoint x: 625, endPoint y: 423, distance: 529.9
click at [613, 426] on div "Entry : 0.000 Consump : 180.000 Init. Stk. : 5,448.000 Final Stk. : 5,268.000 E…" at bounding box center [998, 461] width 844 height 91
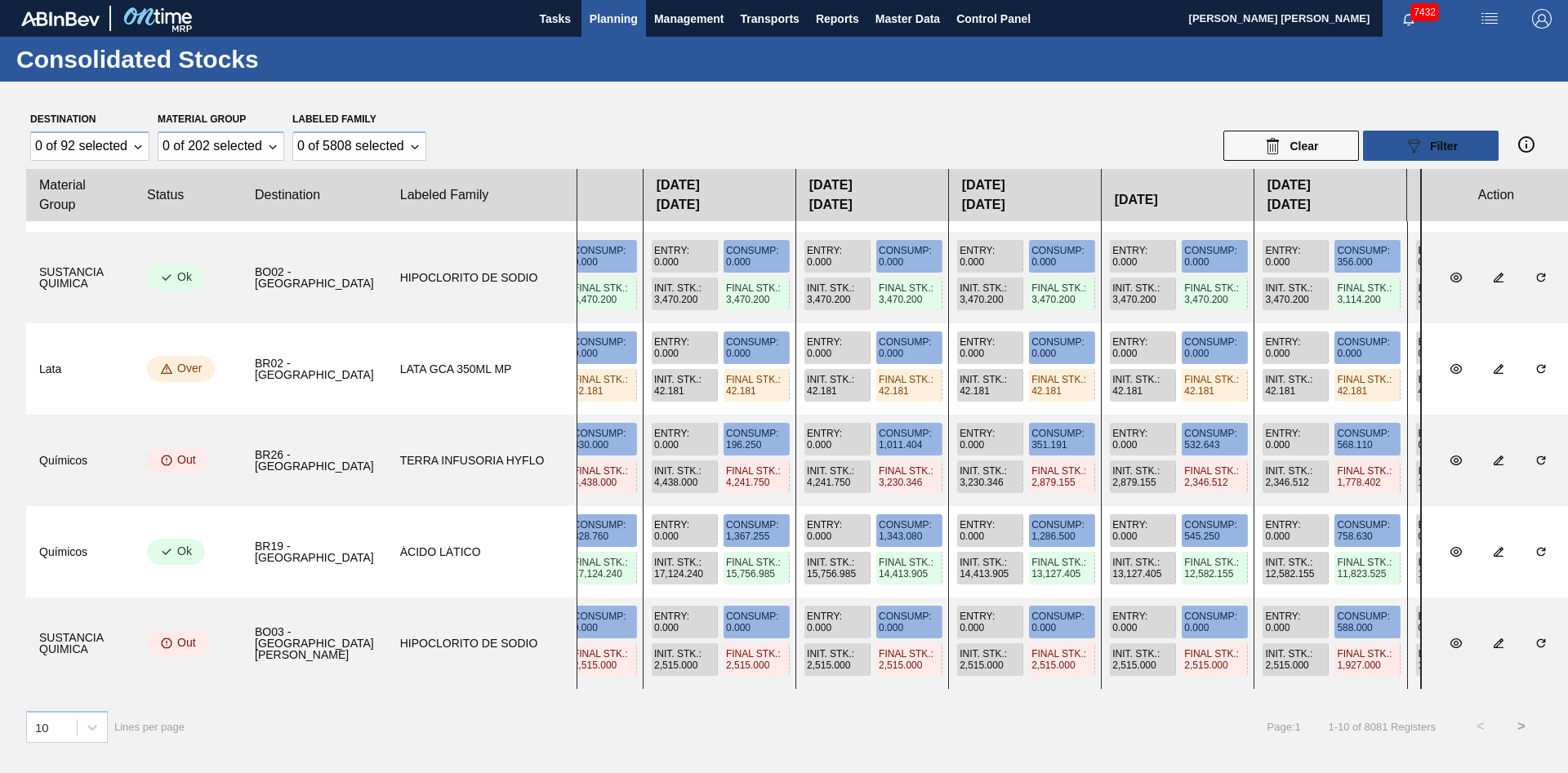
drag, startPoint x: 769, startPoint y: 432, endPoint x: 615, endPoint y: 415, distance: 154.9
click at [586, 416] on div "Entry : 0.000 Consump : 180.000 Init. Stk. : 5,448.000 Final Stk. : 5,268.000 E…" at bounding box center [998, 461] width 844 height 91
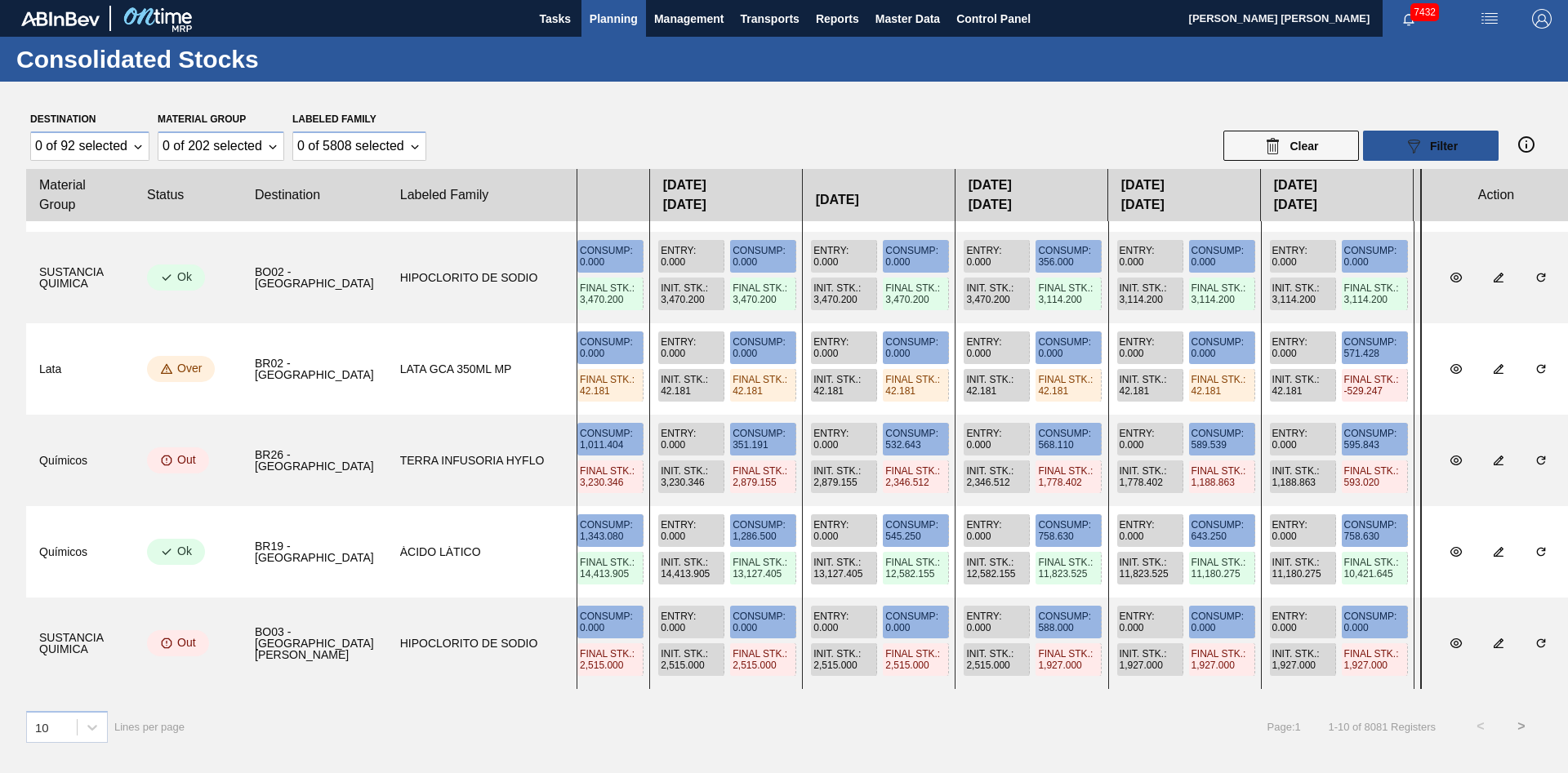
drag, startPoint x: 1044, startPoint y: 411, endPoint x: 771, endPoint y: 412, distance: 273.0
click at [771, 412] on div "Entry : 40.845 Consump : 0.000 Init. Stk. : 1.336 Final Stk. : 42.181 Entry : 0…" at bounding box center [998, 369] width 844 height 91
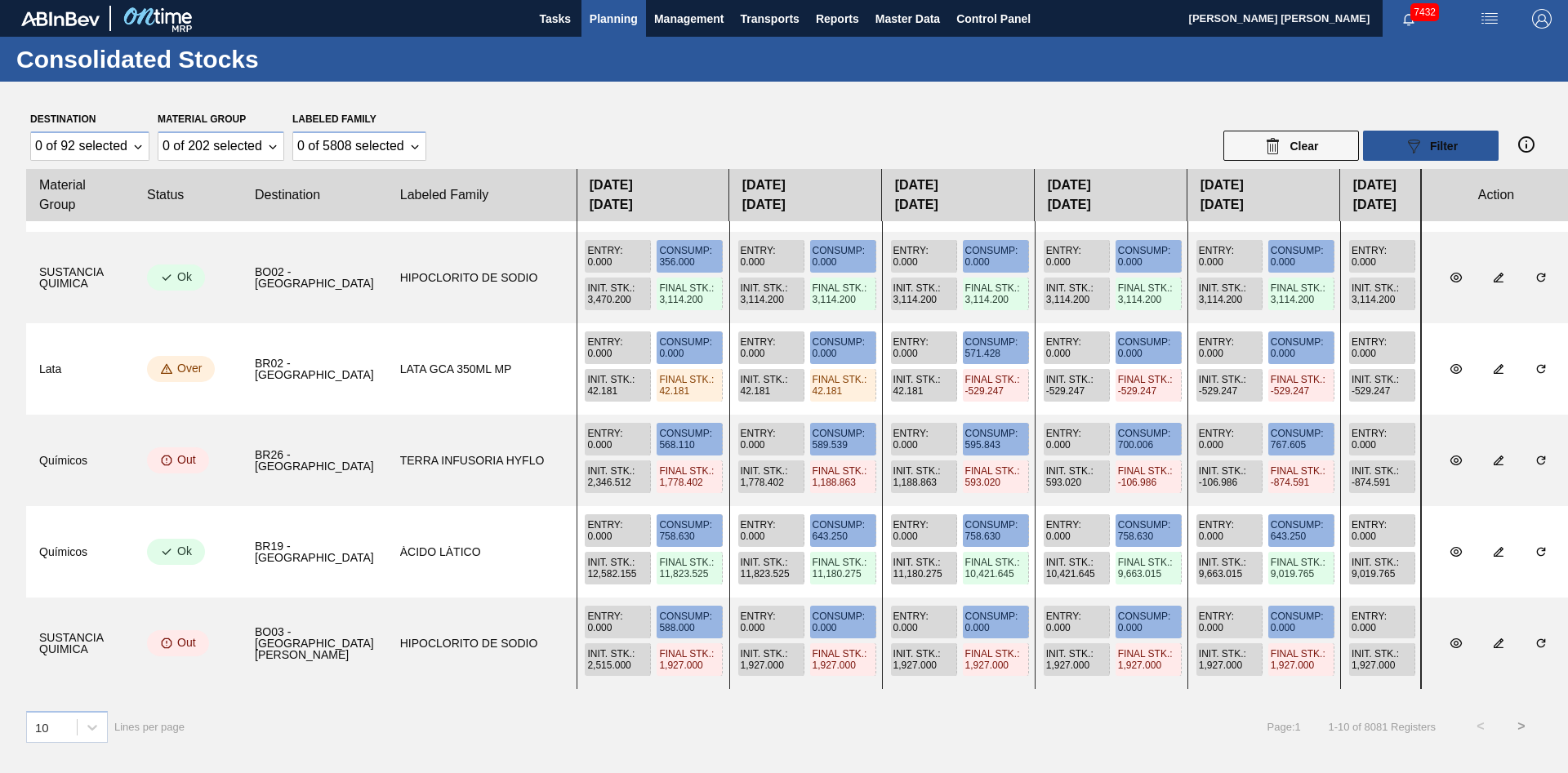
drag, startPoint x: 993, startPoint y: 350, endPoint x: 823, endPoint y: 373, distance: 171.5
click at [611, 352] on div "Entry : 40.845 Consump : 0.000 Init. Stk. : 1.336 Final Stk. : 42.181 Entry : 0…" at bounding box center [998, 369] width 844 height 91
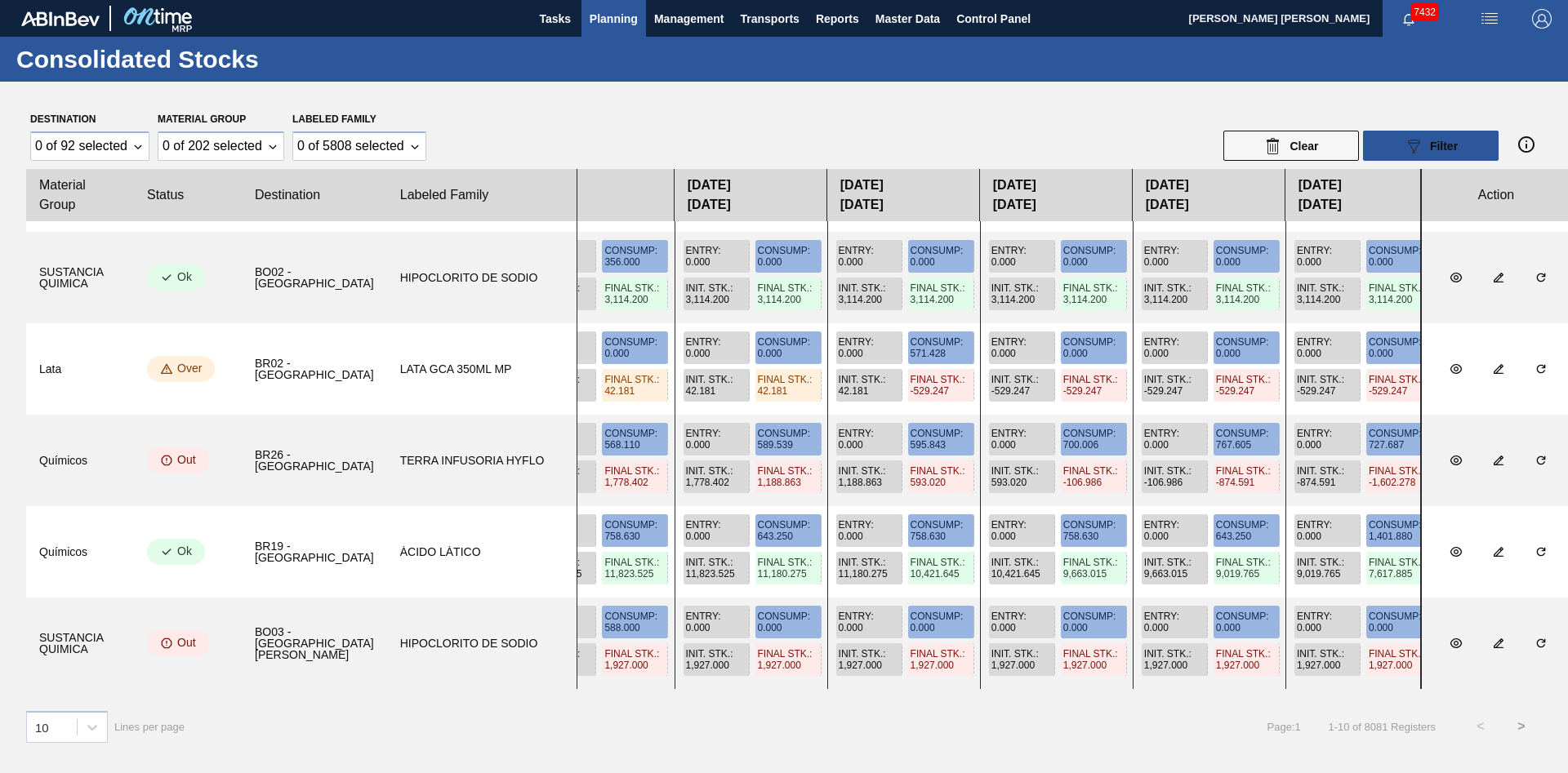
drag, startPoint x: 1012, startPoint y: 372, endPoint x: 742, endPoint y: 363, distance: 270.1
click at [697, 365] on div "Entry : 40.845 Consump : 0.000 Init. Stk. : 1.336 Final Stk. : 42.181 Entry : 0…" at bounding box center [998, 369] width 844 height 91
drag, startPoint x: 876, startPoint y: 361, endPoint x: 1349, endPoint y: 366, distance: 473.0
click at [1446, 353] on div "Entry : 40.845 Consump : 0.000 Init. Stk. : 1.336 Final Stk. : 42.181 Entry : 0…" at bounding box center [1075, 369] width 999 height 91
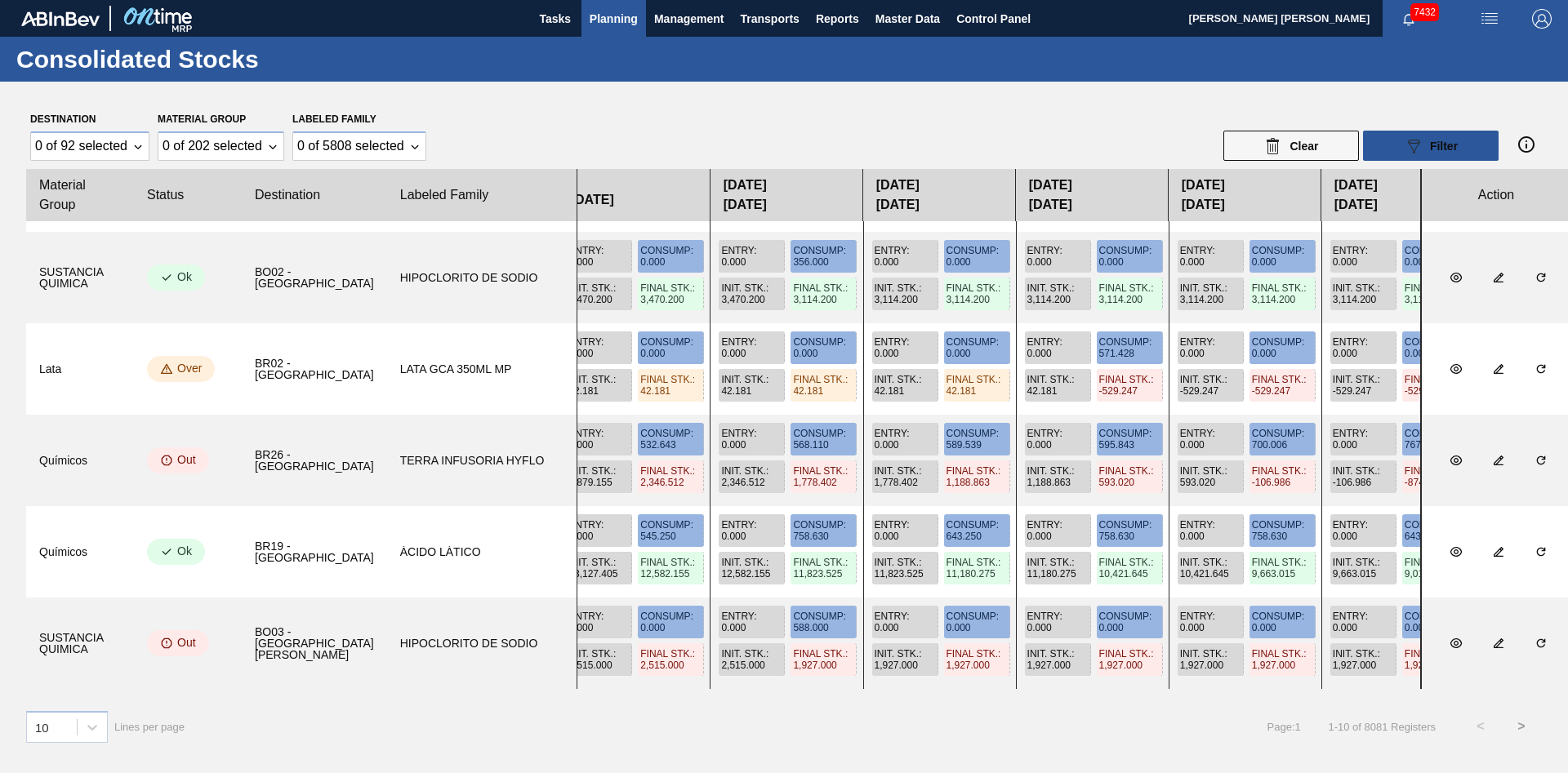
drag, startPoint x: 901, startPoint y: 332, endPoint x: 1223, endPoint y: 323, distance: 322.1
click at [0, 0] on slot "Rolha Metálica BR03 - Aquiraz ROLHA TWIST OFF STELLA 330ML Entry : 0.000 Consum…" at bounding box center [0, 0] width 0 height 0
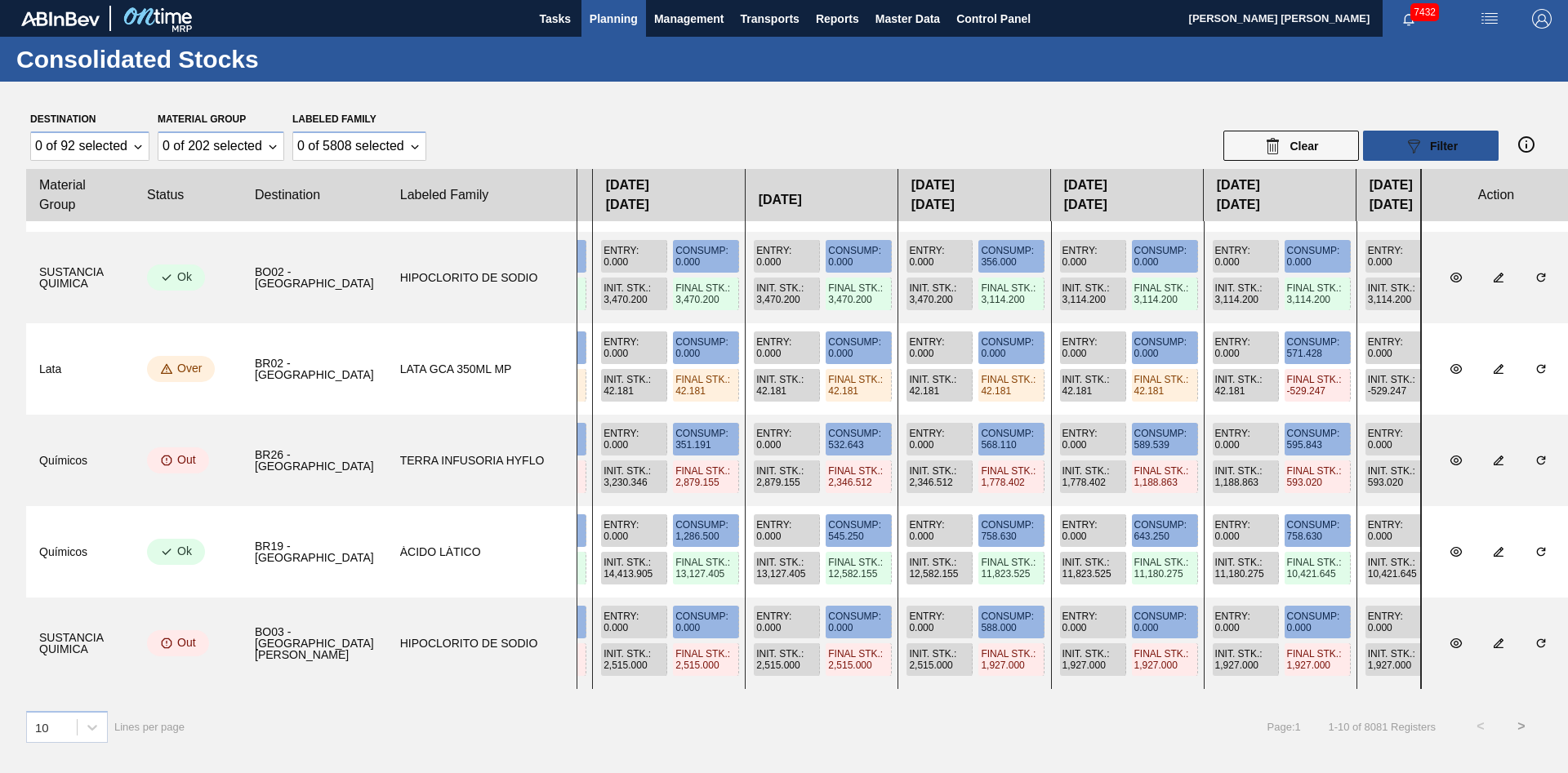
drag, startPoint x: 766, startPoint y: 312, endPoint x: 922, endPoint y: 308, distance: 156.1
click at [1356, 300] on div "Entry : 0.000 Consump : 0.000 Init. Stk. : 3,470.200 Final Stk. : 3,470.200 Ent…" at bounding box center [998, 278] width 844 height 91
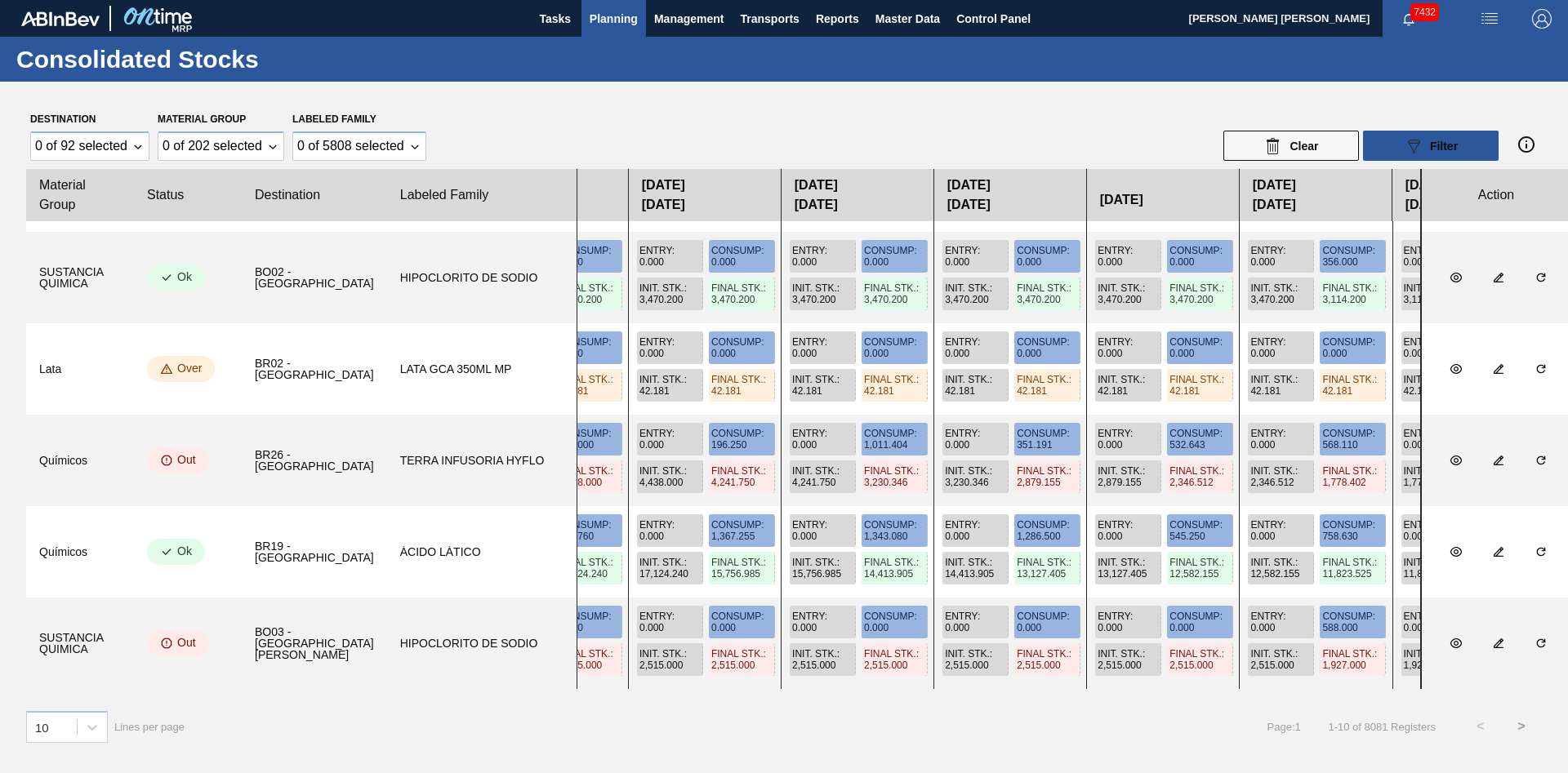
drag, startPoint x: 731, startPoint y: 298, endPoint x: 1325, endPoint y: 284, distance: 594.2
click at [1325, 284] on div "Entry : 0.000 Consump : 0.000 Init. Stk. : 3,470.200 Final Stk. : 3,470.200 Ent…" at bounding box center [998, 278] width 844 height 91
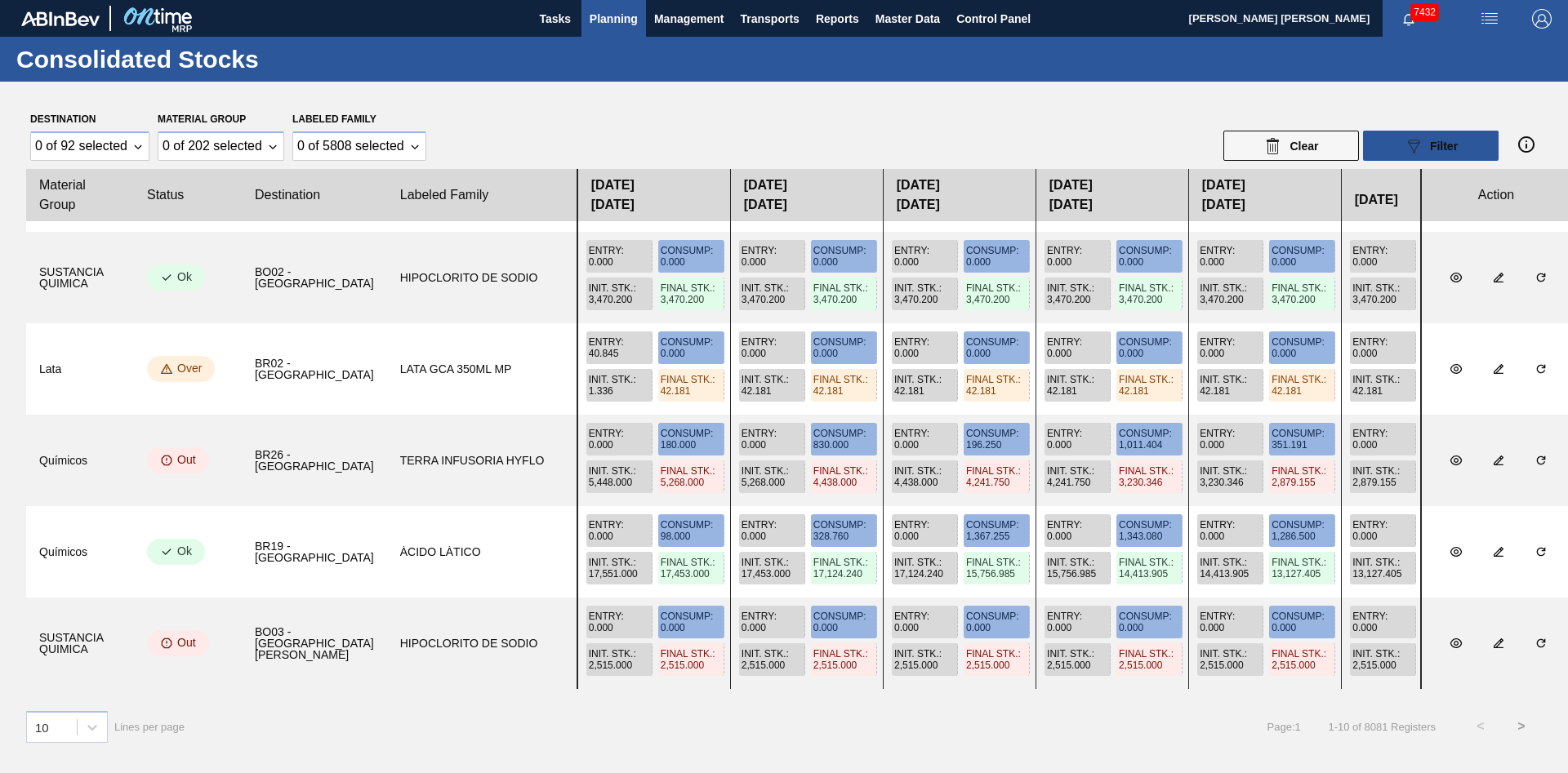
drag, startPoint x: 799, startPoint y: 265, endPoint x: 1317, endPoint y: 239, distance: 518.7
click at [1311, 239] on div "Entry : 0.000 Consump : 0.000 Init. Stk. : 3,470.200 Final Stk. : 3,470.200 Ent…" at bounding box center [998, 278] width 844 height 91
click at [921, 20] on span "Master Data" at bounding box center [907, 19] width 65 height 20
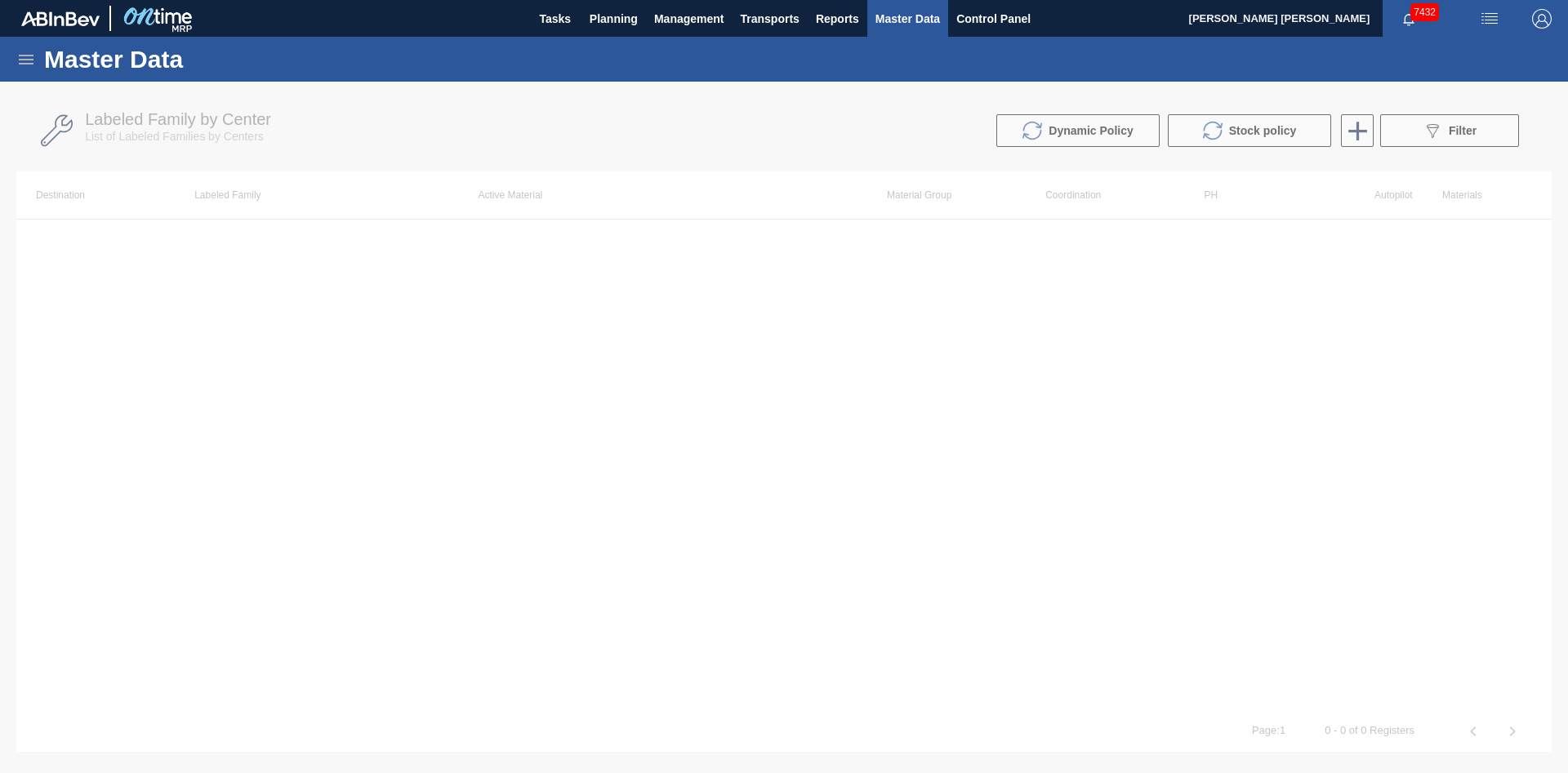
click at [21, 60] on icon at bounding box center [26, 59] width 15 height 10
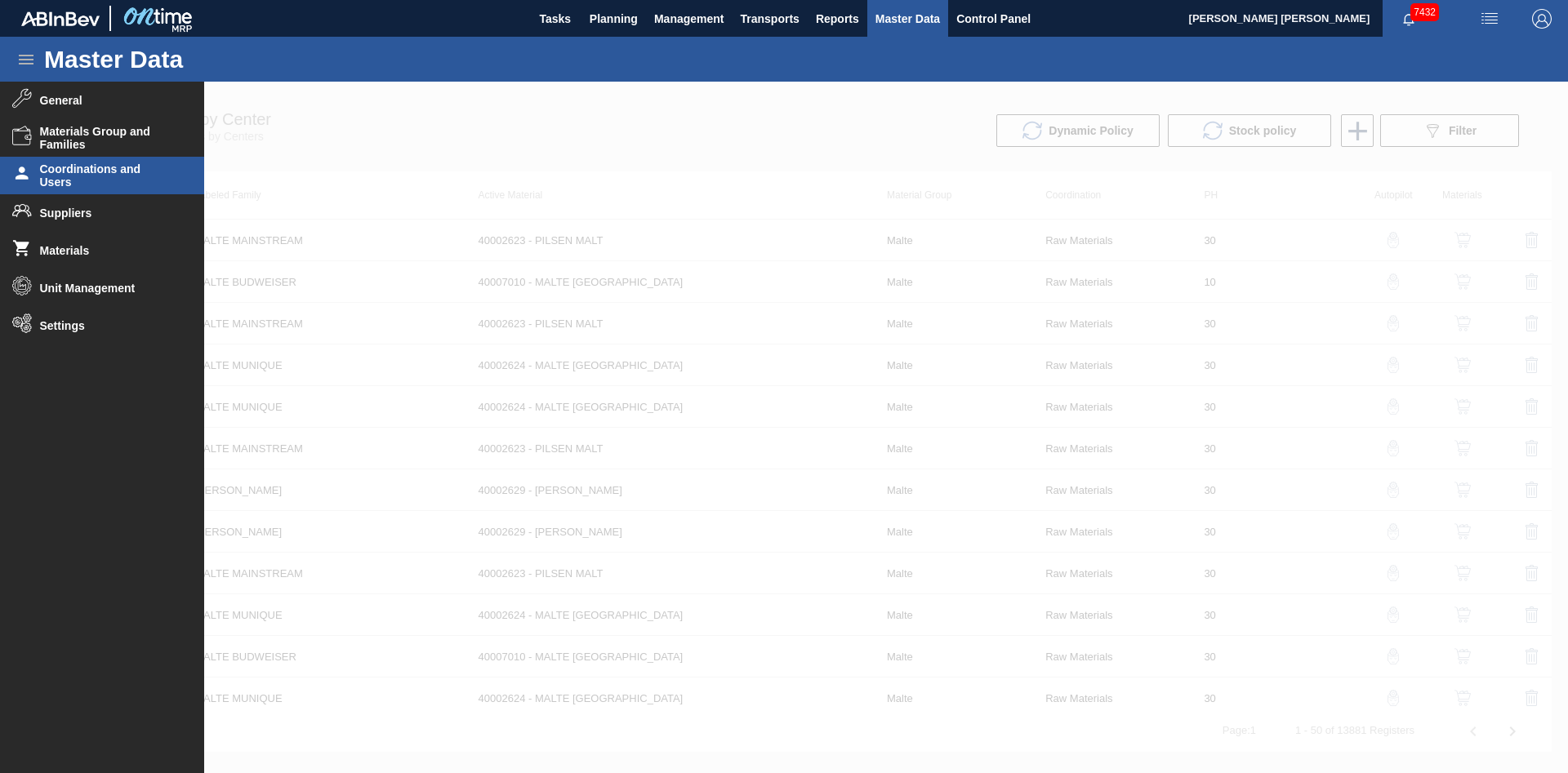
click at [122, 167] on span "Coordinations and Users" at bounding box center [107, 175] width 135 height 26
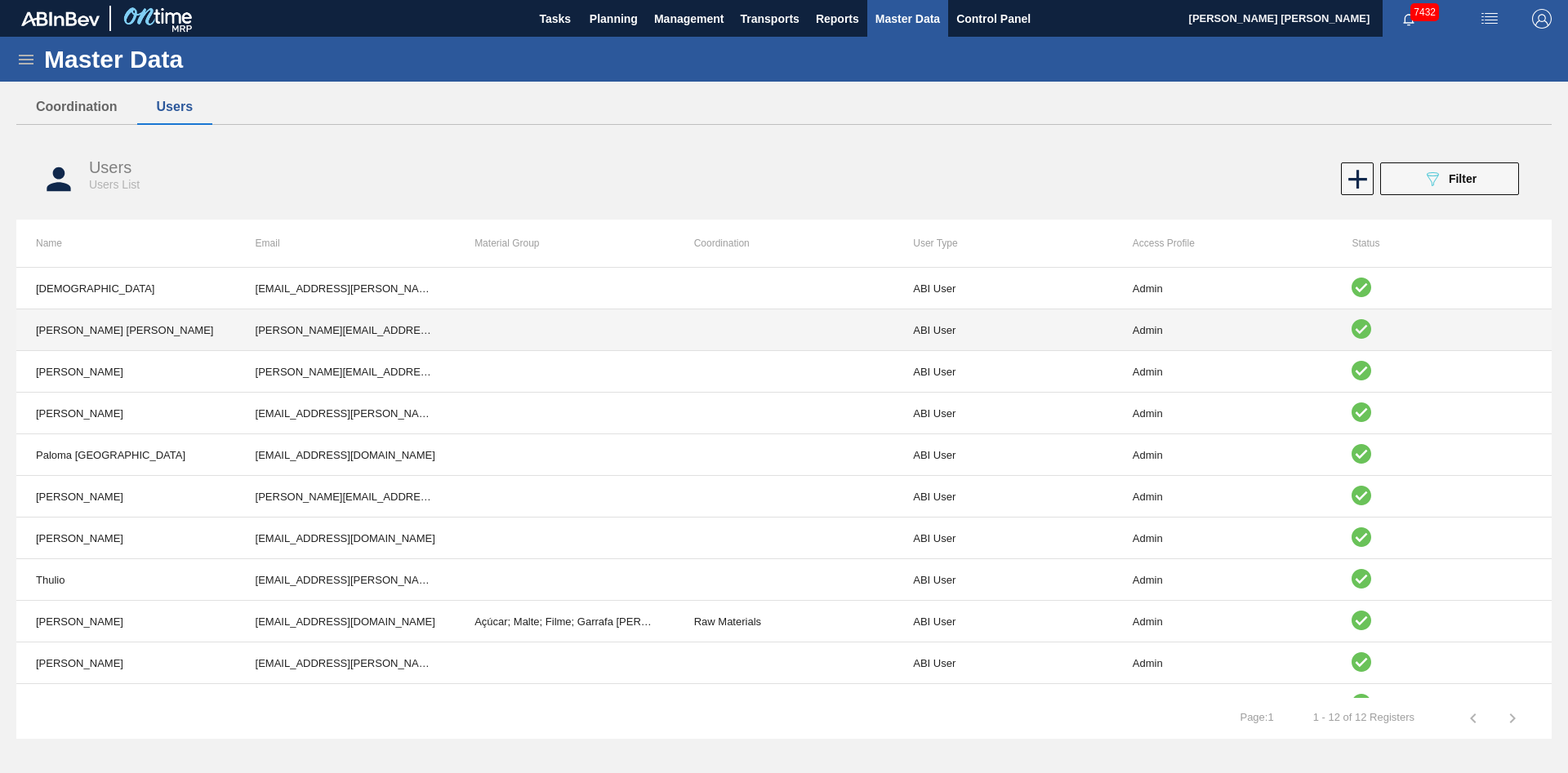
click at [483, 343] on td at bounding box center [564, 331] width 219 height 42
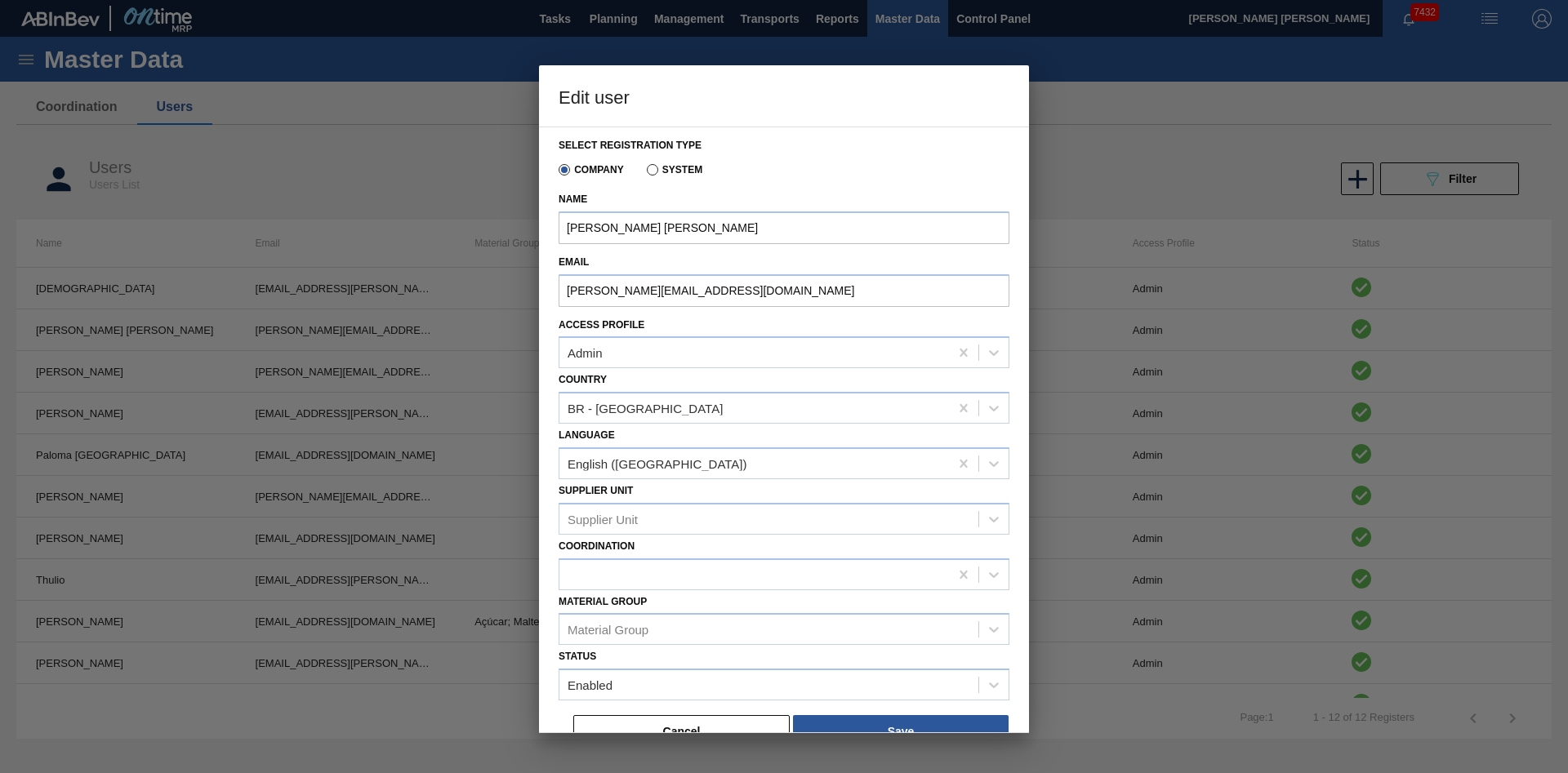
type input "[PERSON_NAME] [PERSON_NAME]"
type input "[PERSON_NAME][EMAIL_ADDRESS][DOMAIN_NAME]"
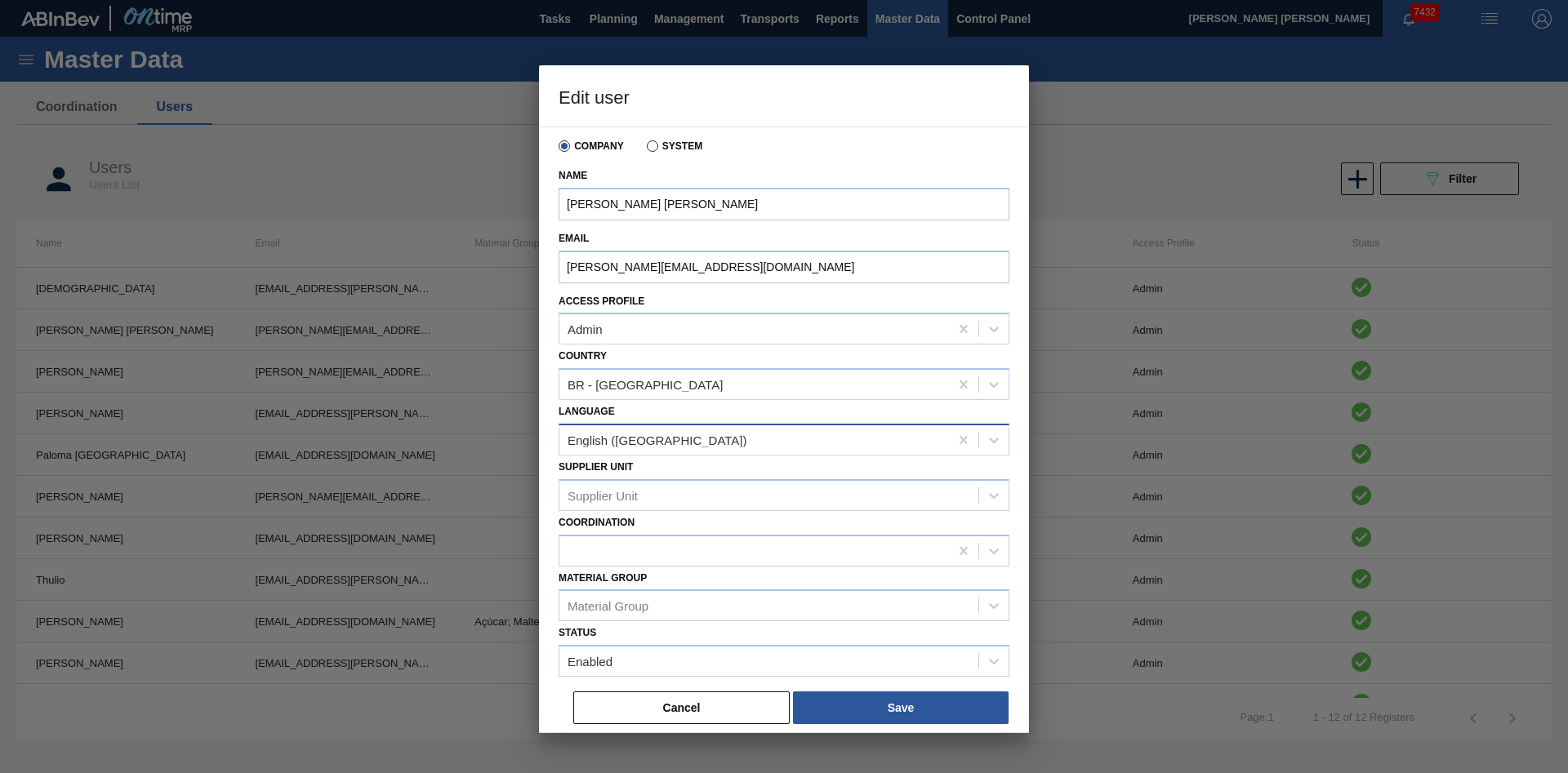
click at [701, 447] on div "English ([GEOGRAPHIC_DATA])" at bounding box center [754, 440] width 390 height 24
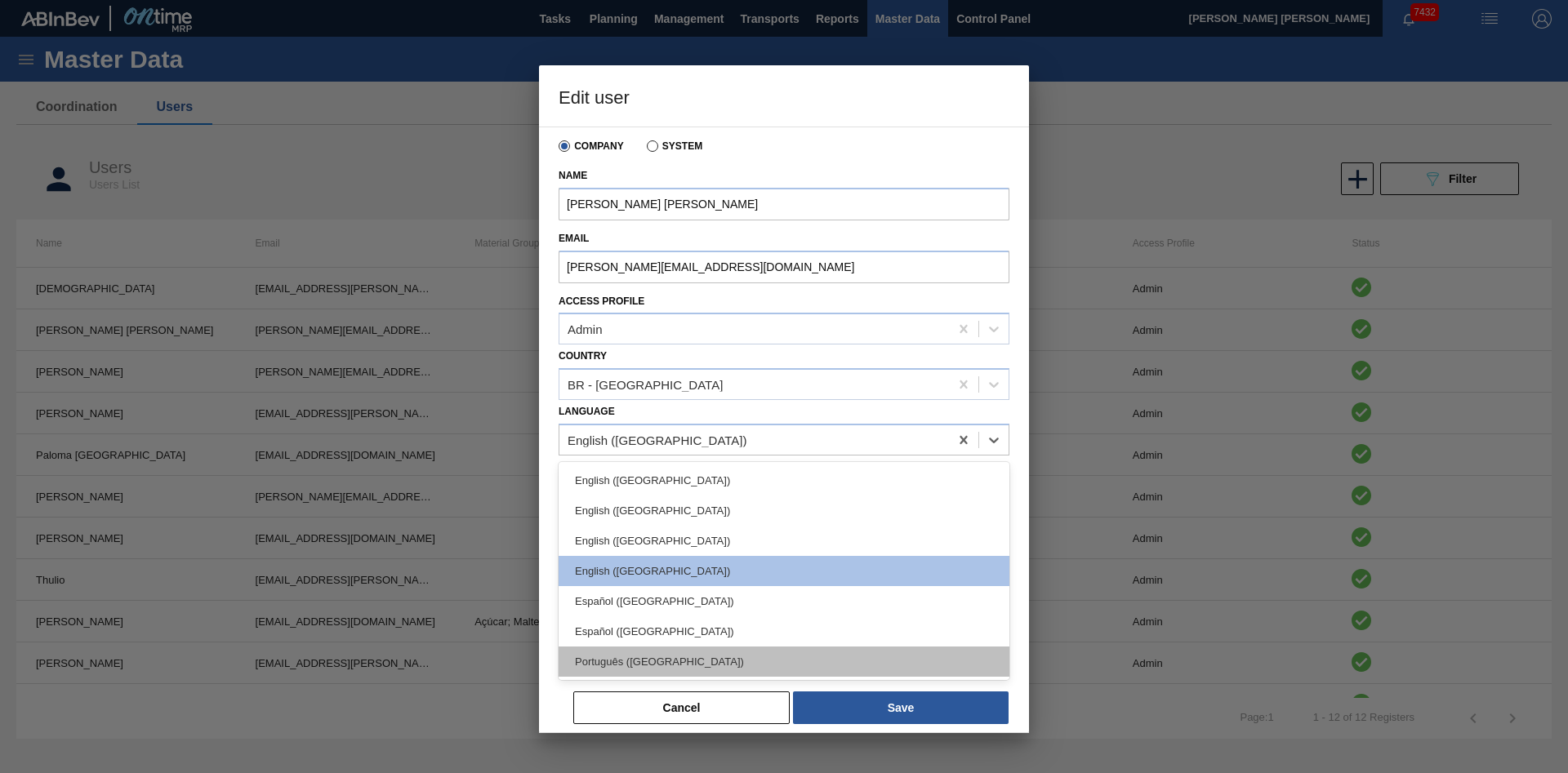
click at [674, 662] on div "Português ([GEOGRAPHIC_DATA])" at bounding box center [783, 661] width 451 height 30
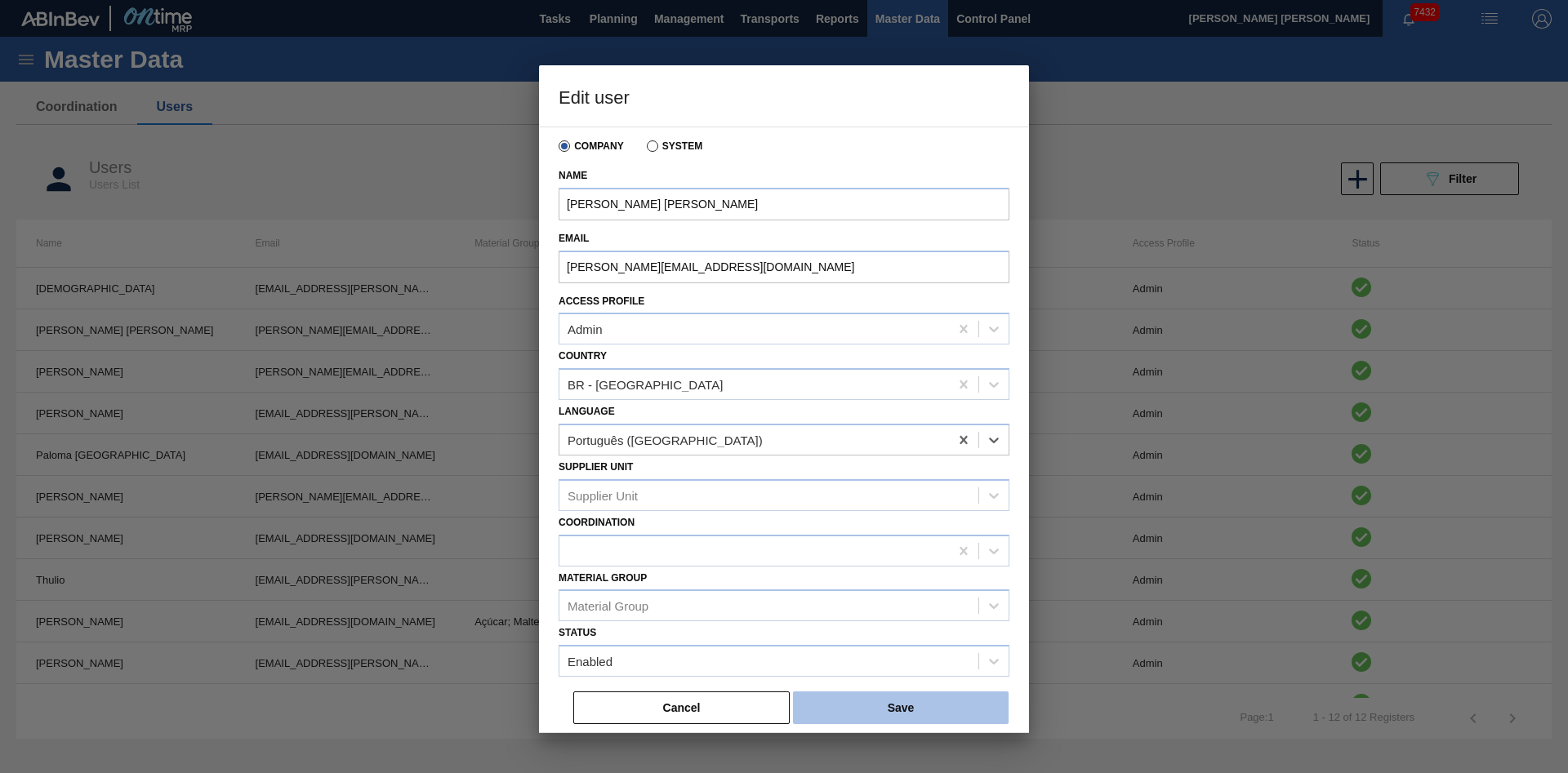
click at [920, 704] on button "Save" at bounding box center [901, 708] width 216 height 33
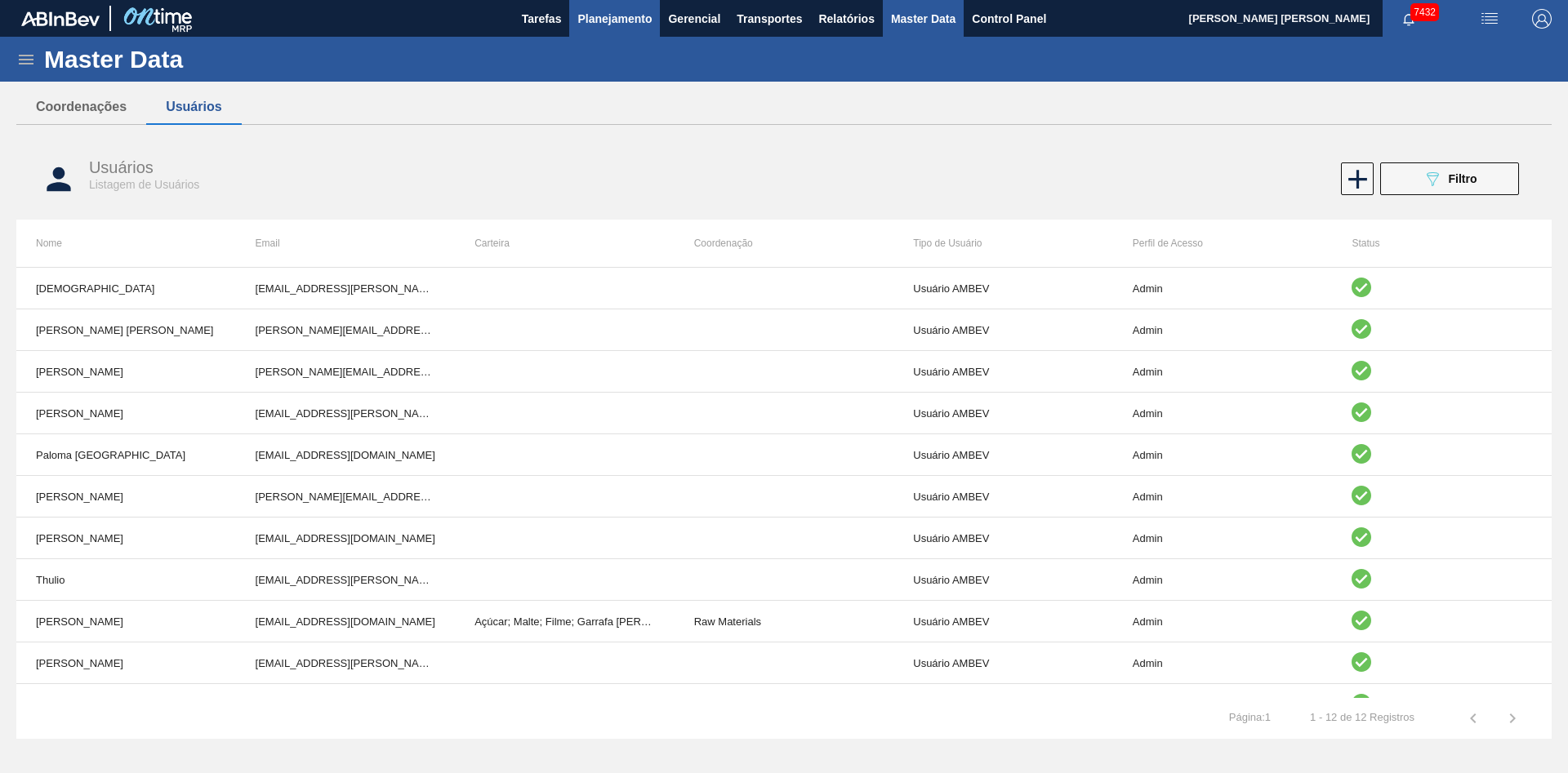
click at [644, 26] on span "Planejamento" at bounding box center [615, 19] width 75 height 20
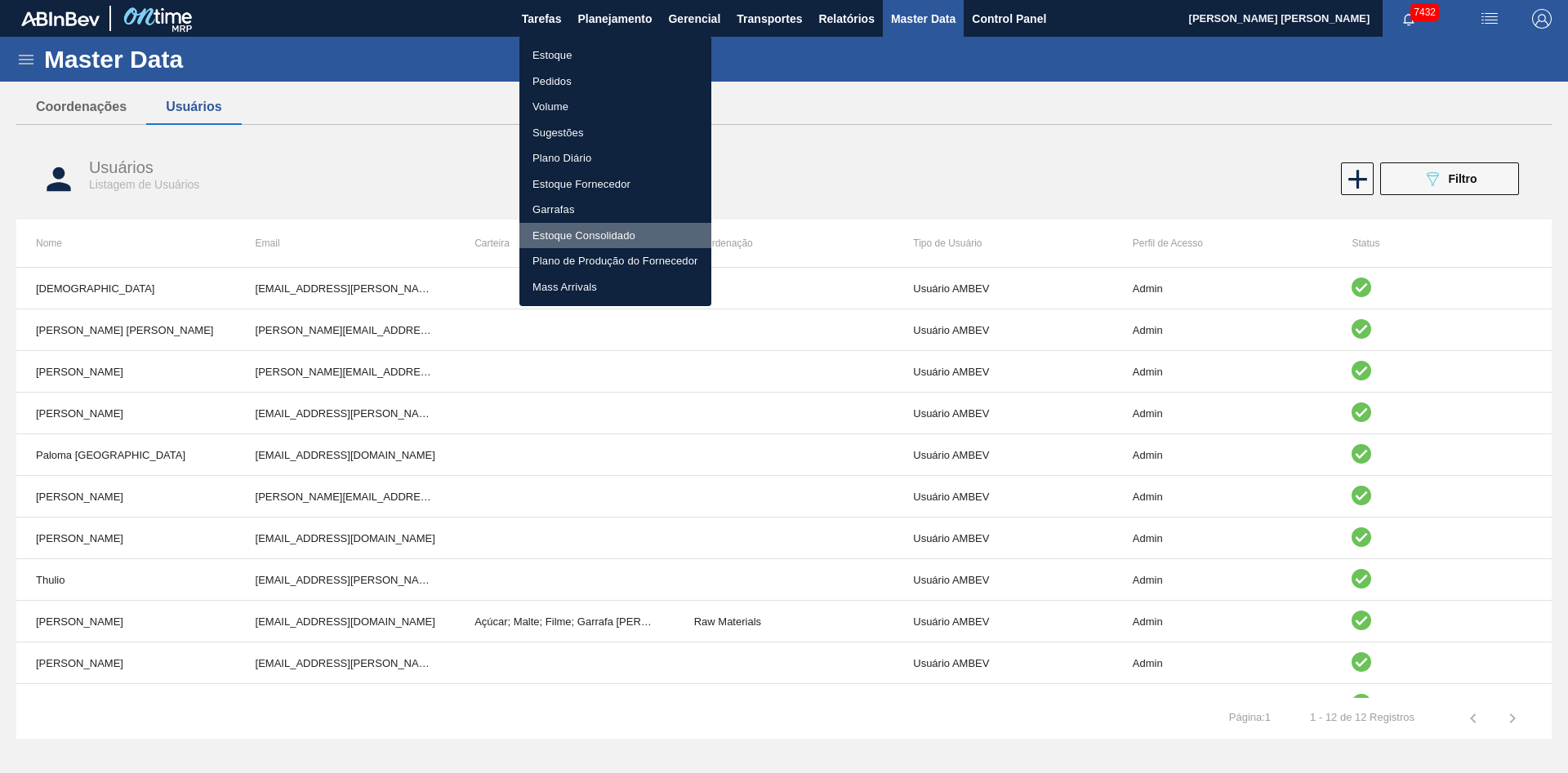
click at [610, 236] on li "Estoque Consolidado" at bounding box center [615, 236] width 192 height 26
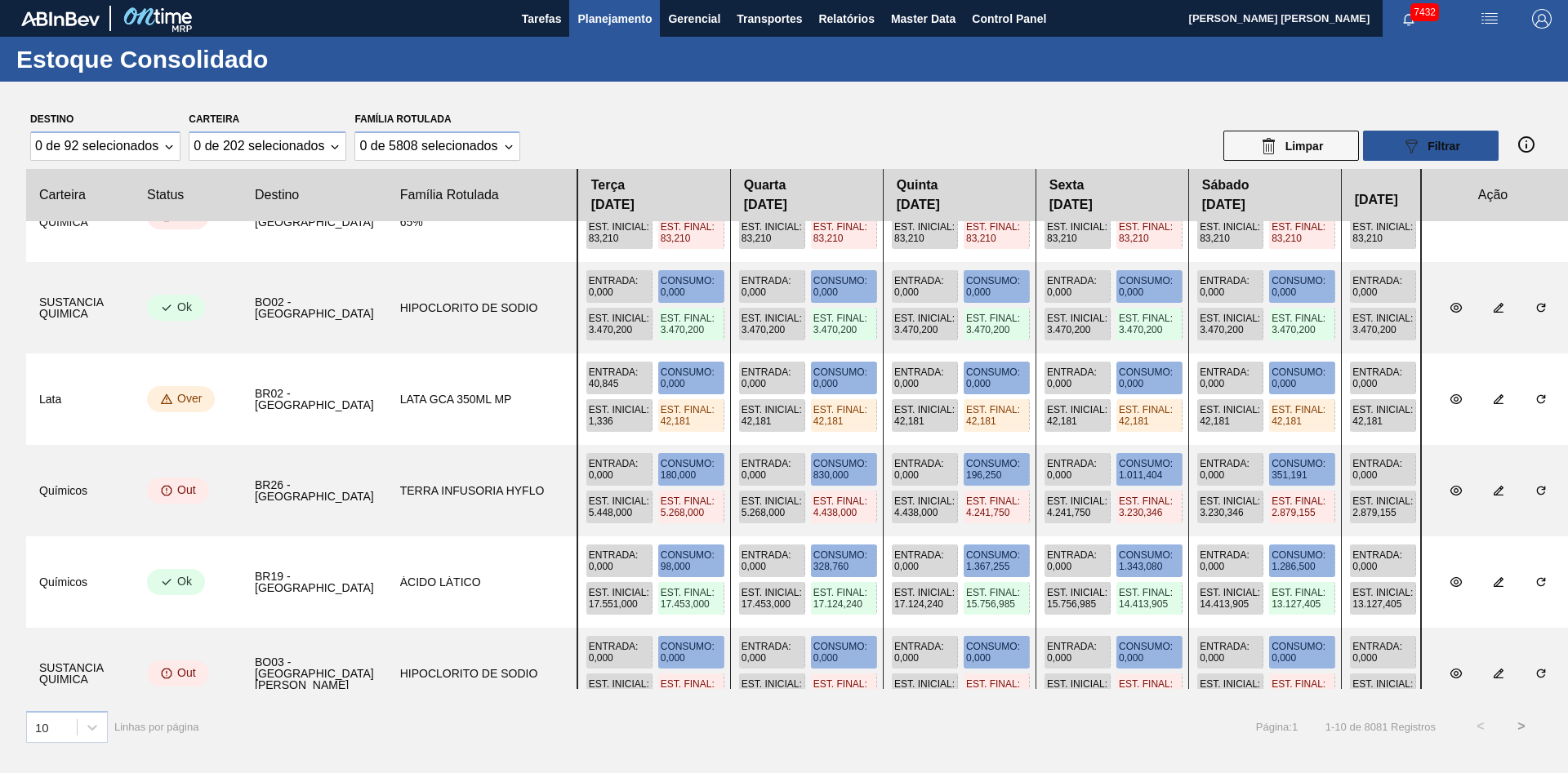
scroll to position [447, 0]
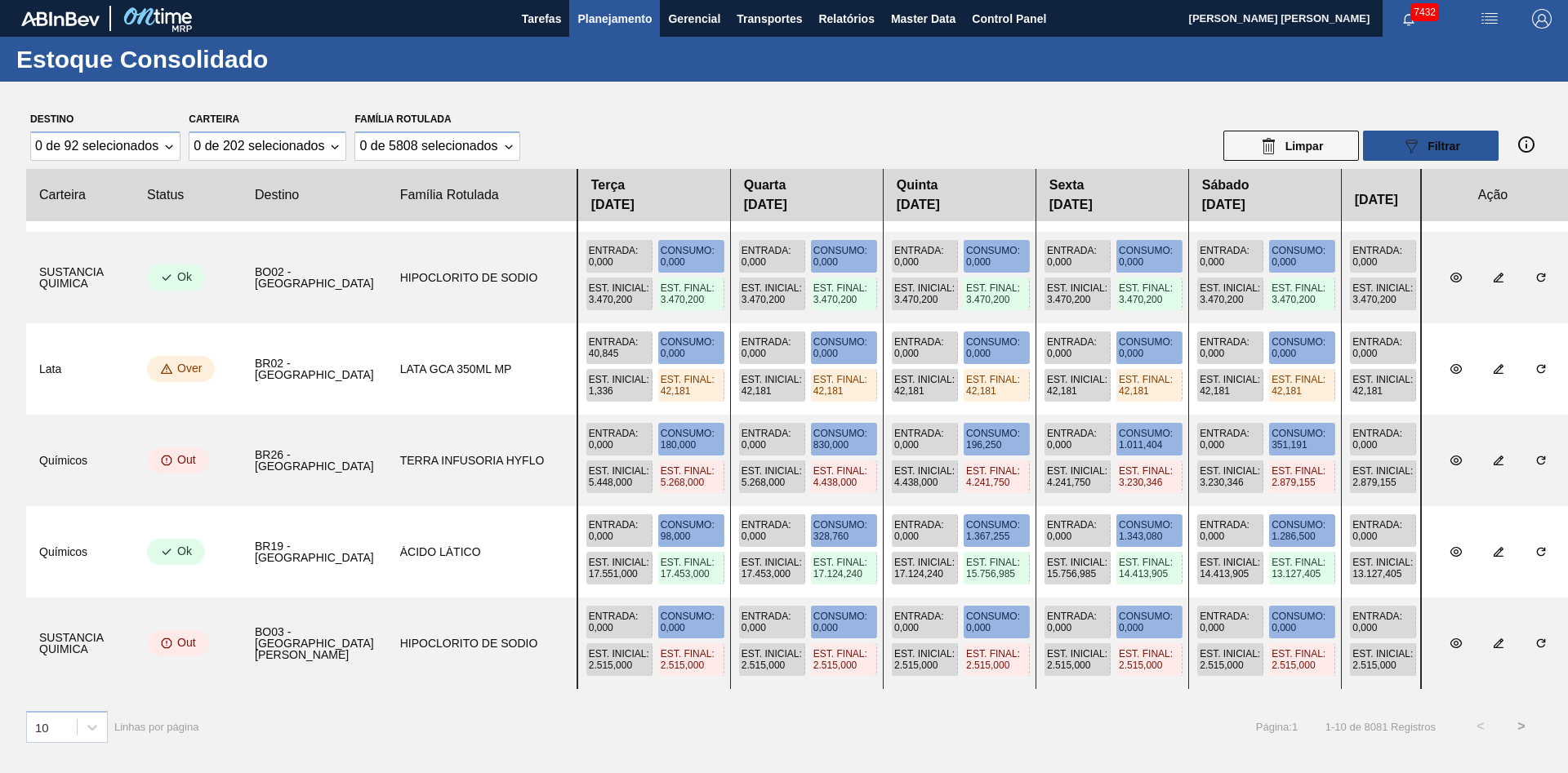
click at [599, 354] on div "Entrada : 40,845" at bounding box center [619, 348] width 66 height 33
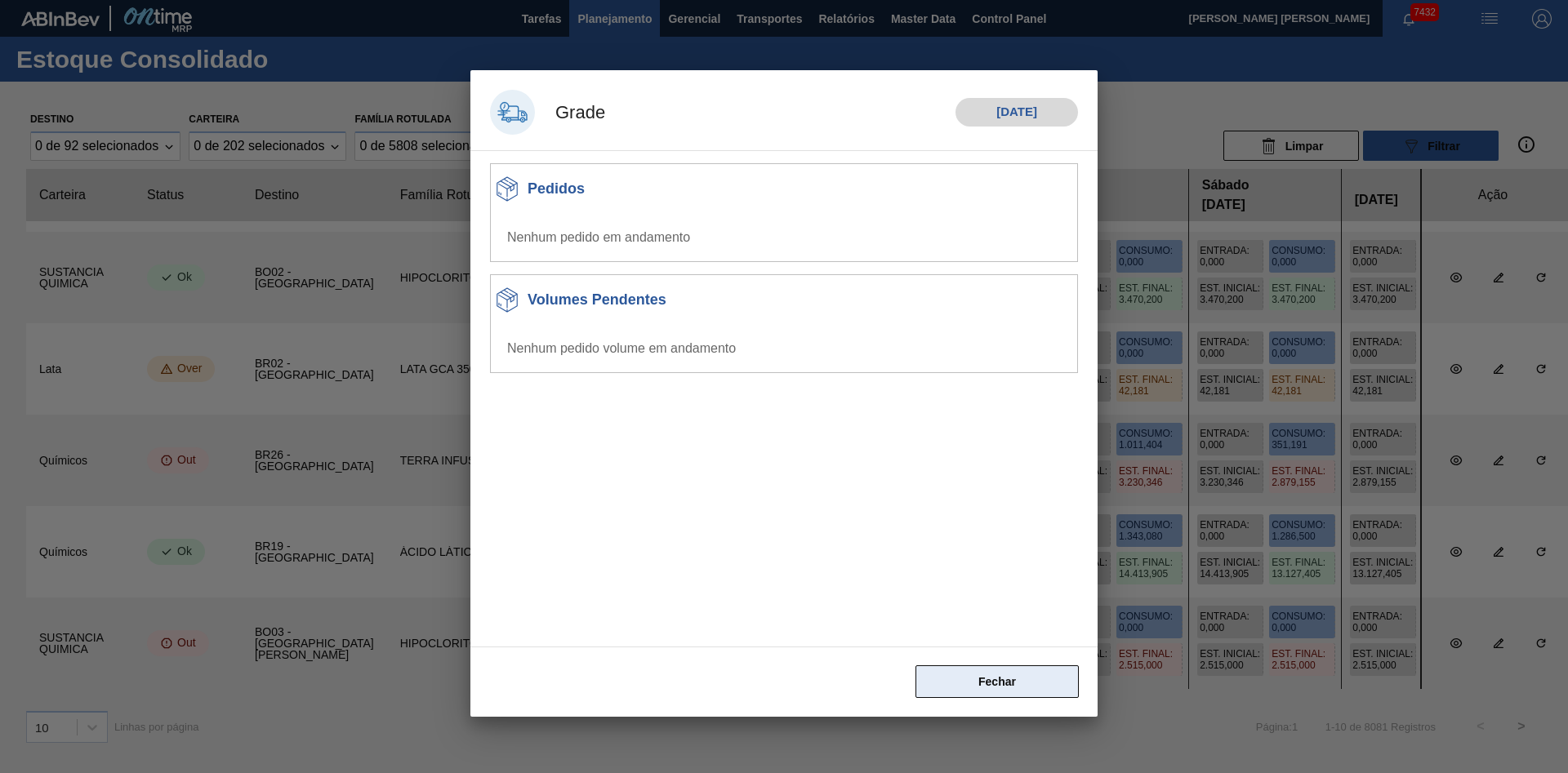
click at [1017, 684] on button "Fechar" at bounding box center [996, 682] width 163 height 33
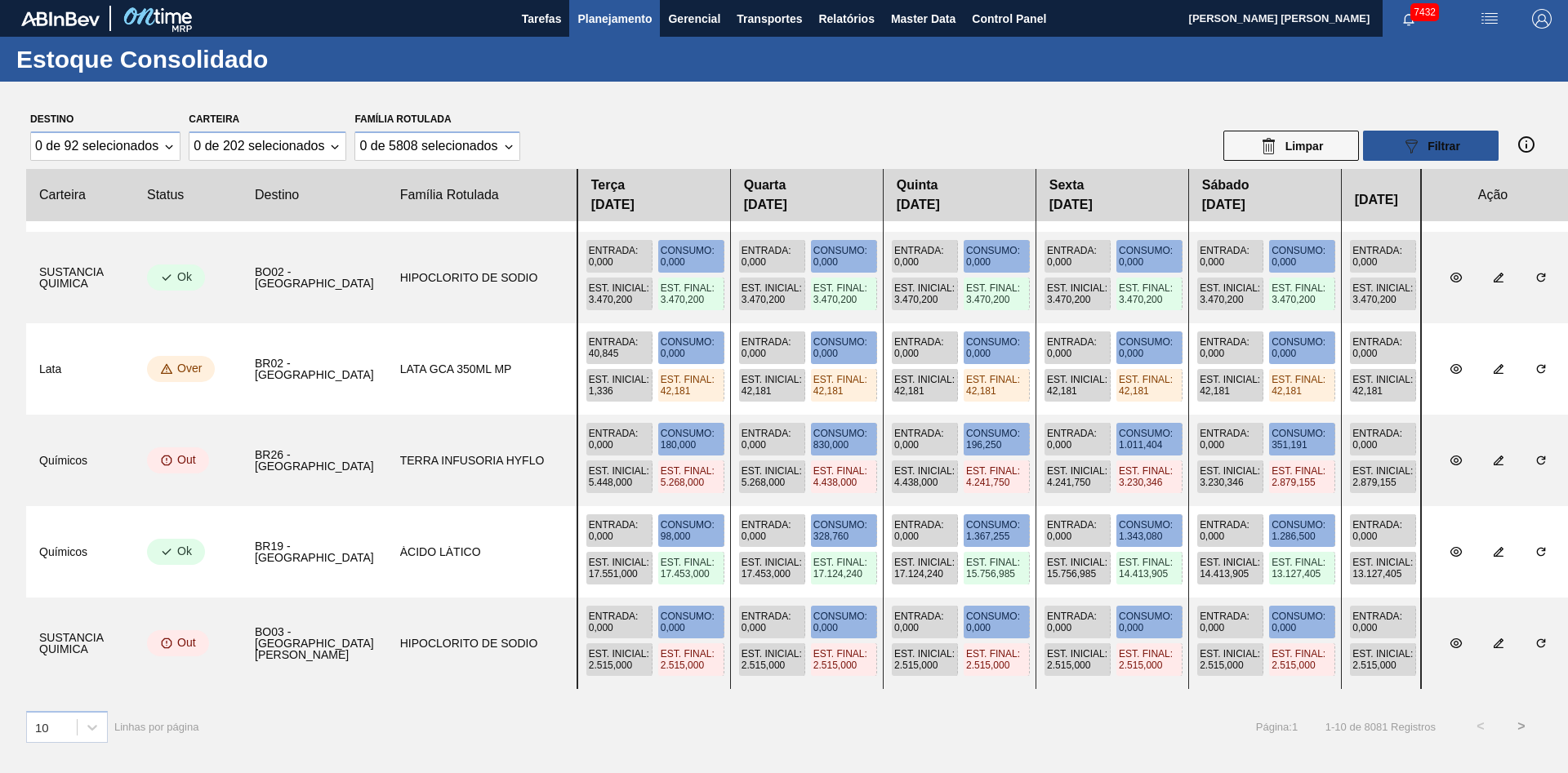
click at [587, 534] on div "Entrada : 0,000" at bounding box center [619, 531] width 66 height 33
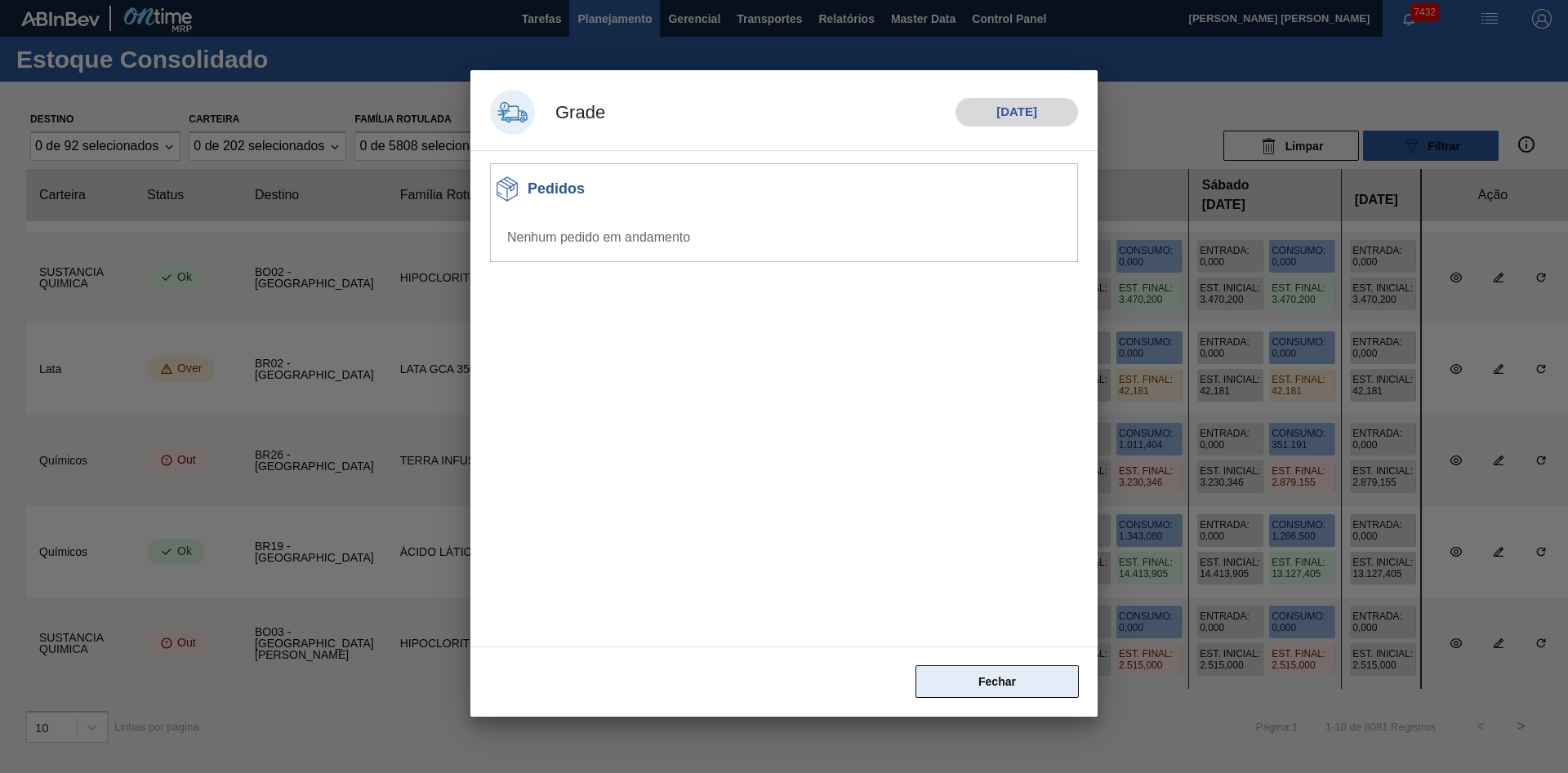
click at [1022, 677] on button "Fechar" at bounding box center [996, 682] width 163 height 33
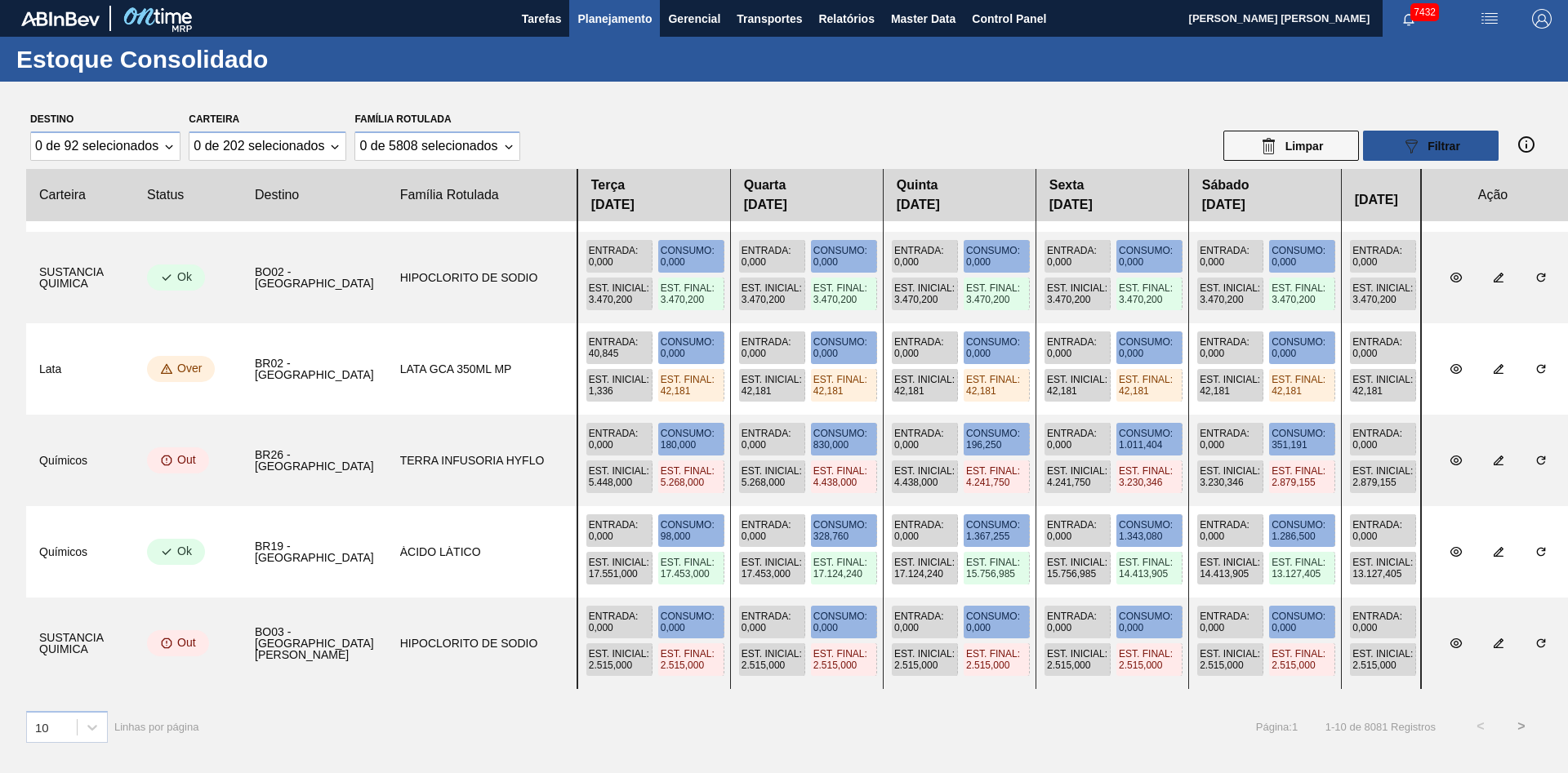
click at [894, 616] on span "Entrada :" at bounding box center [919, 616] width 50 height 12
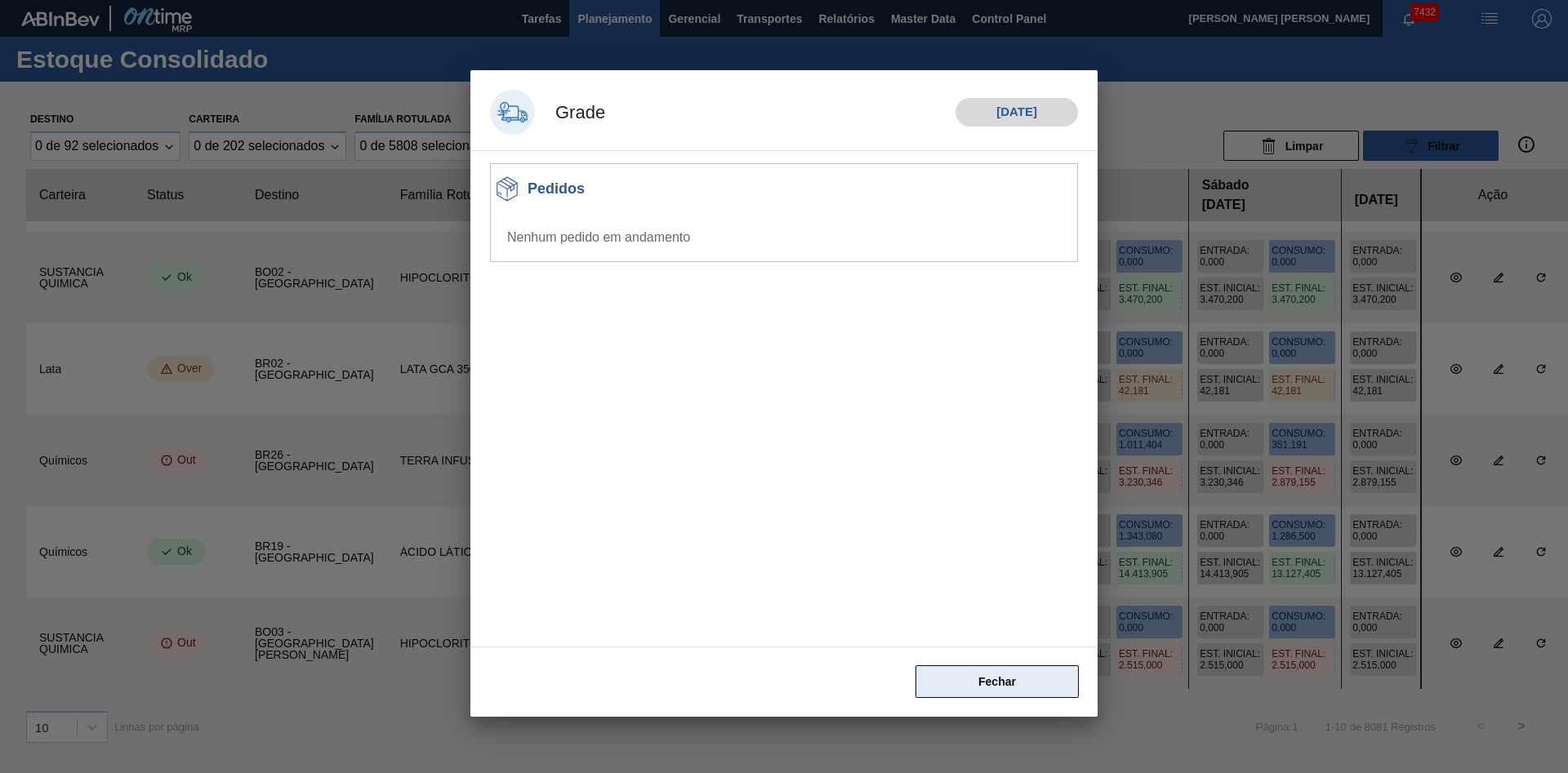
click at [1008, 678] on button "Fechar" at bounding box center [996, 682] width 163 height 33
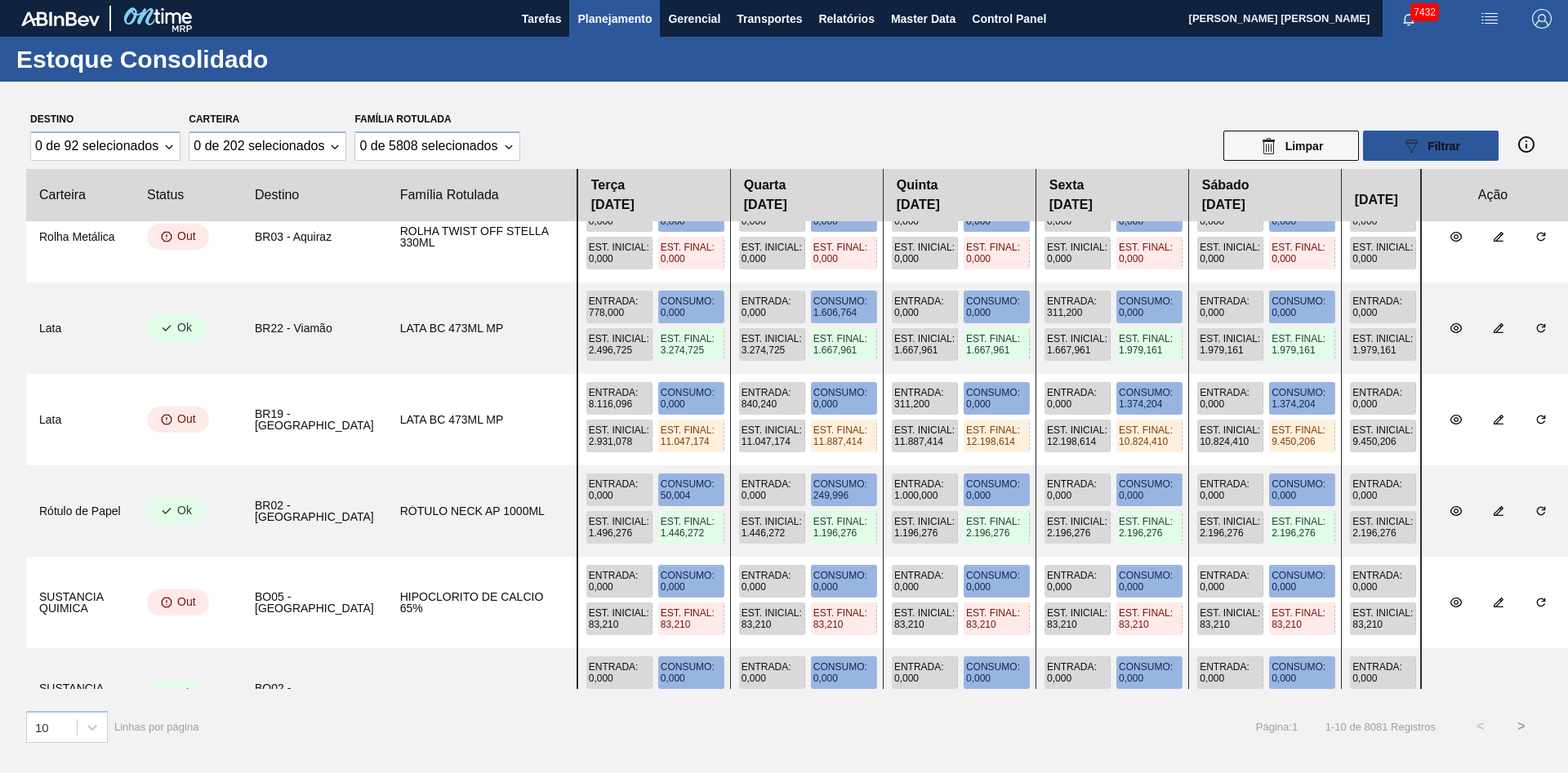
scroll to position [0, 0]
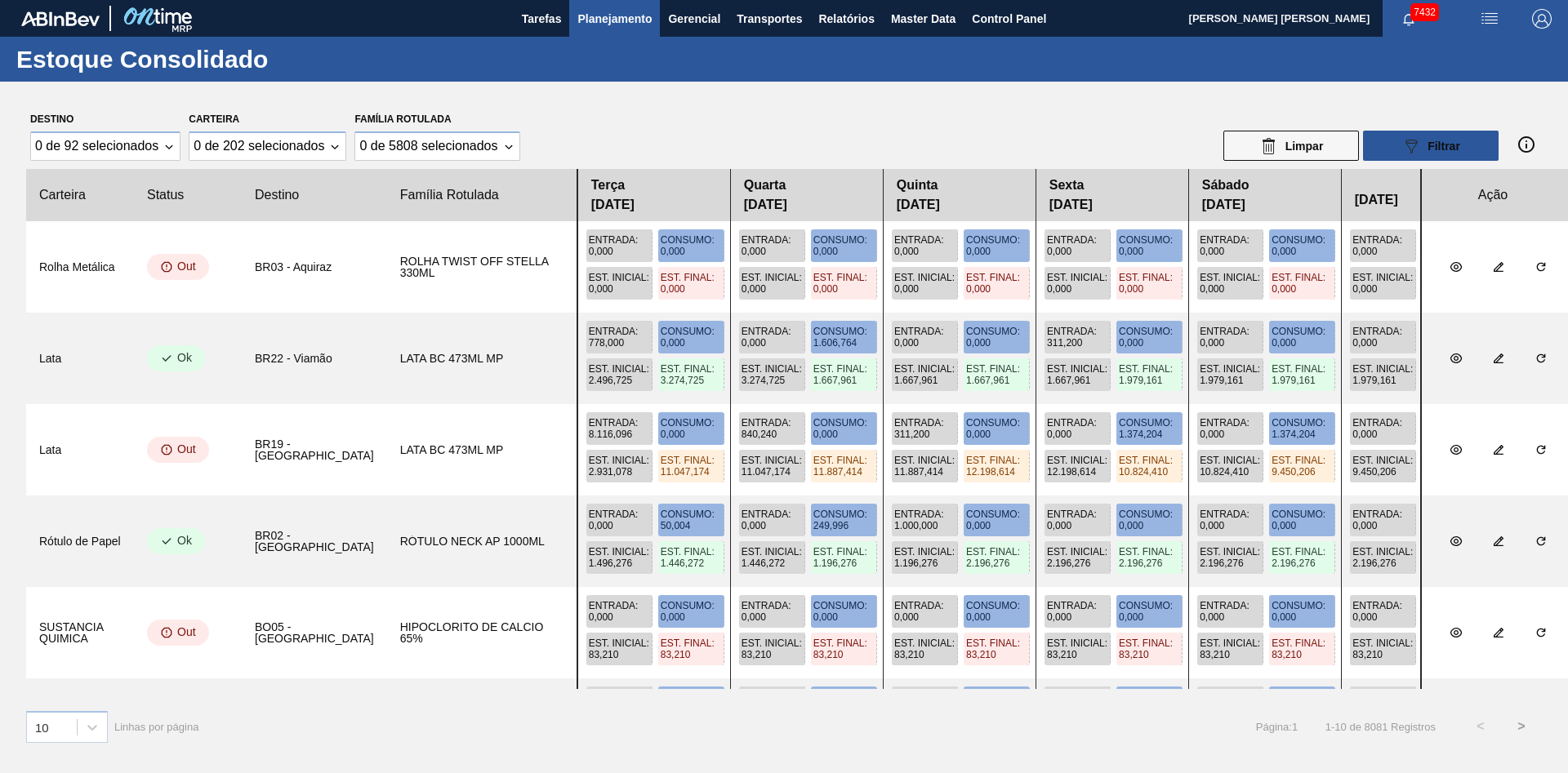
click at [1271, 282] on span "Est. Final :" at bounding box center [1298, 278] width 54 height 12
click at [1199, 292] on span "0,000" at bounding box center [1211, 289] width 25 height 12
click at [1199, 249] on span "0,000" at bounding box center [1211, 251] width 25 height 12
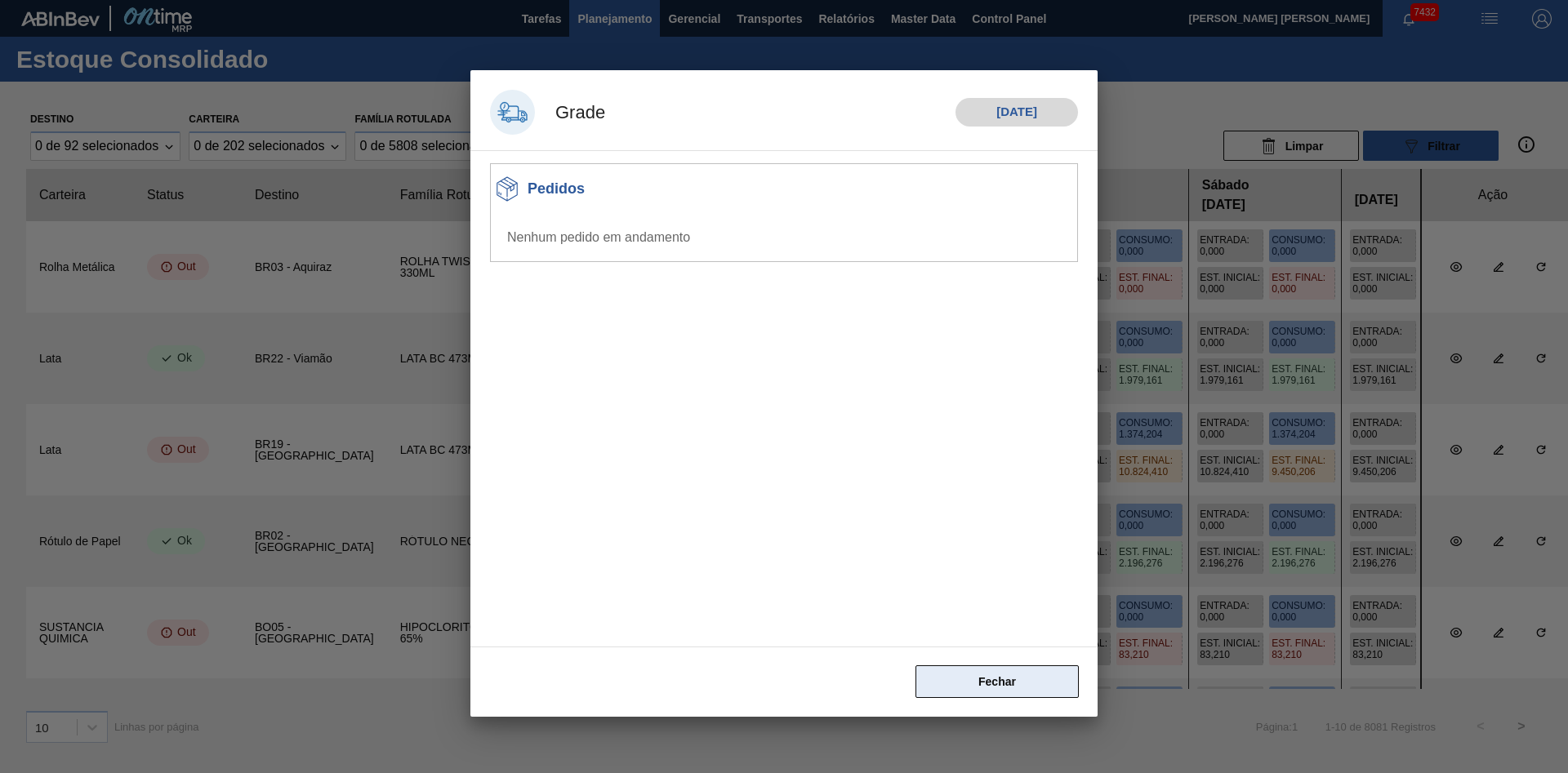
click at [1033, 679] on button "Fechar" at bounding box center [996, 682] width 163 height 33
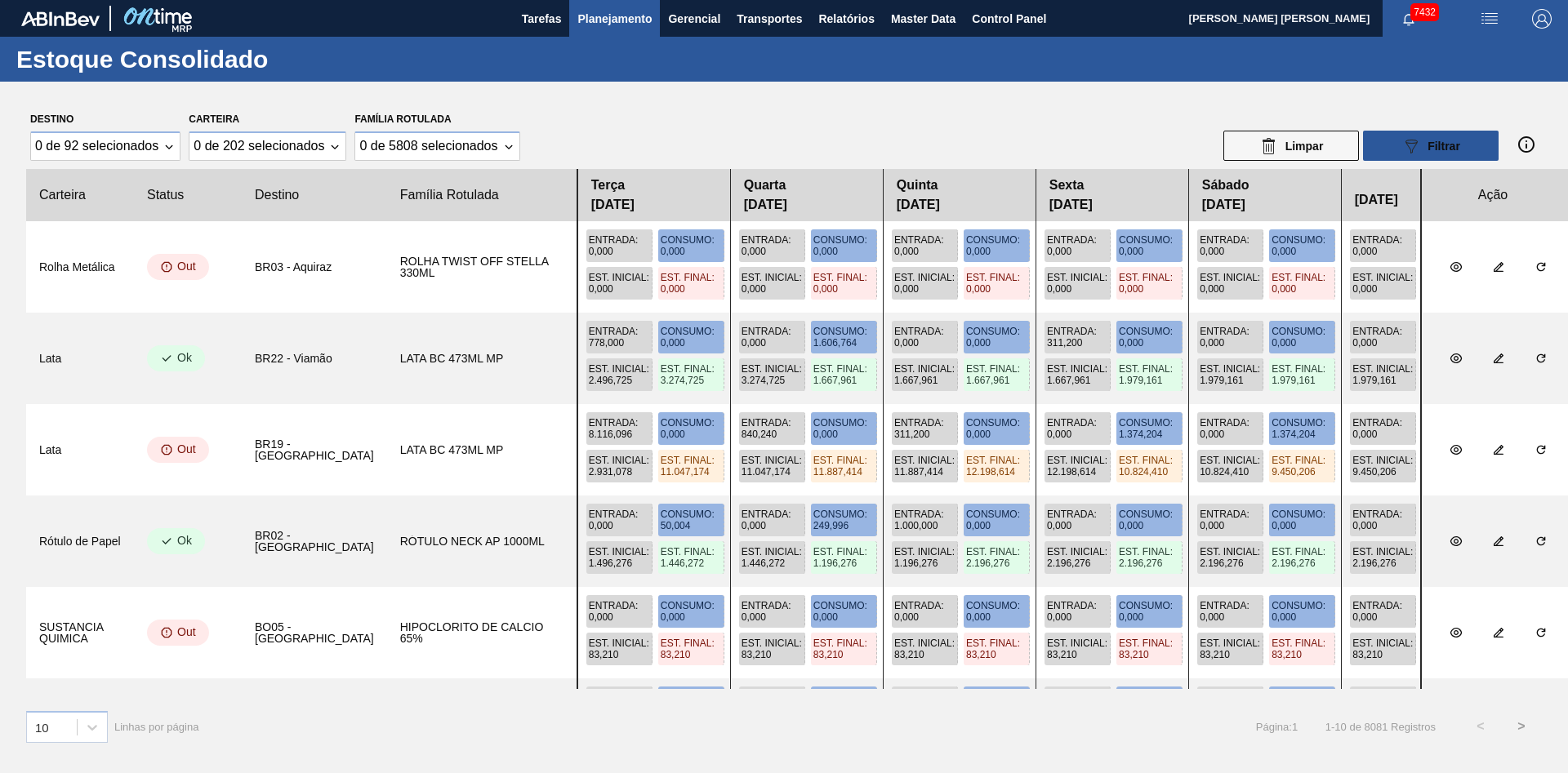
scroll to position [447, 0]
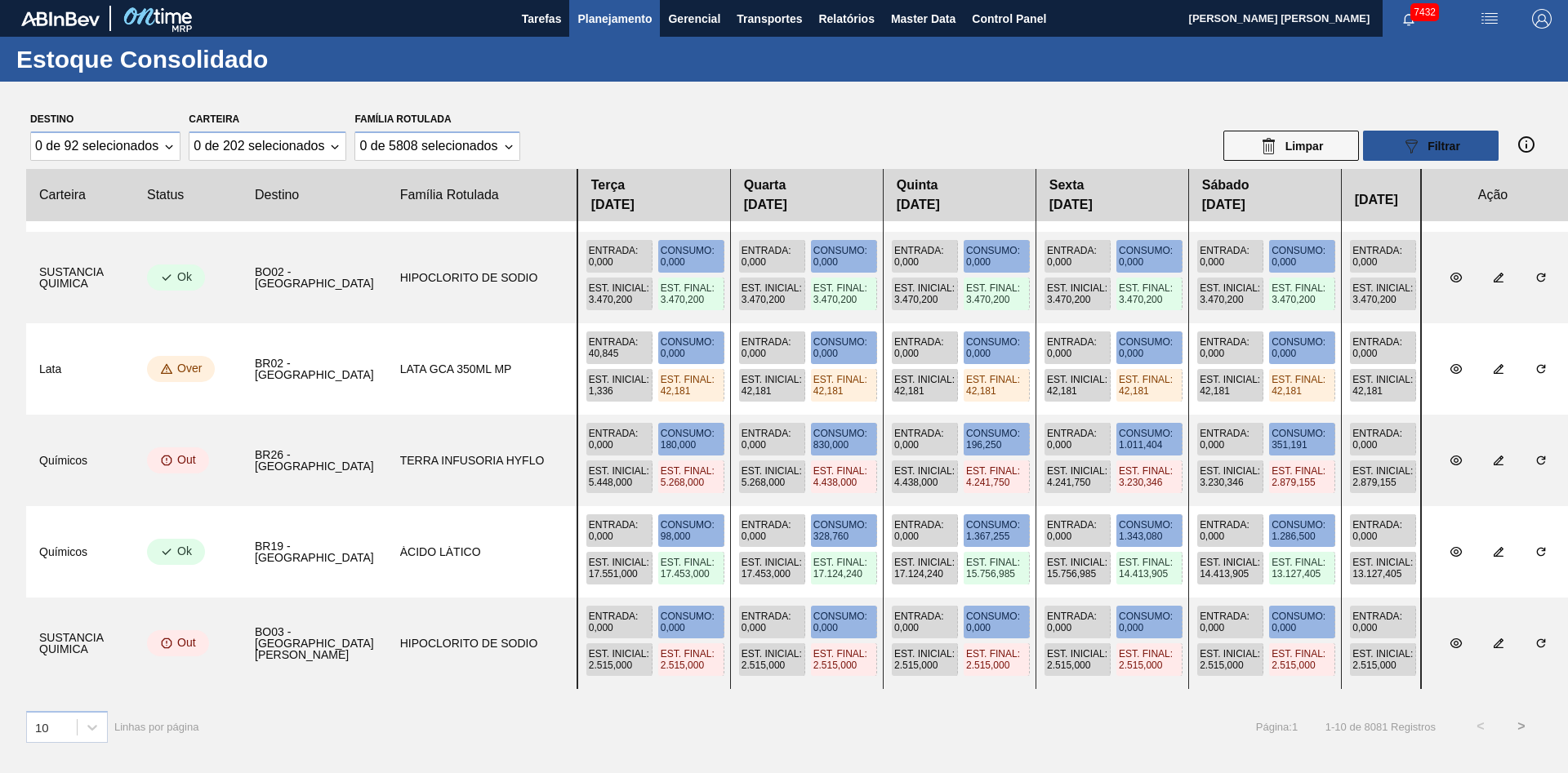
drag, startPoint x: 959, startPoint y: 435, endPoint x: 746, endPoint y: 411, distance: 214.3
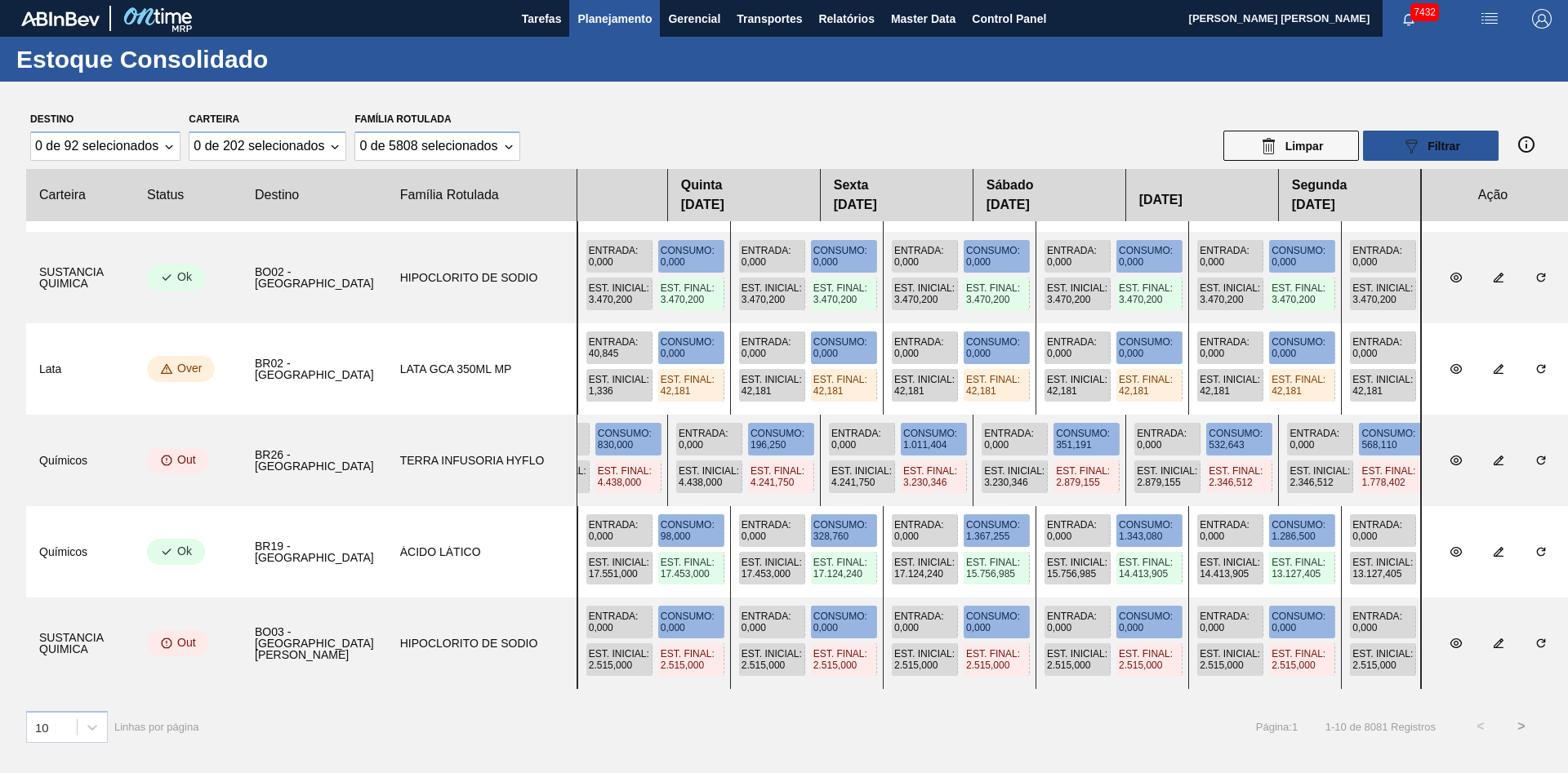
scroll to position [0, 0]
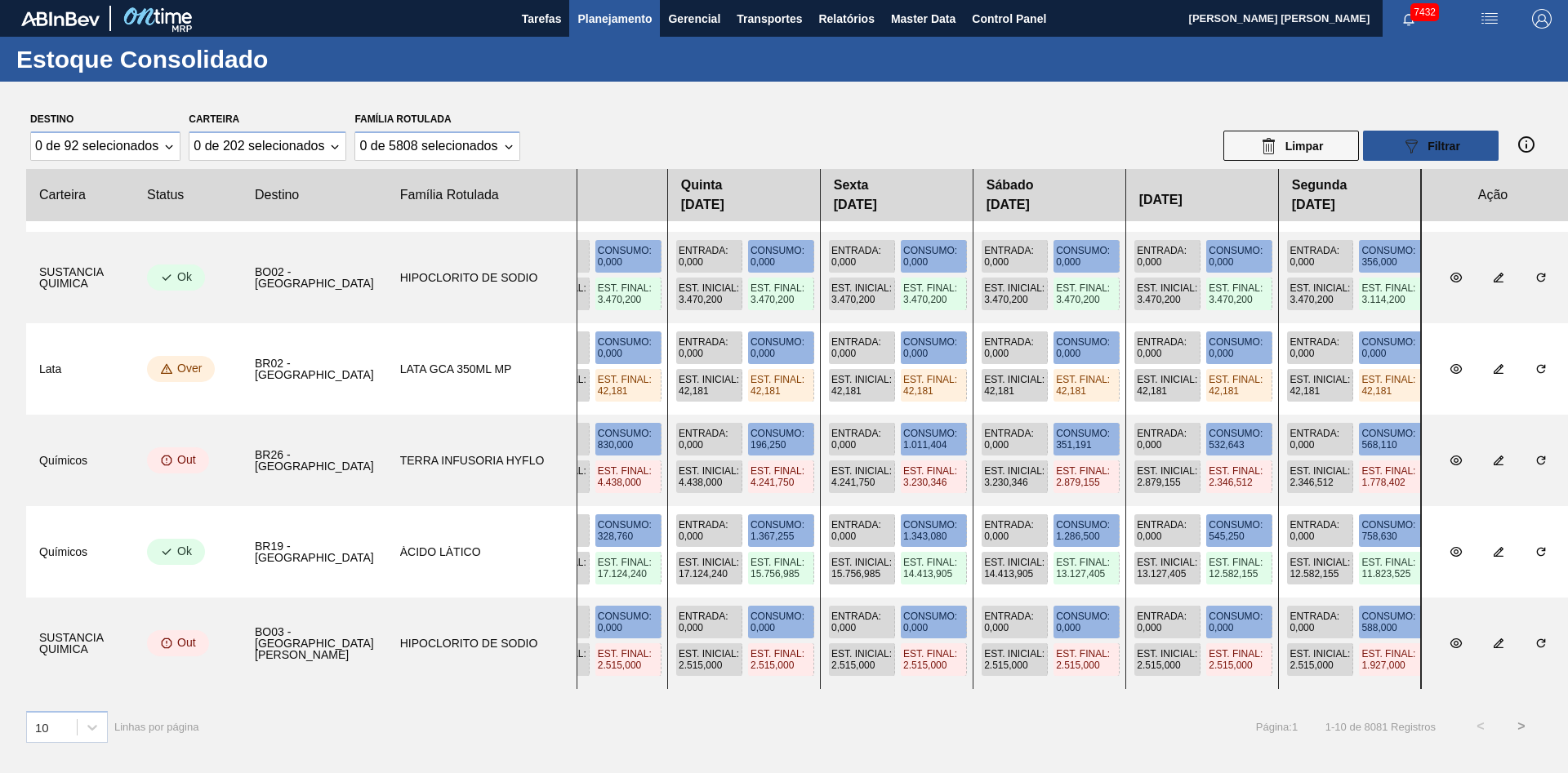
drag, startPoint x: 1008, startPoint y: 422, endPoint x: 643, endPoint y: 407, distance: 365.3
click at [0, 0] on slot "Rolha Metálica BR03 - Aquiraz ROLHA TWIST OFF STELLA 330ML Entrada : 0,000 Cons…" at bounding box center [0, 0] width 0 height 0
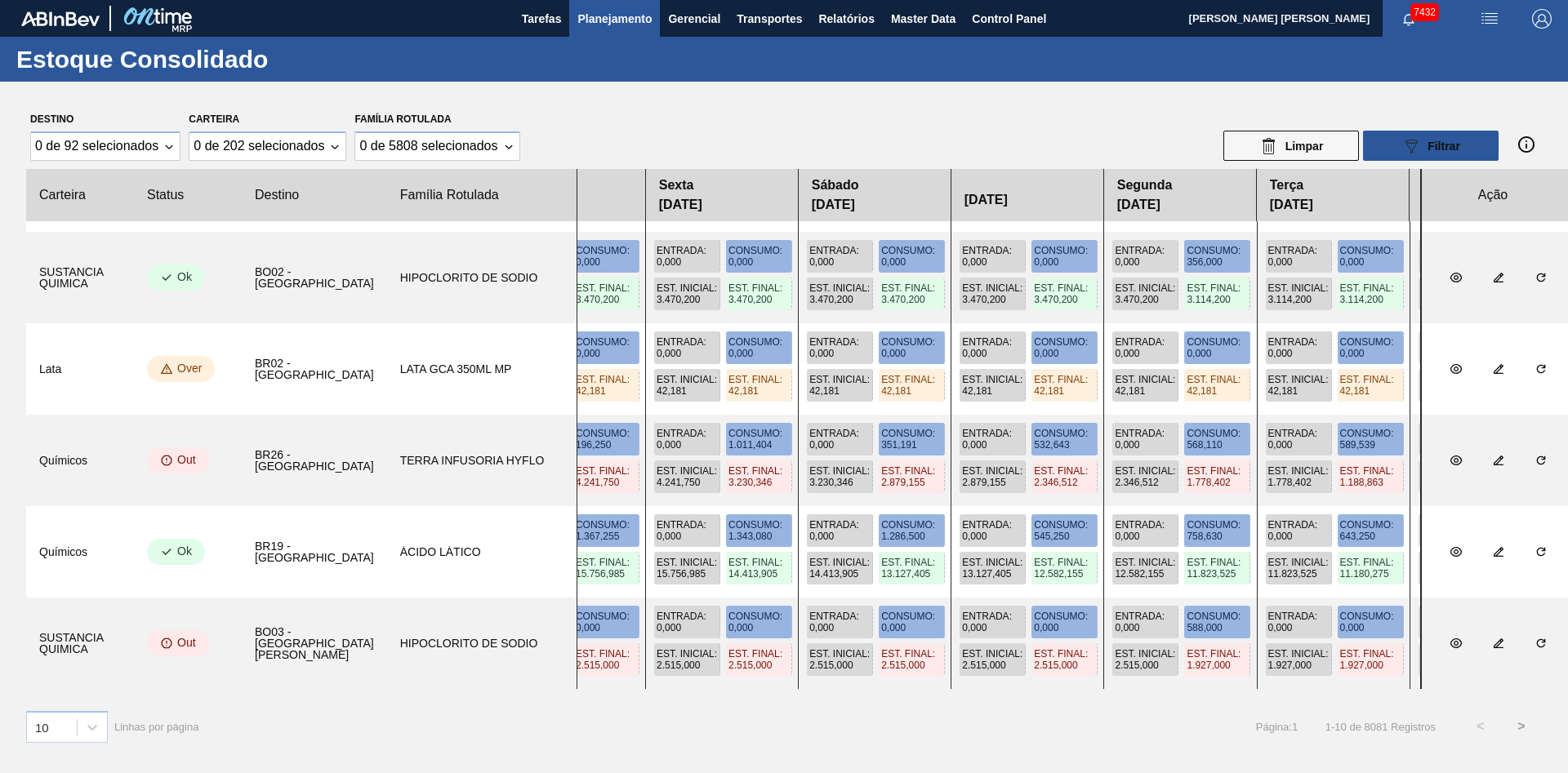
drag, startPoint x: 1088, startPoint y: 447, endPoint x: 621, endPoint y: 427, distance: 467.4
click at [621, 427] on div "Entrada : 0,000 Consumo : 180,000 Est. Inicial : 5.448,000 Est. Final : 5.268,0…" at bounding box center [998, 461] width 844 height 91
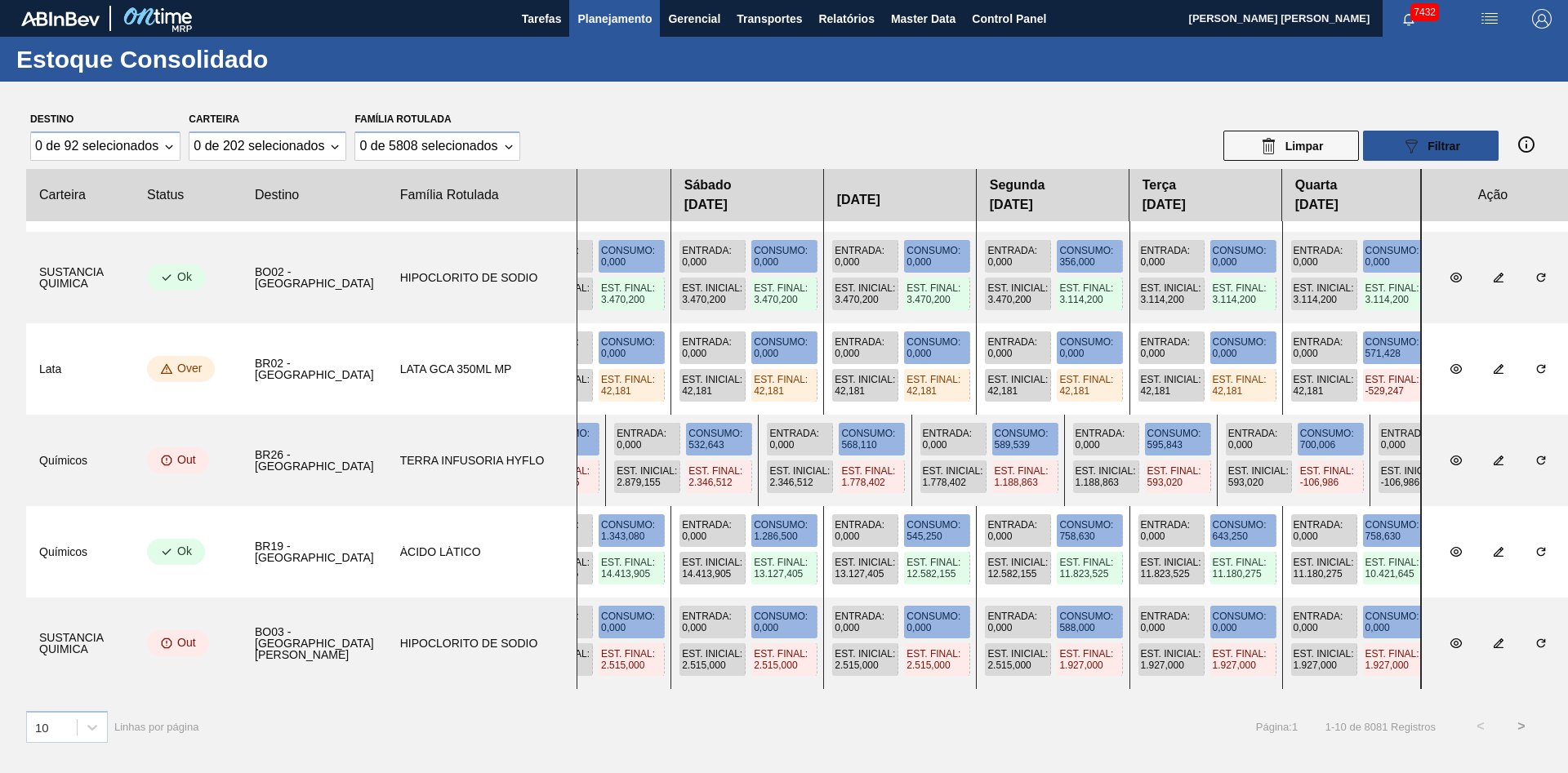
drag, startPoint x: 1173, startPoint y: 449, endPoint x: 693, endPoint y: 439, distance: 480.1
click at [695, 439] on div "Entrada : 0,000 Consumo : 180,000 Est. Inicial : 5.448,000 Est. Final : 5.268,0…" at bounding box center [998, 461] width 844 height 91
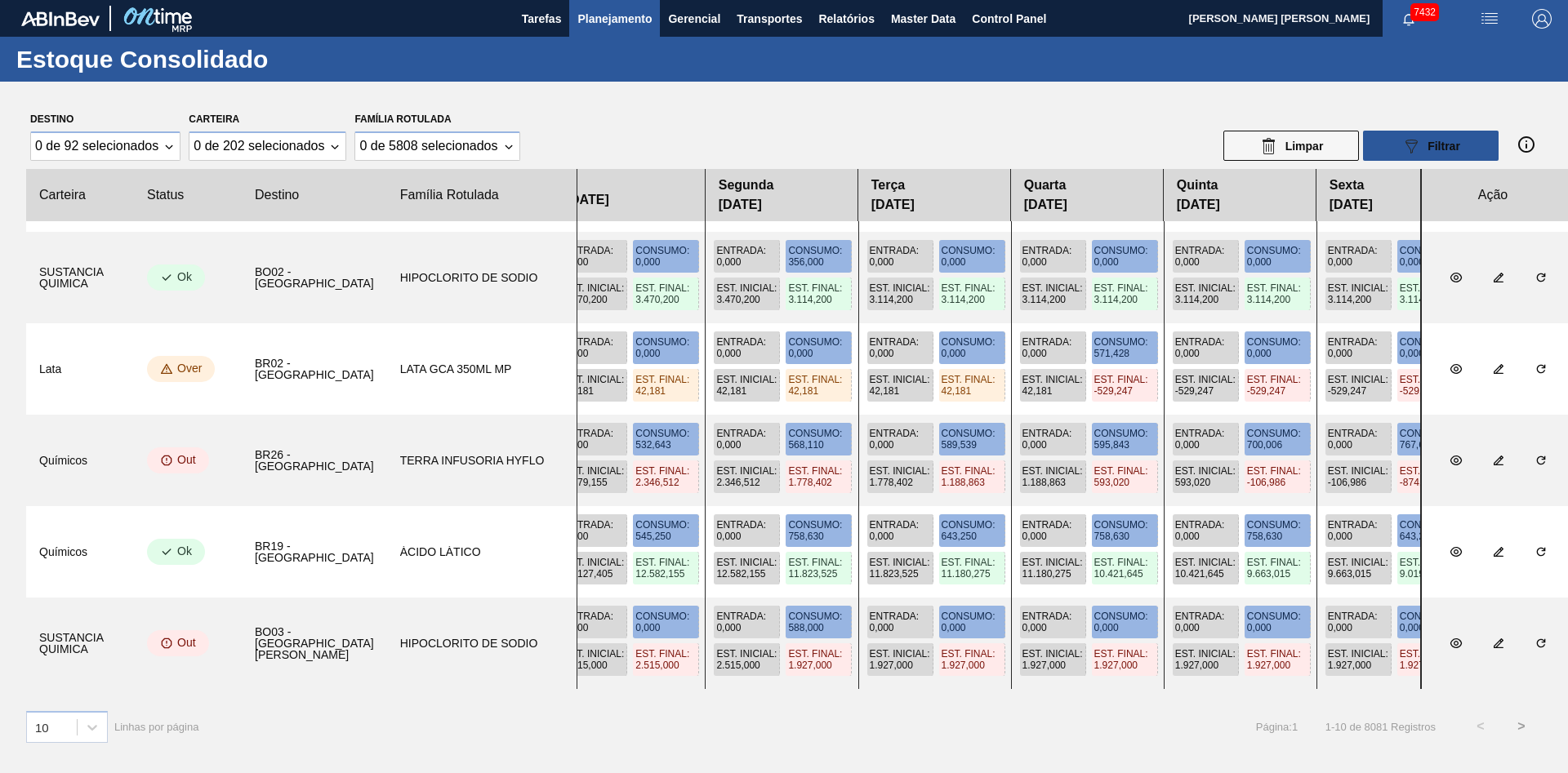
drag, startPoint x: 708, startPoint y: 432, endPoint x: 1232, endPoint y: 443, distance: 524.1
click at [0, 0] on slot "Rolha Metálica BR03 - Aquiraz ROLHA TWIST OFF STELLA 330ML Entrada : 0,000 Cons…" at bounding box center [0, 0] width 0 height 0
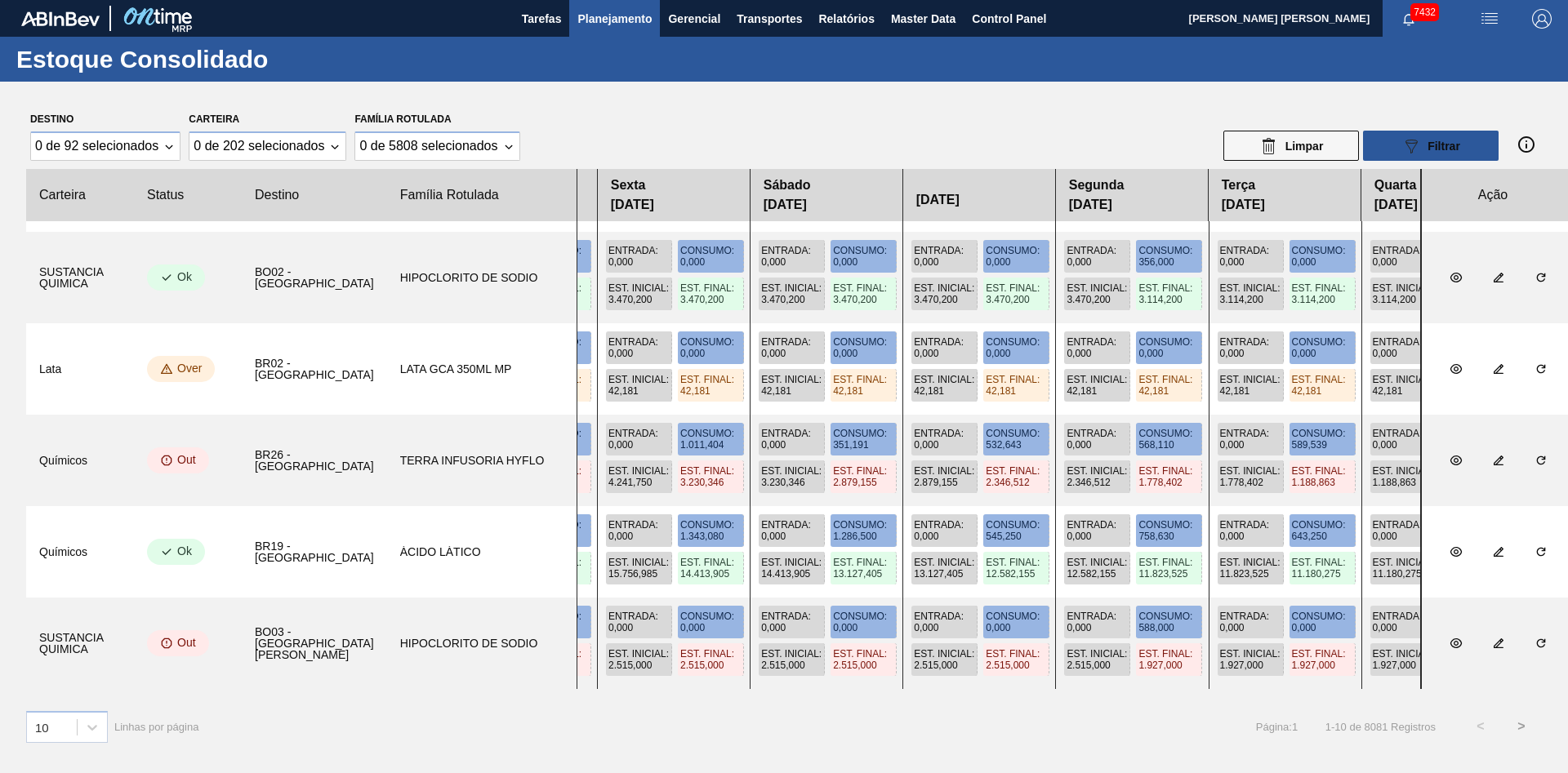
drag, startPoint x: 732, startPoint y: 402, endPoint x: 938, endPoint y: 402, distance: 206.0
click at [1332, 407] on div "Entrada : 40,845 Consumo : 0,000 Est. Inicial : 1,336 Est. Final : 42,181 Entra…" at bounding box center [998, 369] width 844 height 91
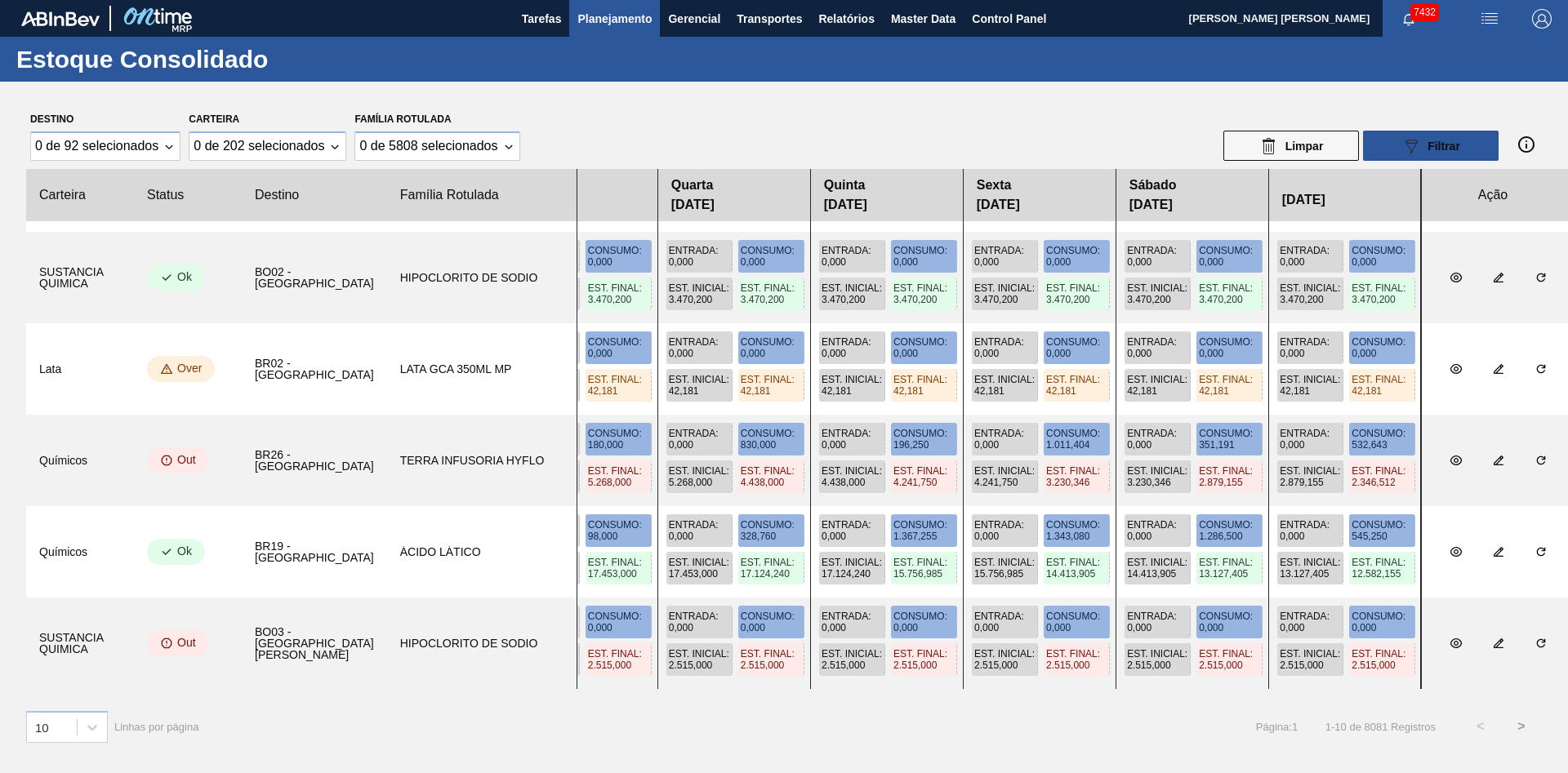
drag, startPoint x: 698, startPoint y: 376, endPoint x: 1246, endPoint y: 397, distance: 548.4
click at [1308, 392] on div "Entrada : 40,845 Consumo : 0,000 Est. Inicial : 1,336 Est. Final : 42,181 Entra…" at bounding box center [998, 369] width 844 height 91
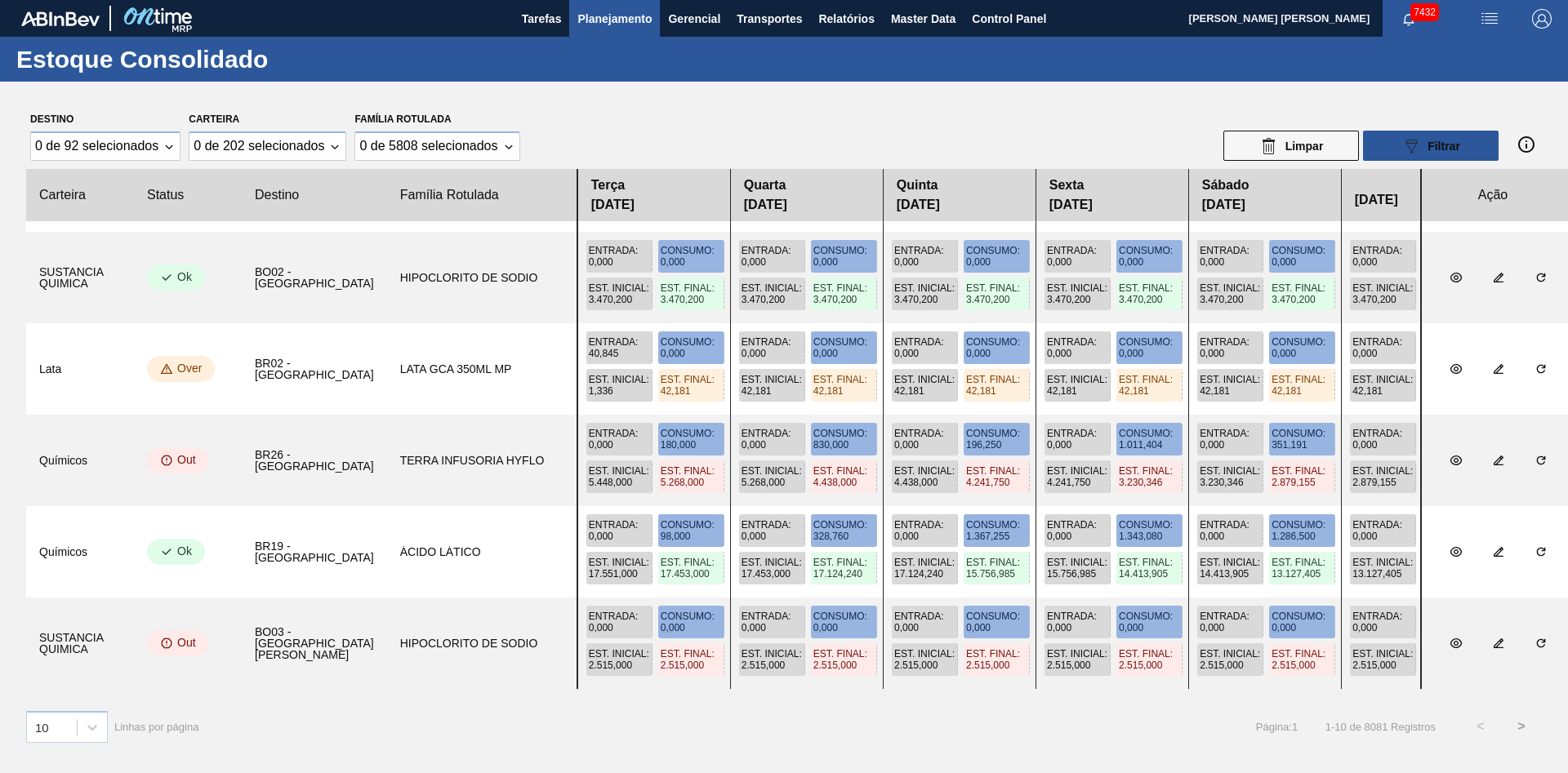
drag, startPoint x: 632, startPoint y: 358, endPoint x: 1116, endPoint y: 368, distance: 484.1
click at [1116, 368] on div "Entrada : 40,845 Consumo : 0,000 Est. Inicial : 1,336 Est. Final : 42,181 Entra…" at bounding box center [998, 369] width 844 height 91
drag, startPoint x: 972, startPoint y: 406, endPoint x: 681, endPoint y: 417, distance: 291.2
click at [0, 0] on slot "Rolha Metálica BR03 - Aquiraz ROLHA TWIST OFF STELLA 330ML Entrada : 0,000 Cons…" at bounding box center [0, 0] width 0 height 0
